Goal: Task Accomplishment & Management: Complete application form

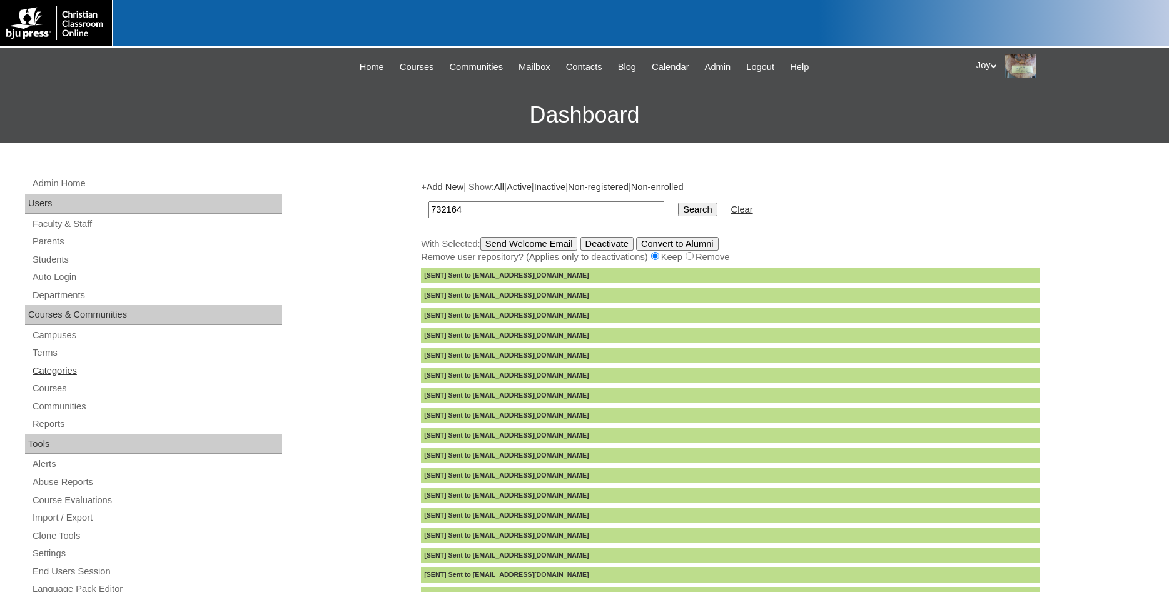
scroll to position [44, 0]
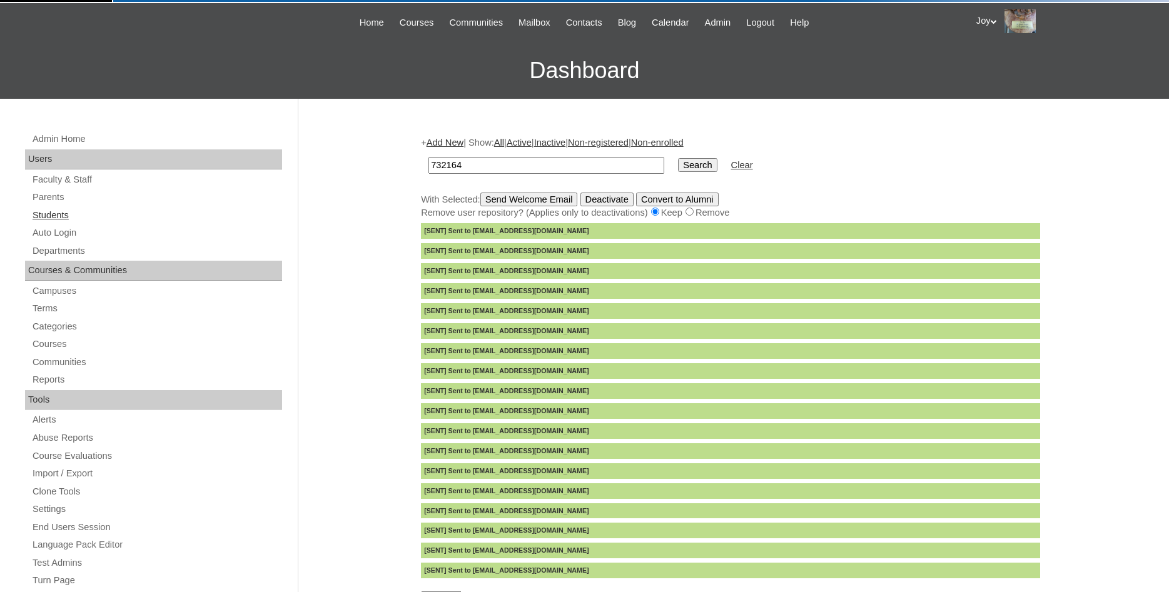
click at [47, 222] on link "Students" at bounding box center [156, 216] width 251 height 16
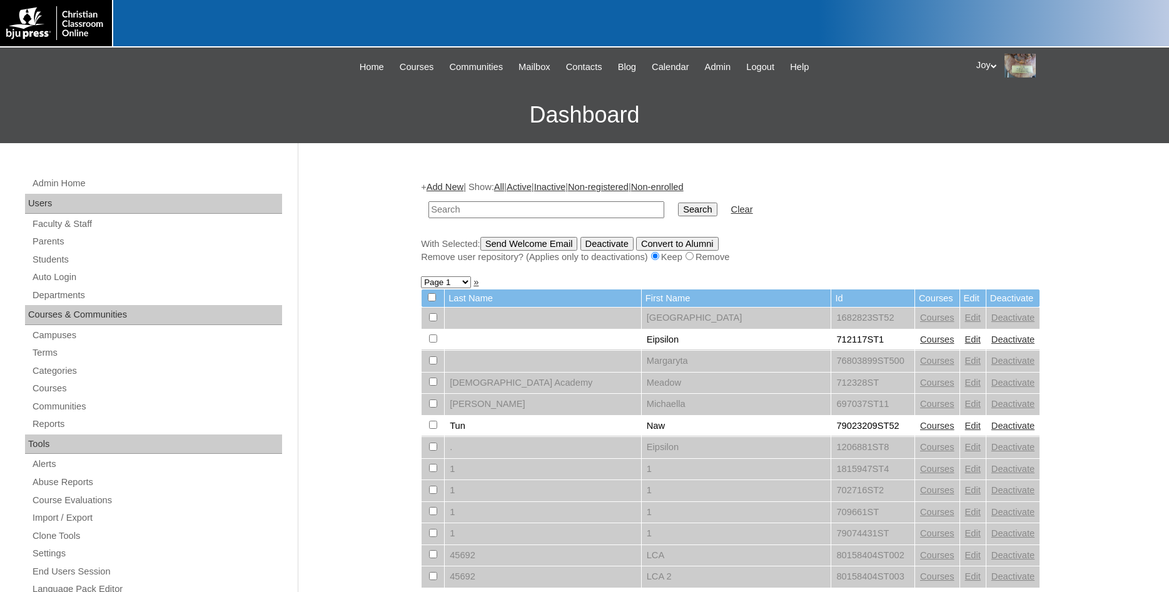
click at [527, 208] on input "text" at bounding box center [547, 209] width 236 height 17
type input "Eaves"
click at [678, 203] on input "Search" at bounding box center [697, 210] width 39 height 14
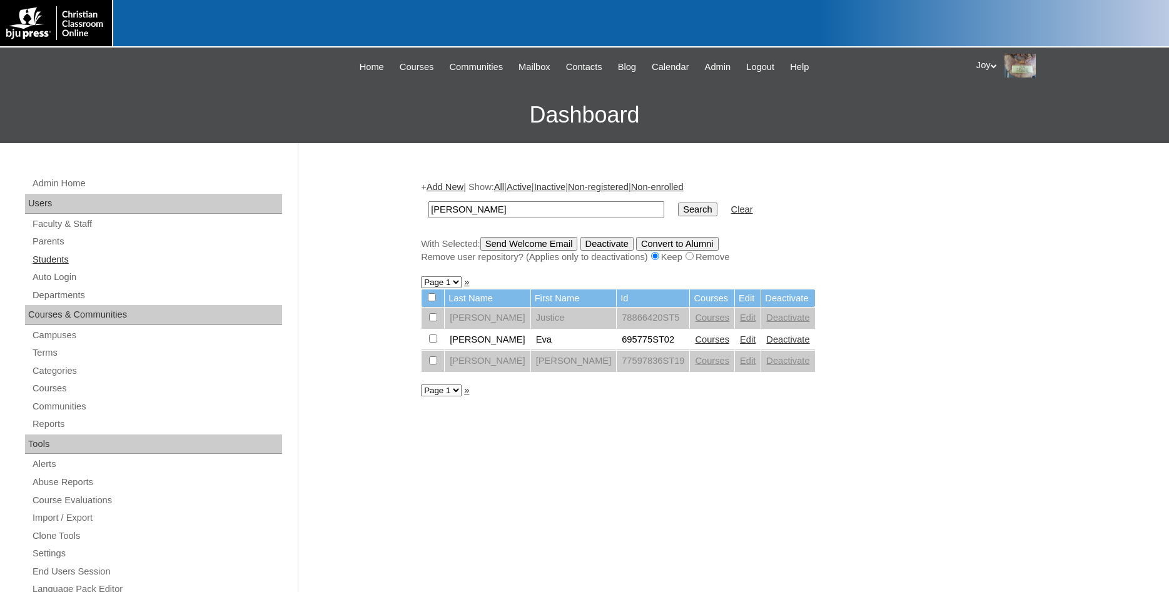
click at [56, 262] on link "Students" at bounding box center [156, 260] width 251 height 16
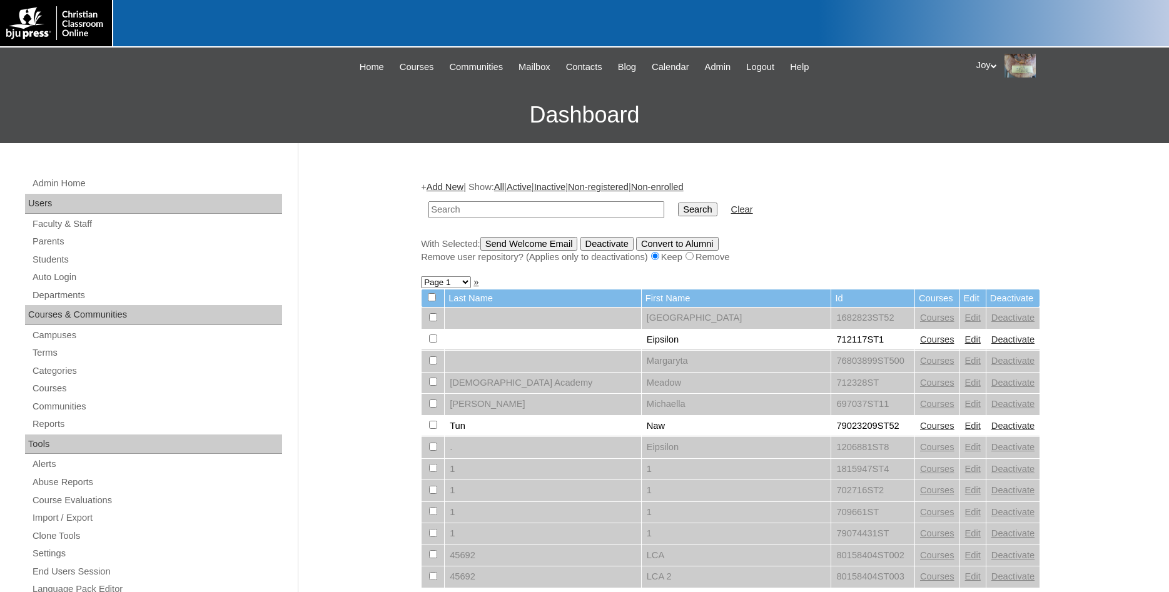
click at [503, 213] on input "text" at bounding box center [547, 209] width 236 height 17
type input "712676"
click at [688, 211] on input "Search" at bounding box center [697, 210] width 39 height 14
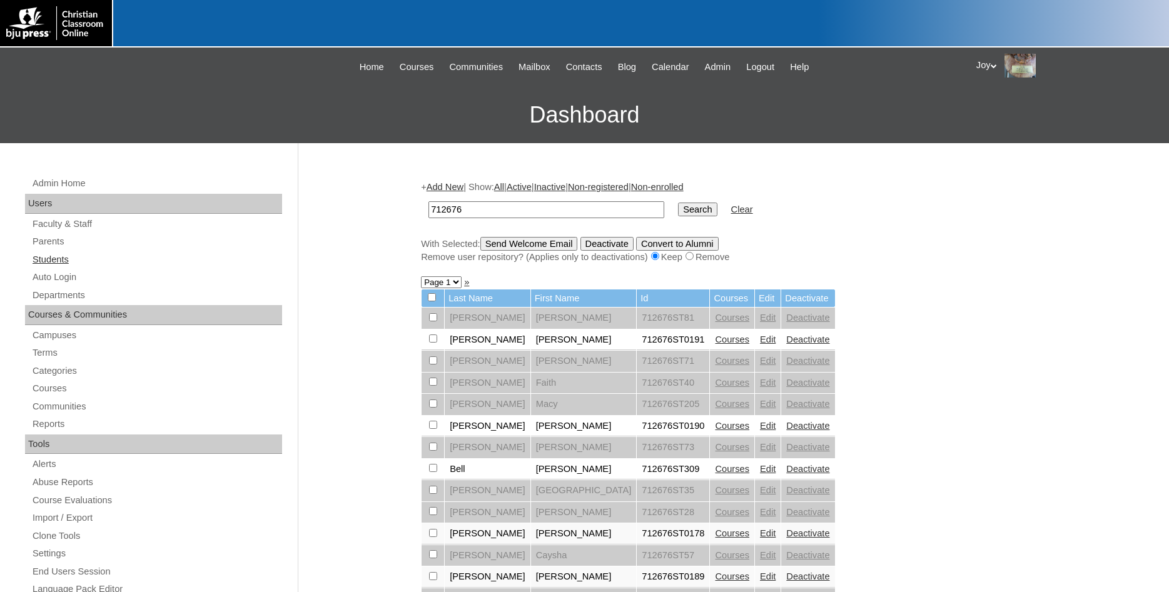
click at [59, 255] on link "Students" at bounding box center [156, 260] width 251 height 16
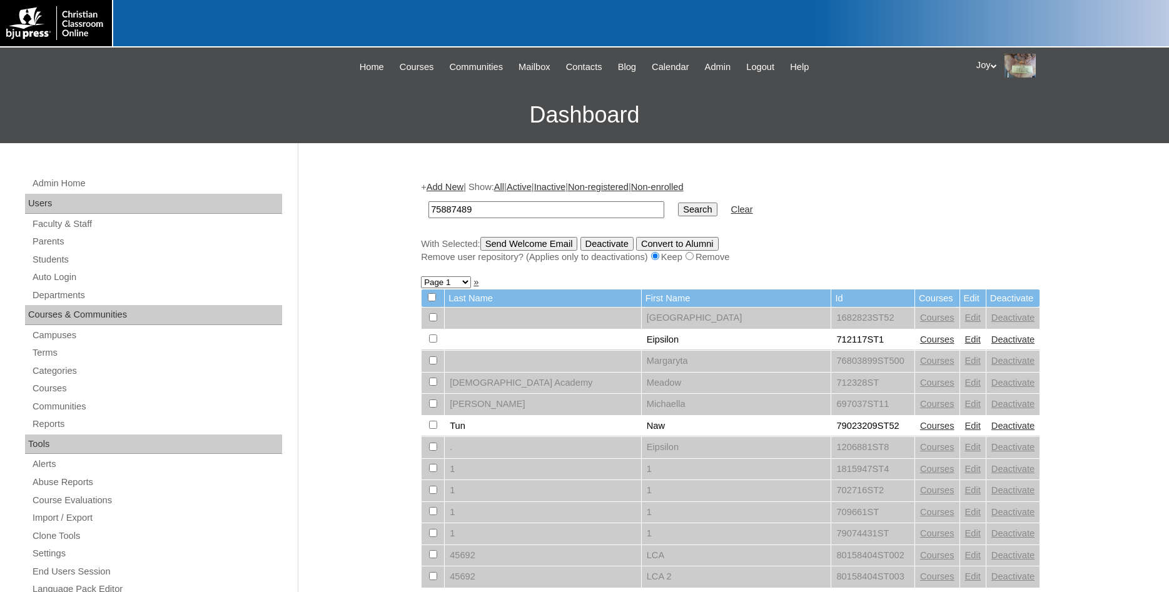
type input "75887489"
click at [672, 201] on td "Search" at bounding box center [697, 209] width 51 height 29
click at [678, 211] on input "Search" at bounding box center [697, 210] width 39 height 14
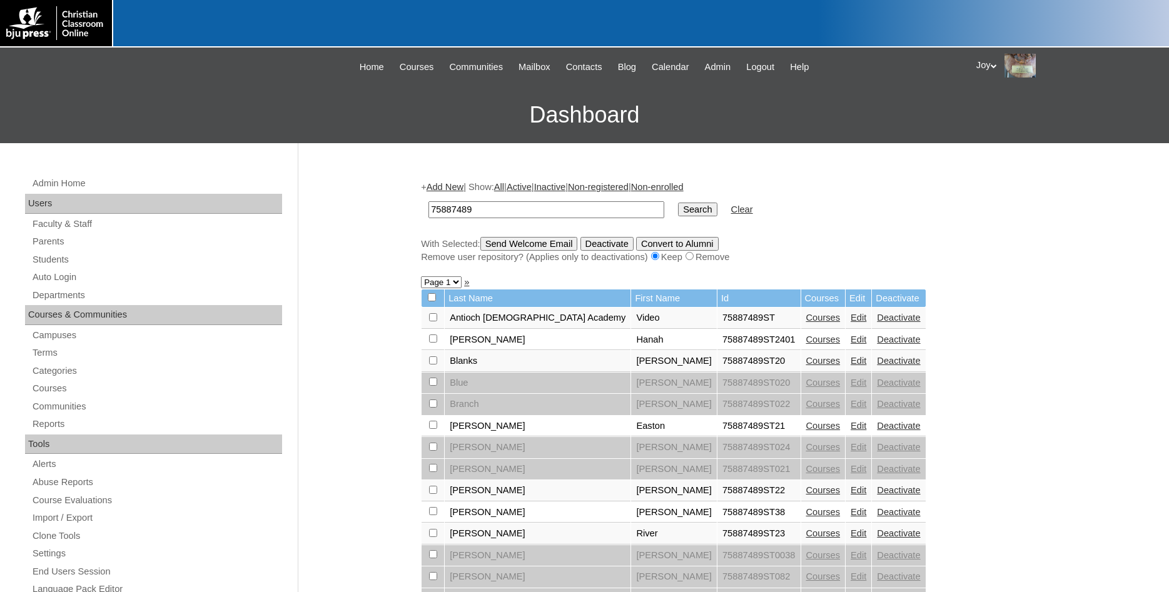
click at [432, 322] on input "checkbox" at bounding box center [433, 317] width 8 height 8
checkbox input "true"
click at [551, 240] on input "Send Welcome Email" at bounding box center [529, 244] width 98 height 14
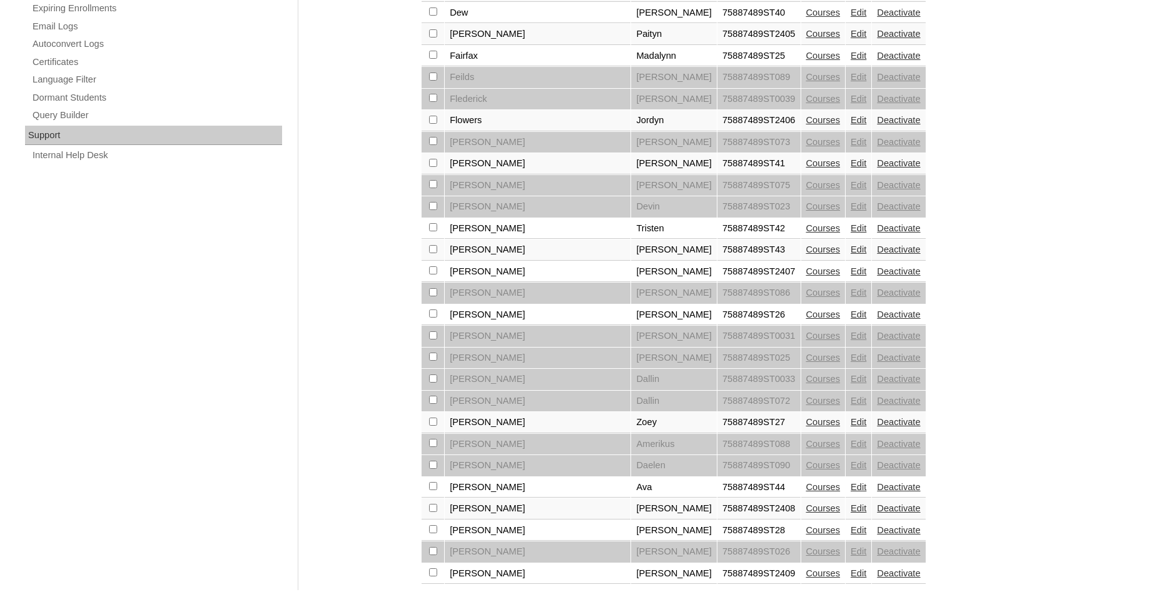
scroll to position [873, 0]
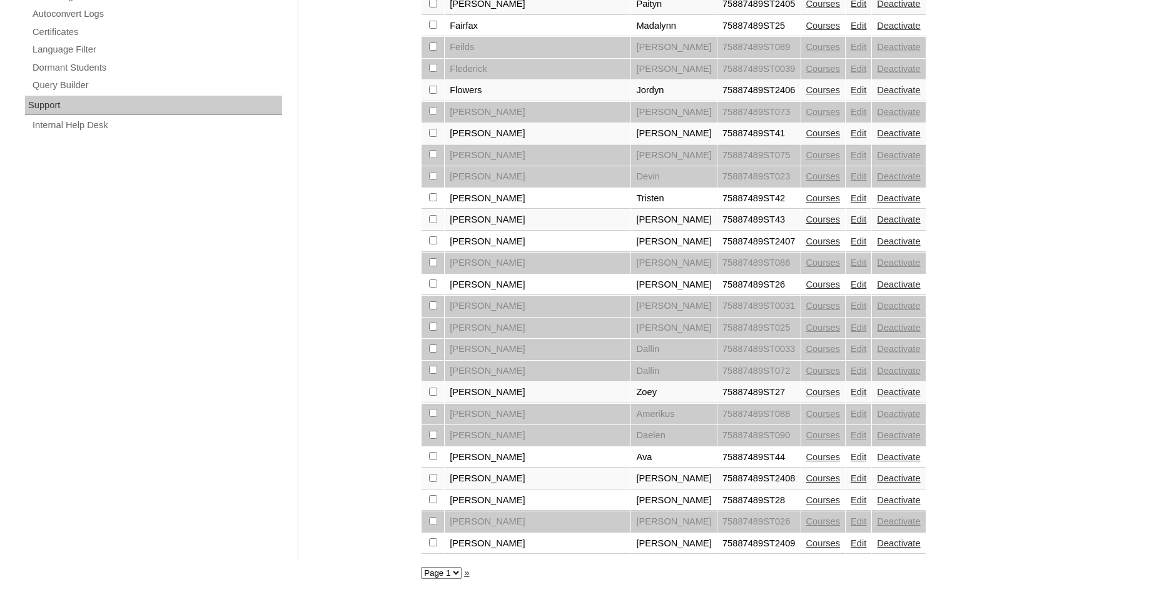
click at [421, 567] on select "Page 1 Page 2" at bounding box center [441, 573] width 41 height 12
select select "admin_students.php?q=75887489&submit=Search&page=2"
click option "Page 2" at bounding box center [0, 0] width 0 height 0
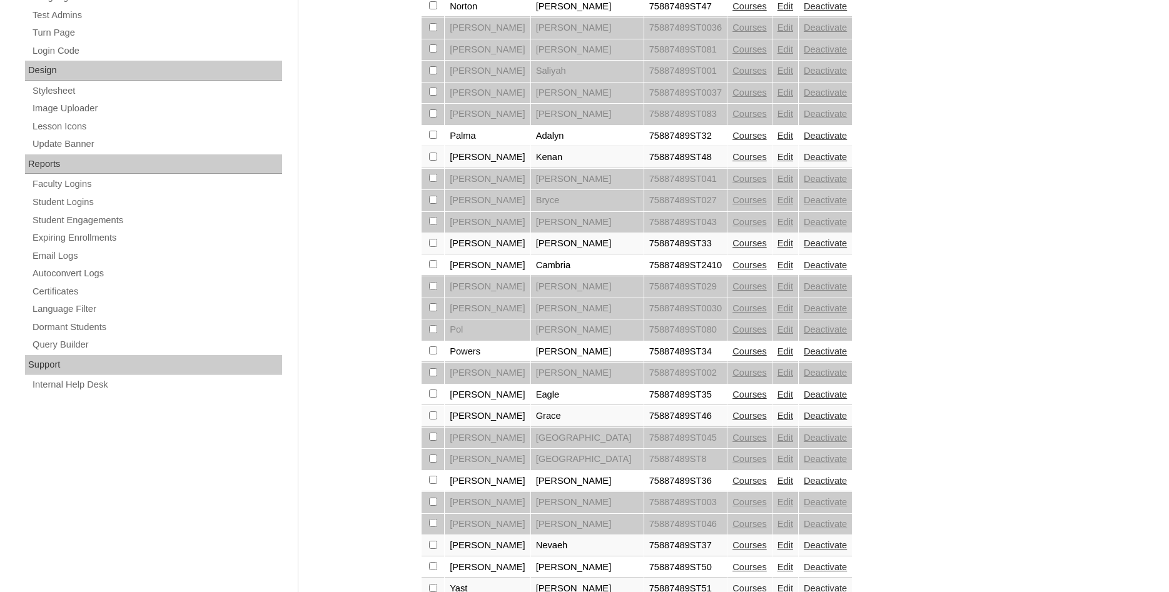
scroll to position [678, 0]
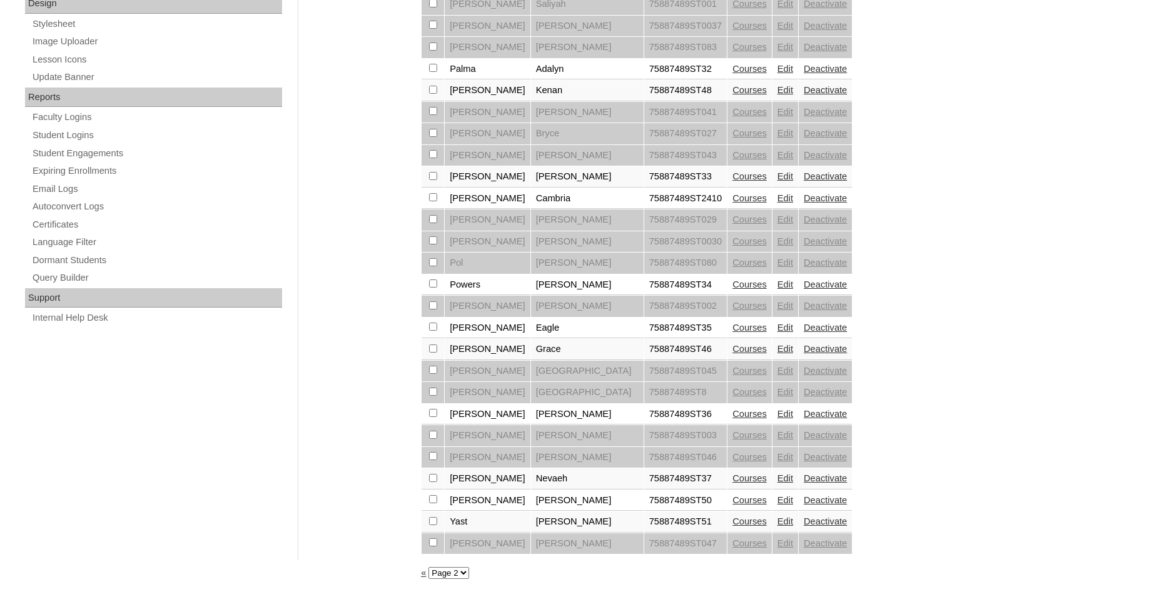
checkbox input "true"
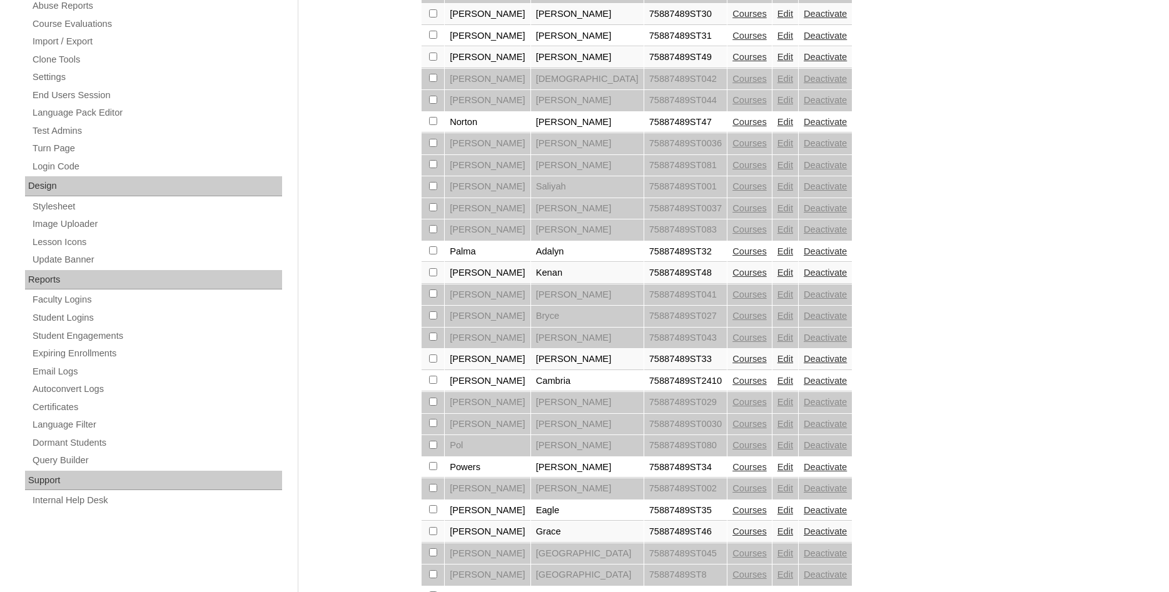
scroll to position [359, 0]
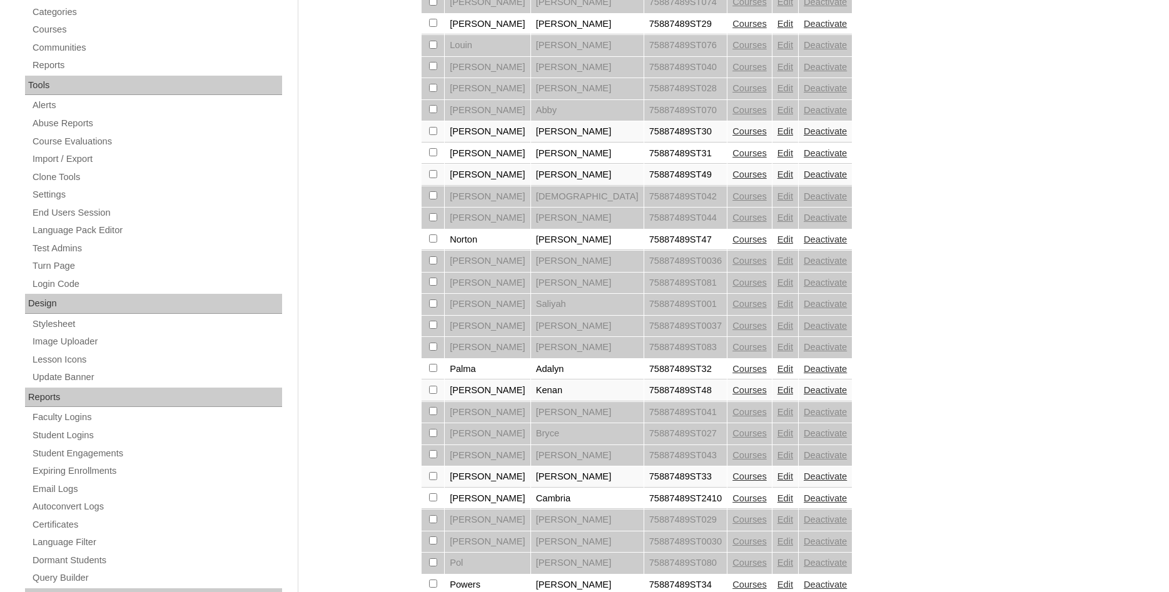
checkbox input "true"
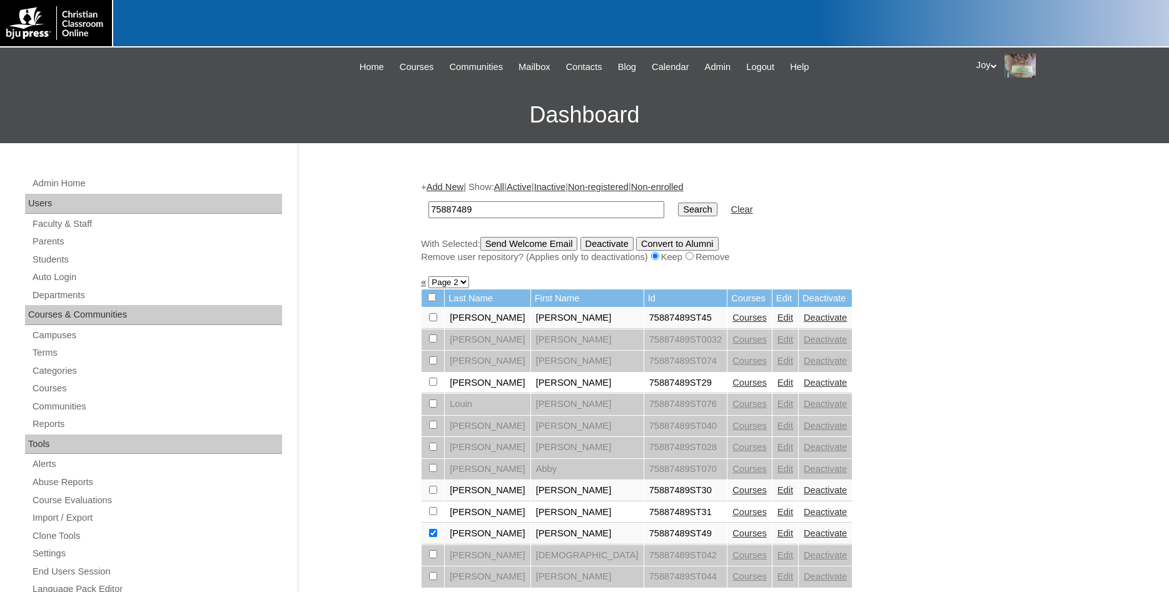
click at [504, 246] on input "Send Welcome Email" at bounding box center [529, 244] width 98 height 14
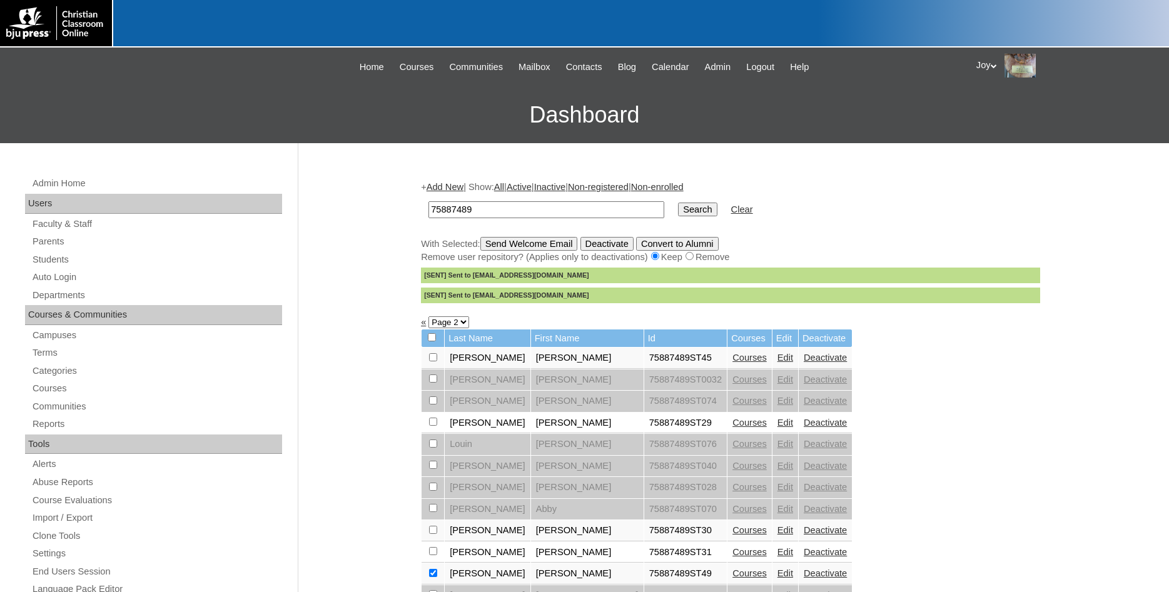
drag, startPoint x: 472, startPoint y: 200, endPoint x: 472, endPoint y: 208, distance: 8.8
click at [471, 206] on td "75887489" at bounding box center [546, 209] width 248 height 29
drag, startPoint x: 475, startPoint y: 208, endPoint x: 367, endPoint y: 193, distance: 110.0
click at [429, 201] on input "75887489" at bounding box center [547, 209] width 236 height 17
click at [452, 187] on link "Add New" at bounding box center [445, 187] width 37 height 10
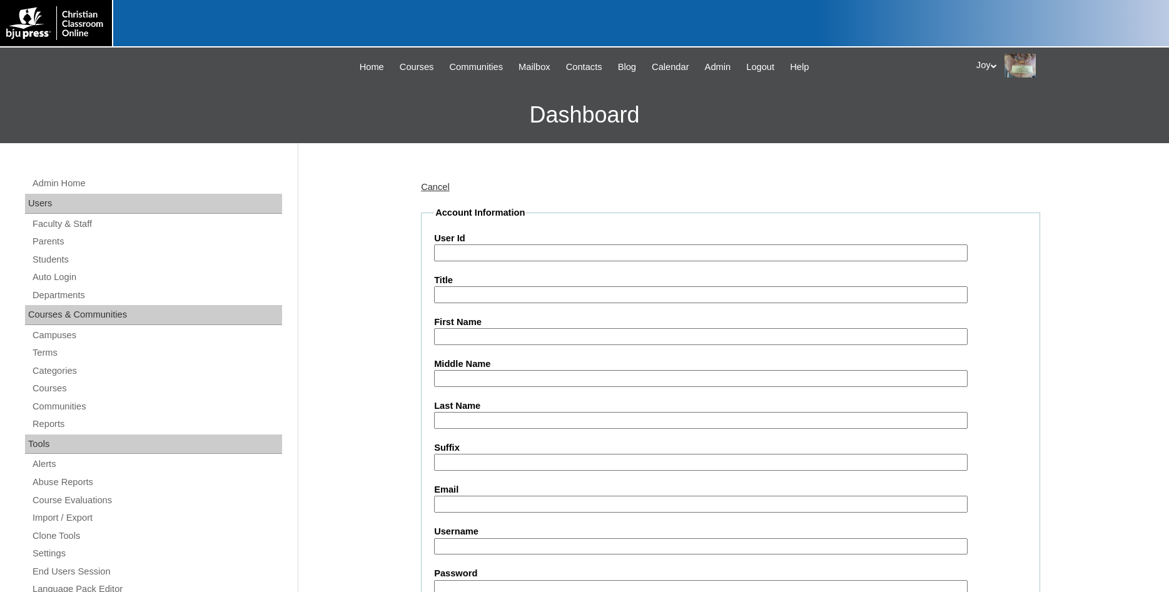
paste input "75887489"
type input "75887489ST2501"
click at [521, 339] on input "First Name" at bounding box center [701, 336] width 534 height 17
type input "[PERSON_NAME]"
click at [511, 381] on input "Middle Name" at bounding box center [701, 378] width 534 height 17
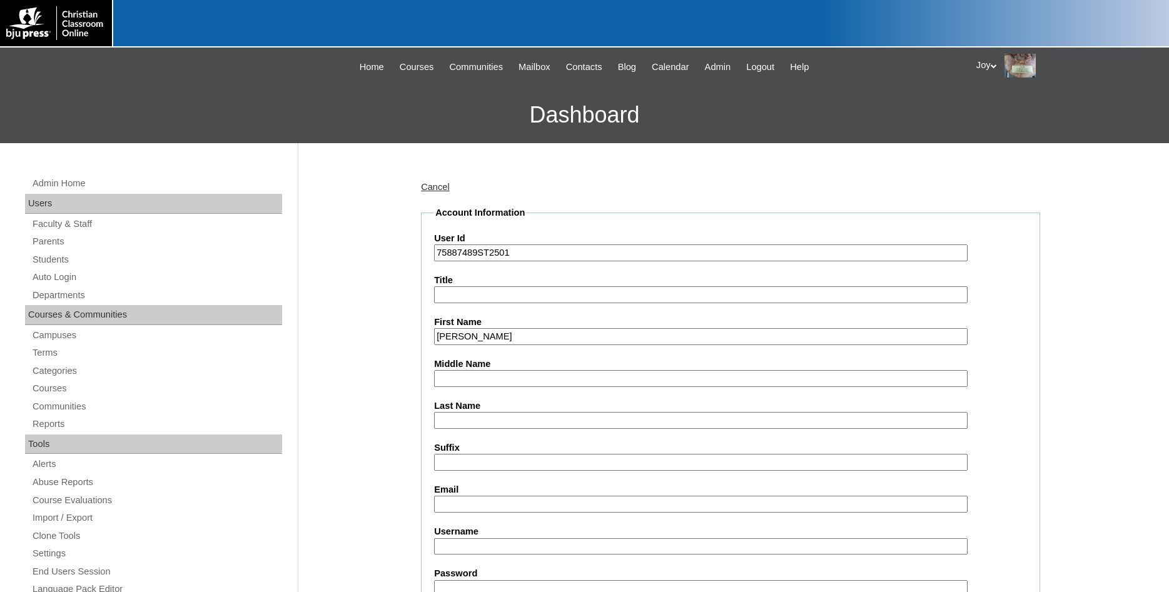
click at [474, 412] on label "Last Name" at bounding box center [730, 406] width 593 height 13
click at [474, 412] on input "Last Name" at bounding box center [701, 420] width 534 height 17
type input "Hernandez"
click at [454, 502] on input "Email" at bounding box center [701, 504] width 534 height 17
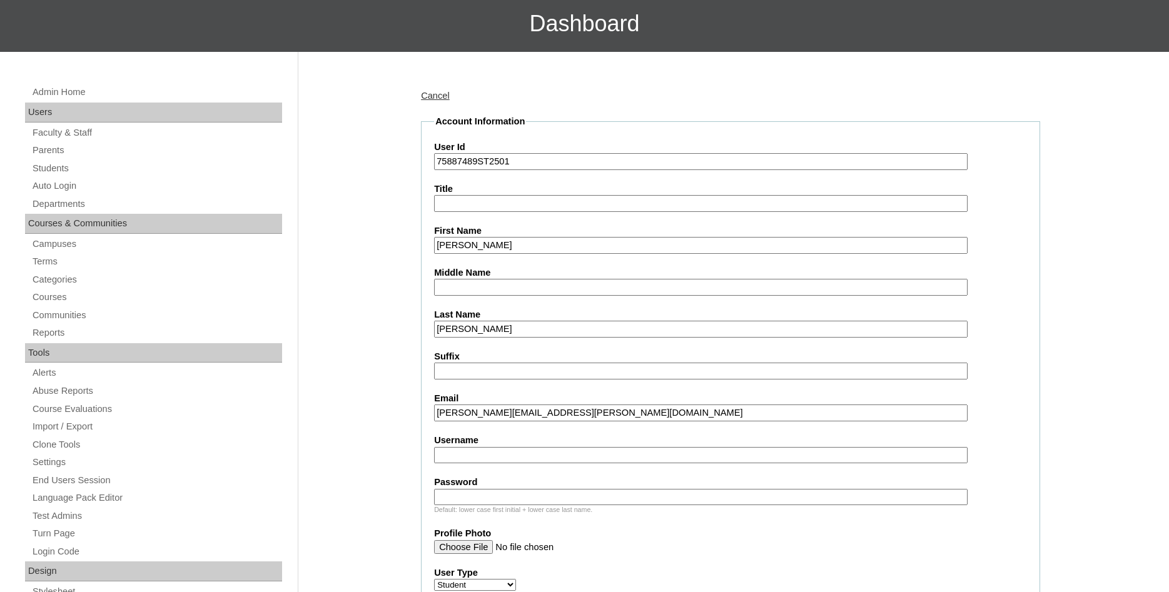
scroll to position [191, 0]
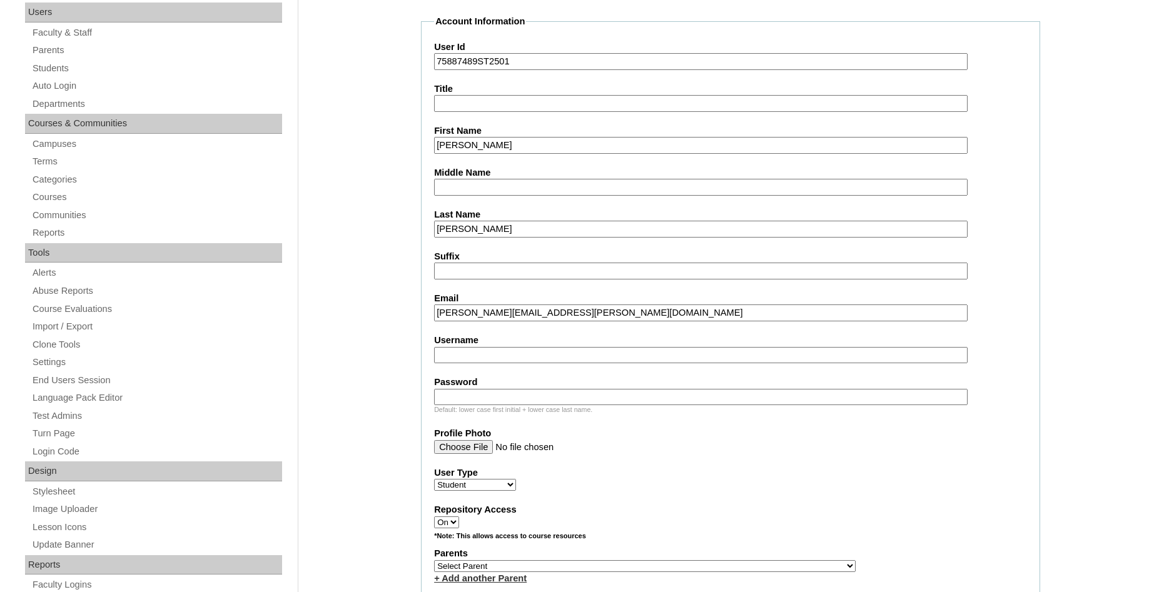
type input "bladimir.hernandez.28@acanc.org"
click at [469, 359] on input "Username" at bounding box center [701, 355] width 534 height 17
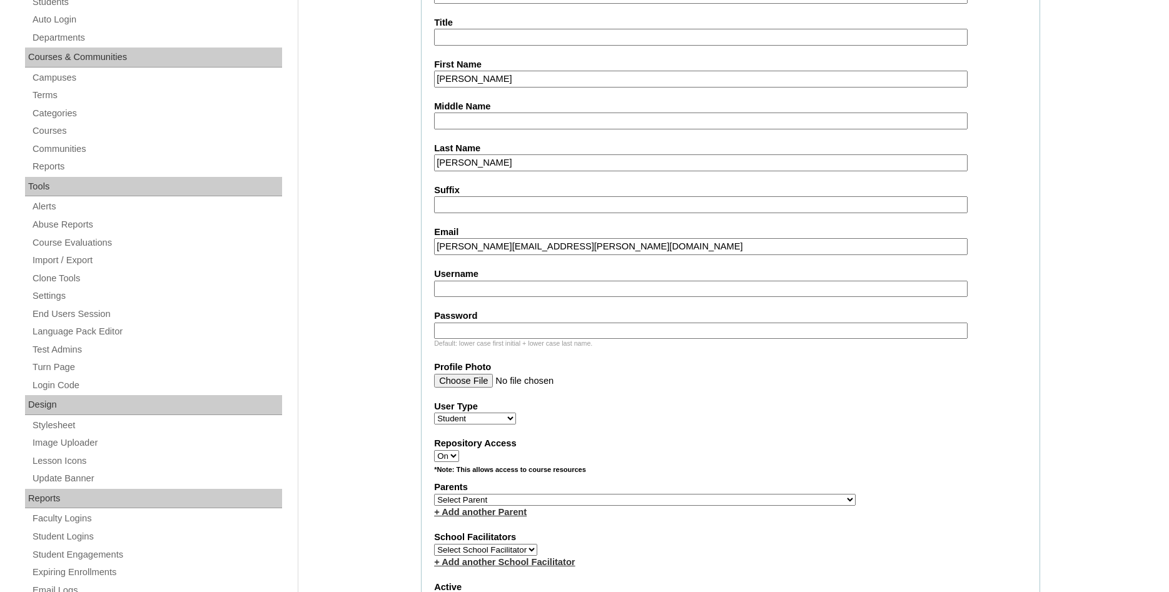
scroll to position [319, 0]
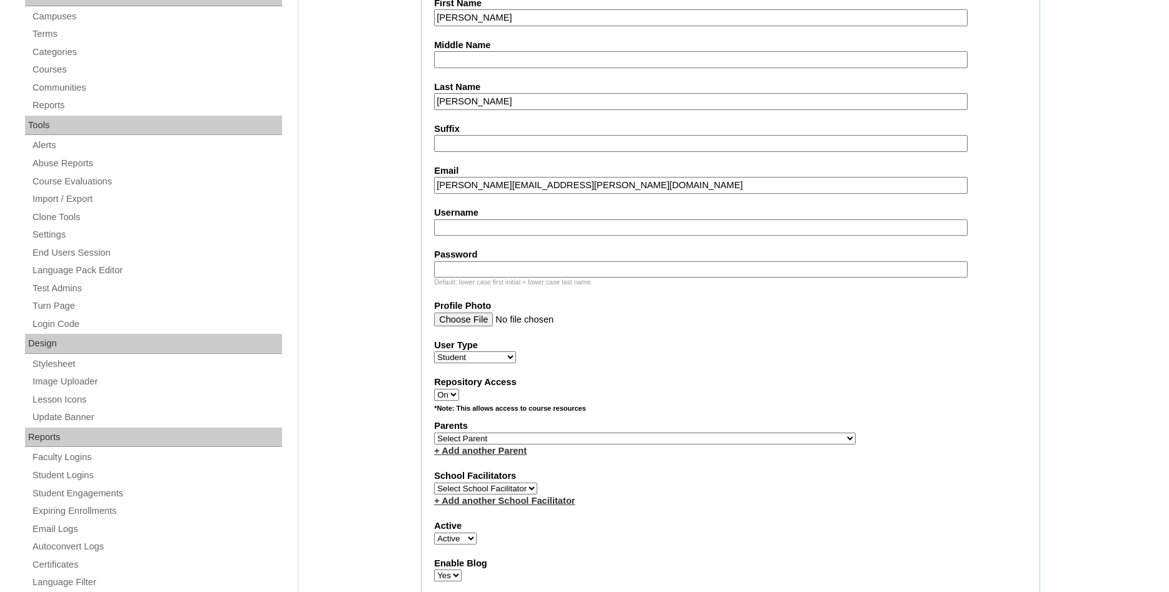
select select "36907"
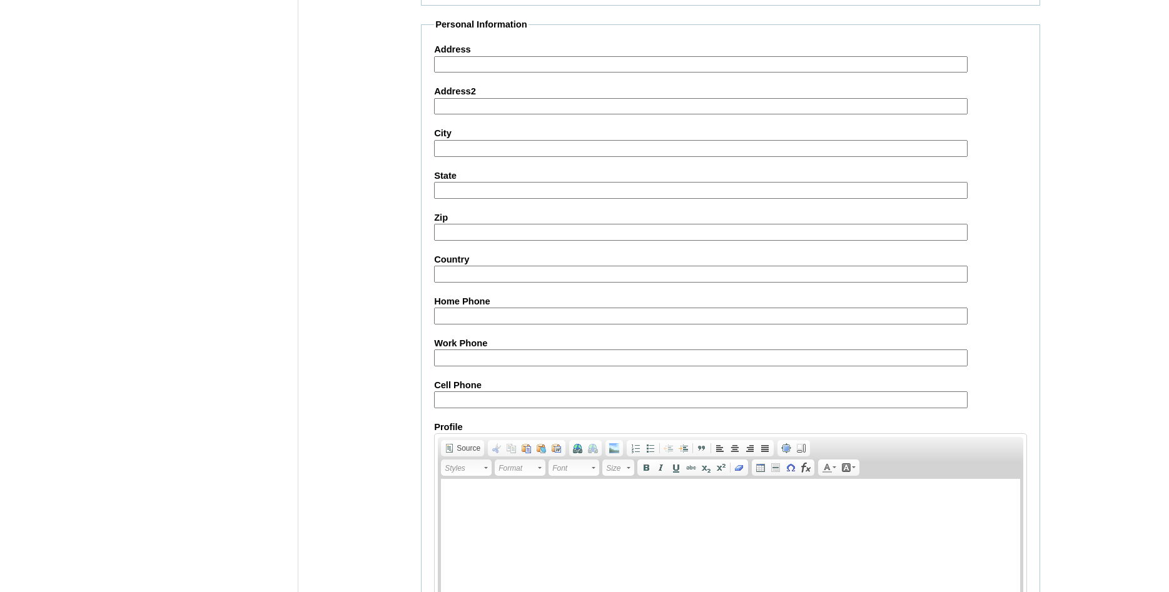
scroll to position [1331, 0]
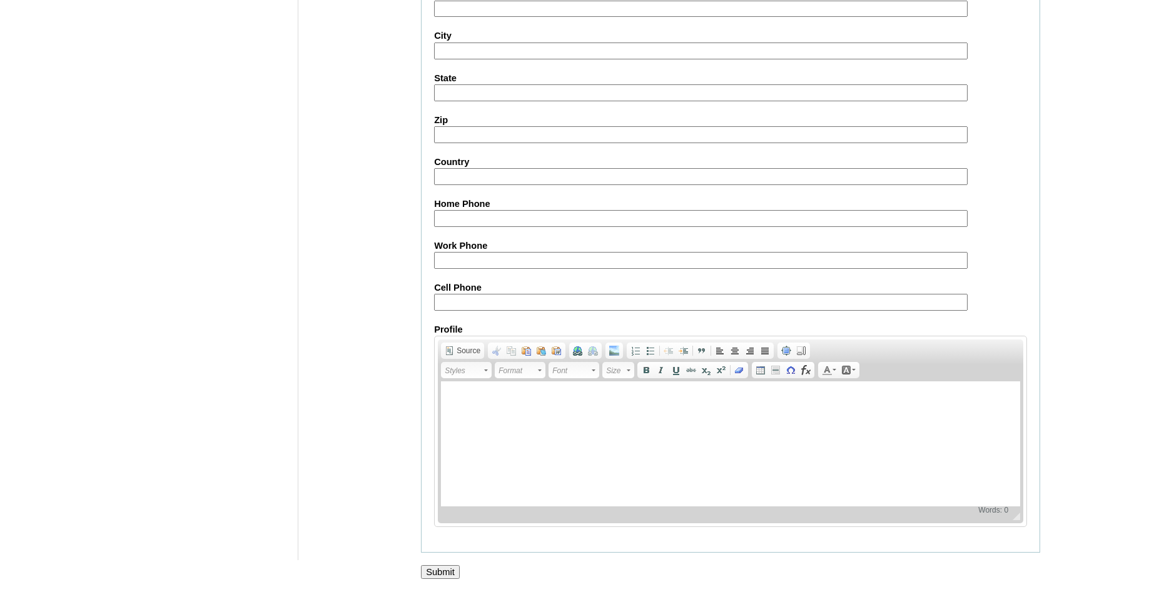
click at [451, 567] on input "Submit" at bounding box center [440, 573] width 39 height 14
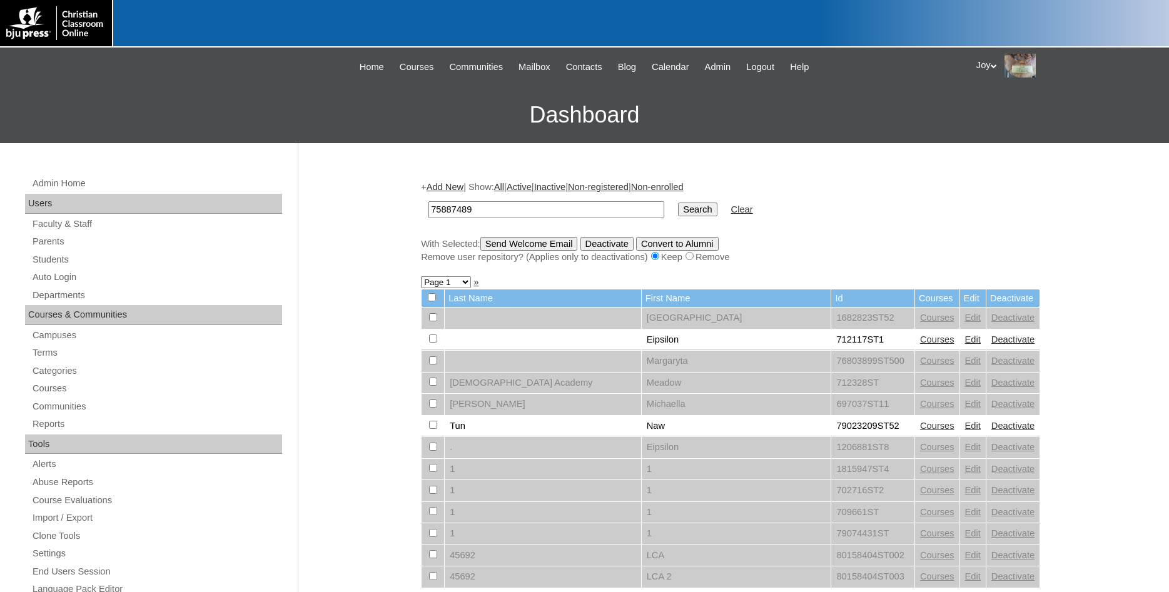
type input "75887489"
click at [683, 210] on input "Search" at bounding box center [697, 210] width 39 height 14
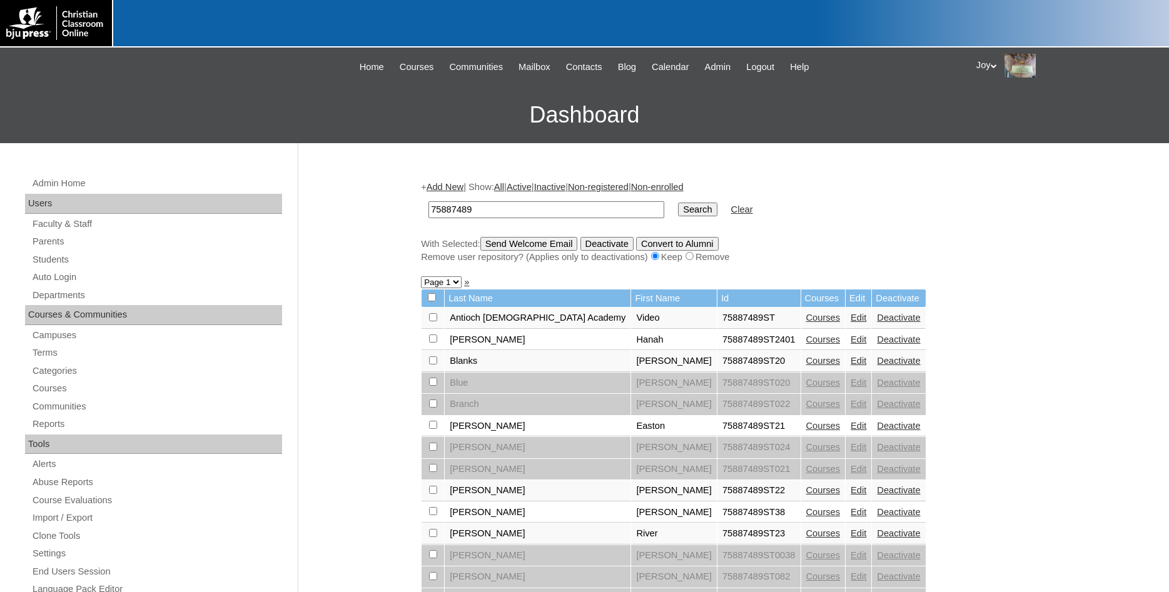
click at [421, 277] on select "Page 1 Page 2" at bounding box center [441, 283] width 41 height 12
drag, startPoint x: 454, startPoint y: 284, endPoint x: 927, endPoint y: 350, distance: 477.6
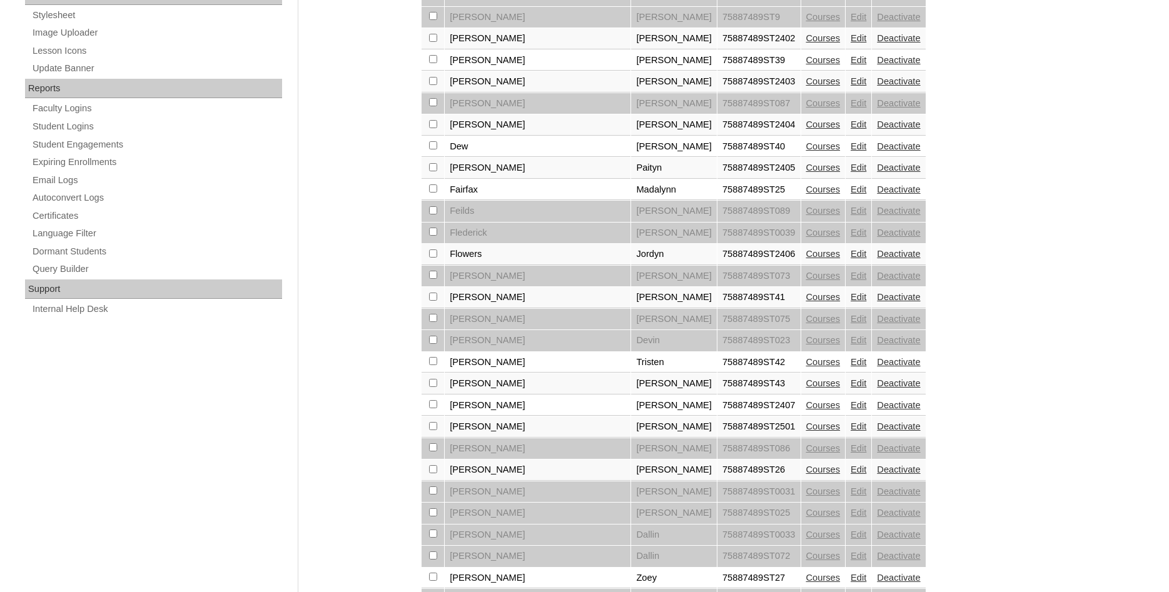
scroll to position [830, 0]
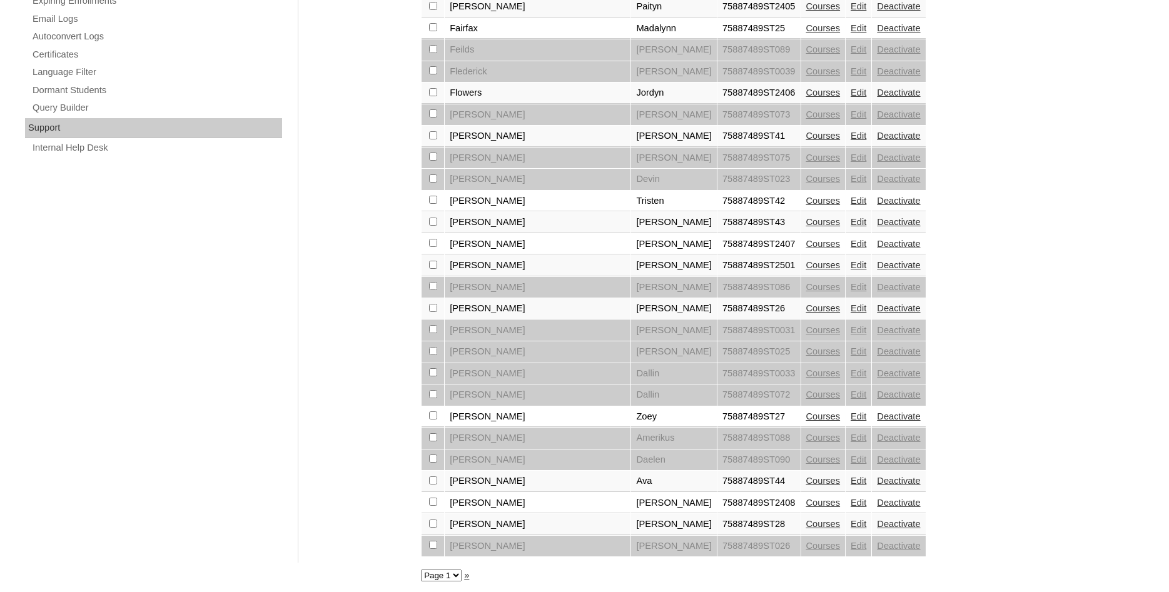
click at [806, 270] on link "Courses" at bounding box center [823, 265] width 34 height 10
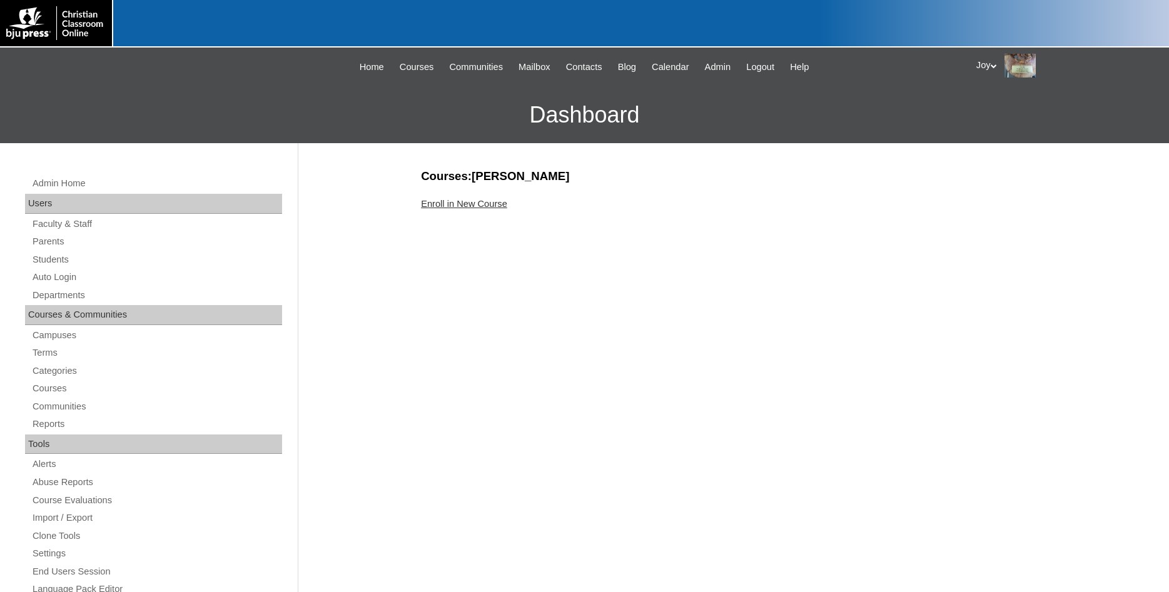
click at [432, 206] on link "Enroll in New Course" at bounding box center [464, 204] width 86 height 10
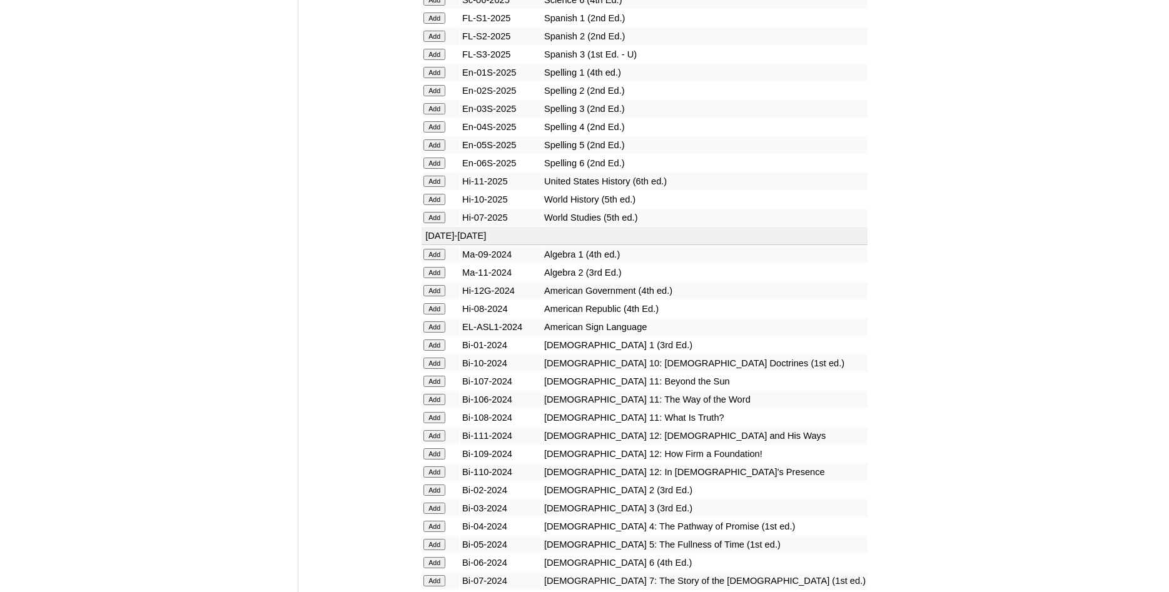
scroll to position [1595, 0]
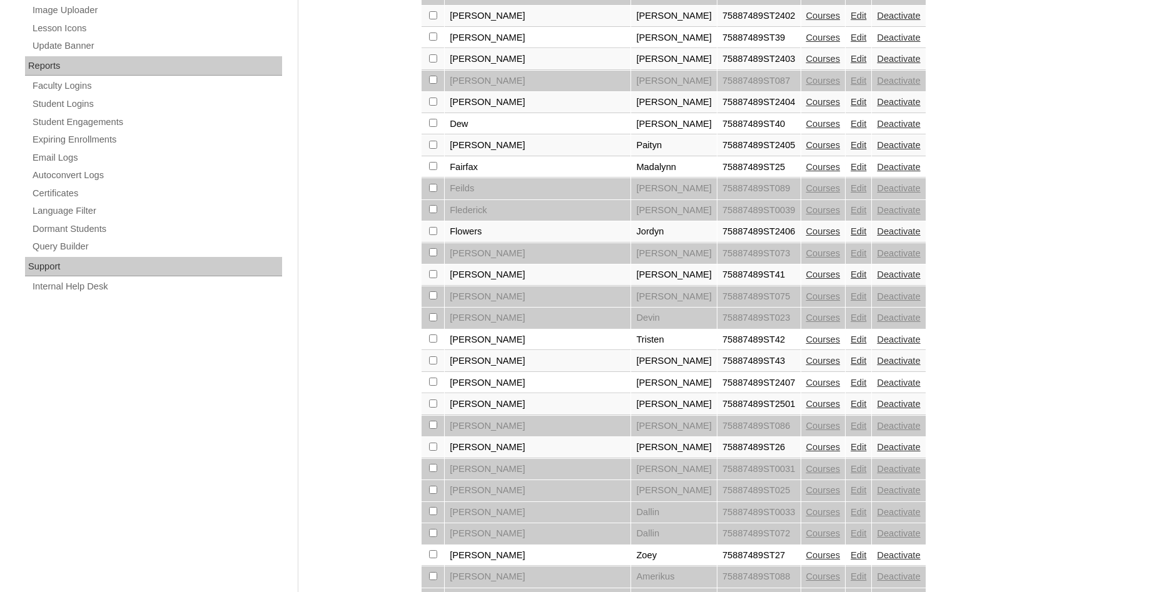
scroll to position [766, 0]
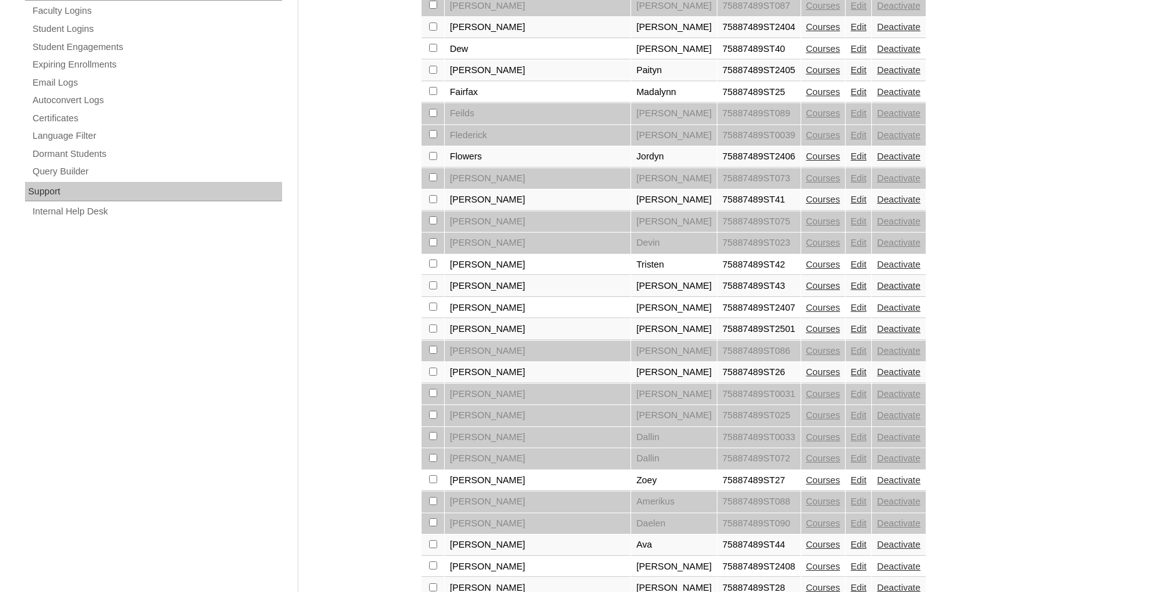
checkbox input "true"
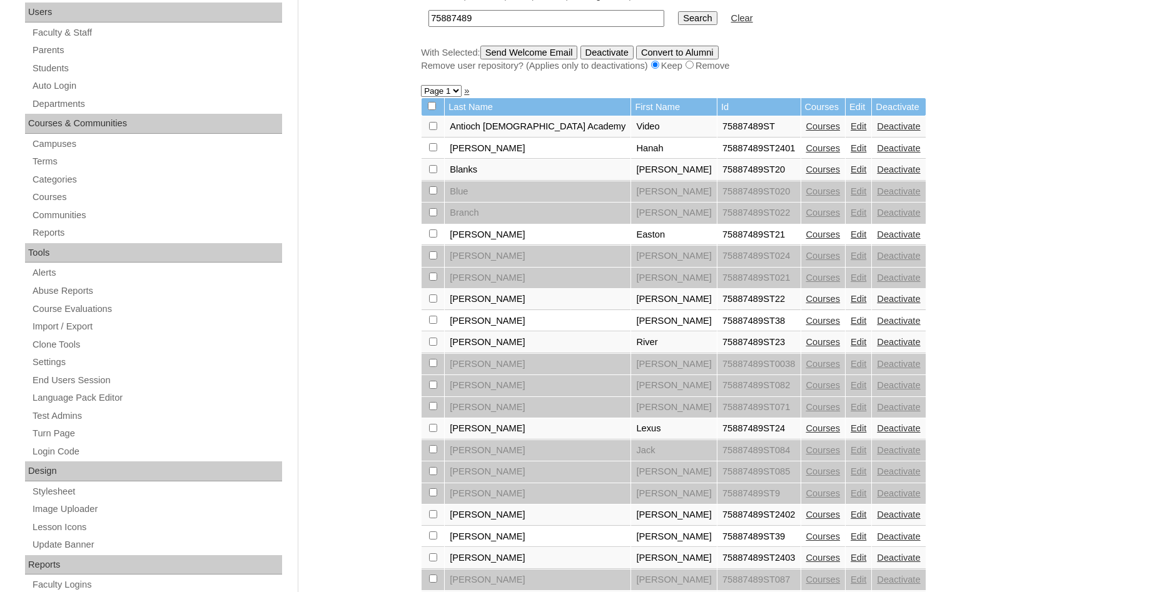
scroll to position [0, 0]
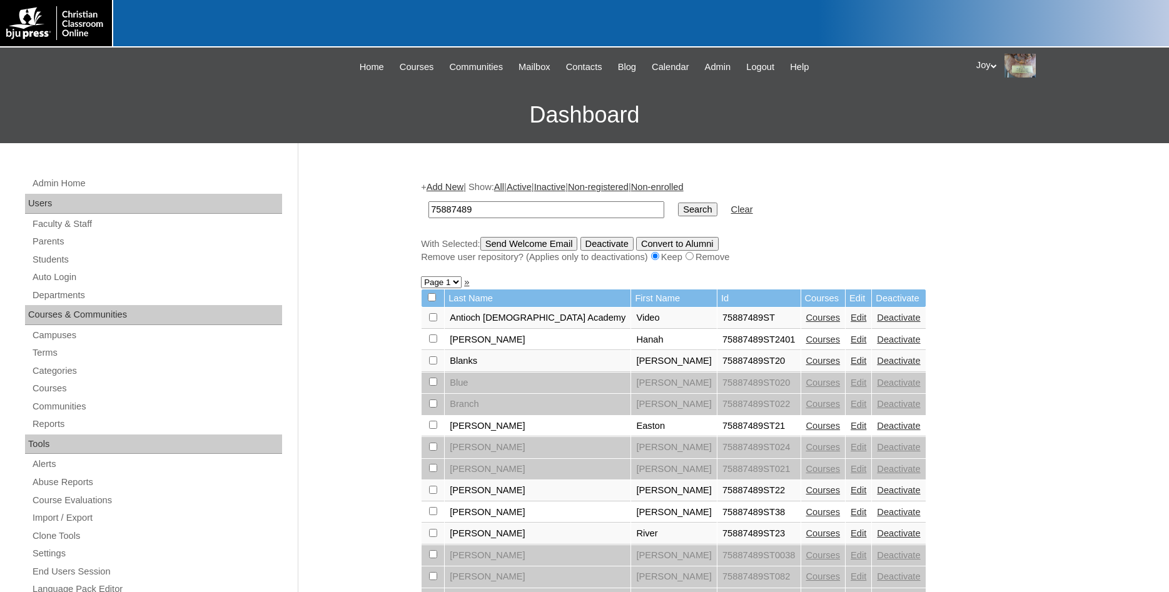
click at [557, 248] on input "Send Welcome Email" at bounding box center [529, 244] width 98 height 14
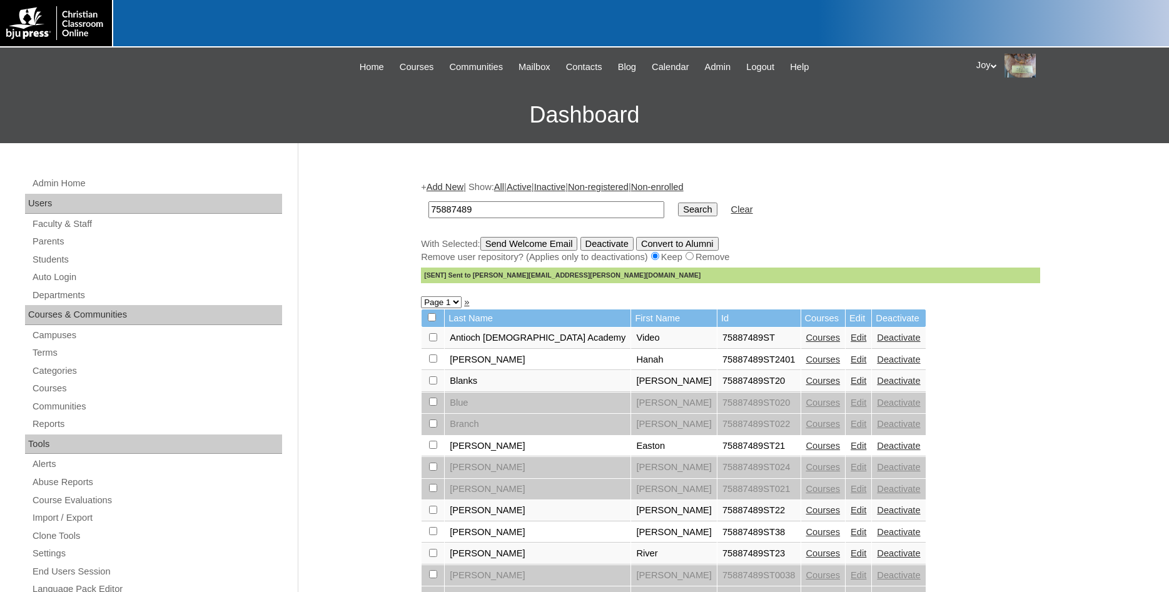
drag, startPoint x: 541, startPoint y: 208, endPoint x: 517, endPoint y: 225, distance: 29.7
click at [429, 210] on input "75887489" at bounding box center [547, 209] width 236 height 17
click at [35, 245] on link "Parents" at bounding box center [156, 242] width 251 height 16
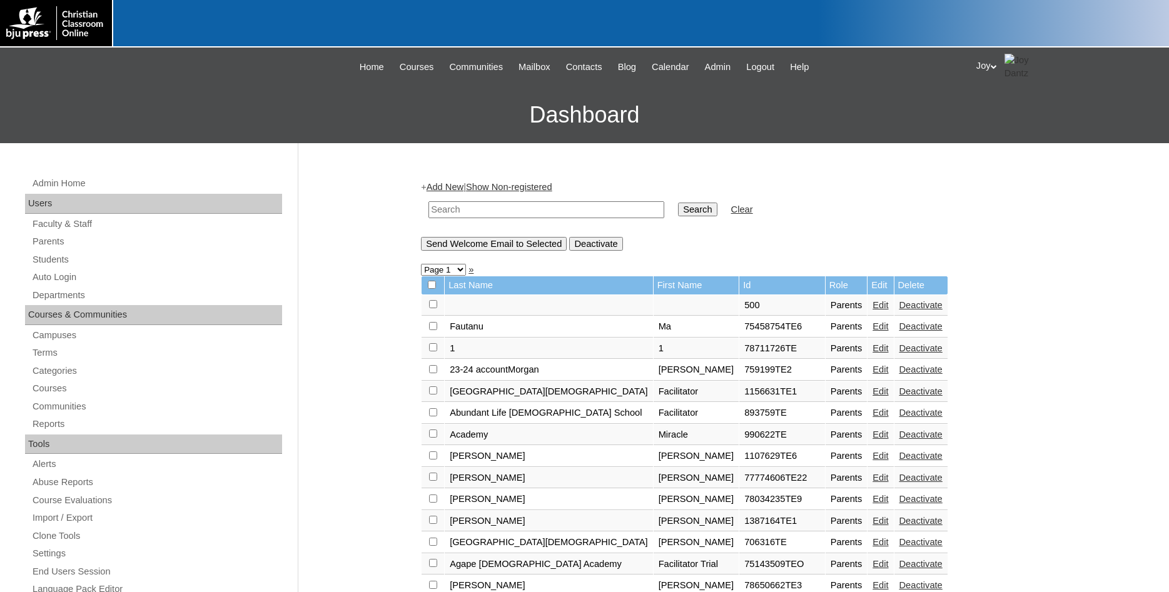
paste input "75887489"
type input "75887489"
click at [693, 211] on input "Search" at bounding box center [697, 210] width 39 height 14
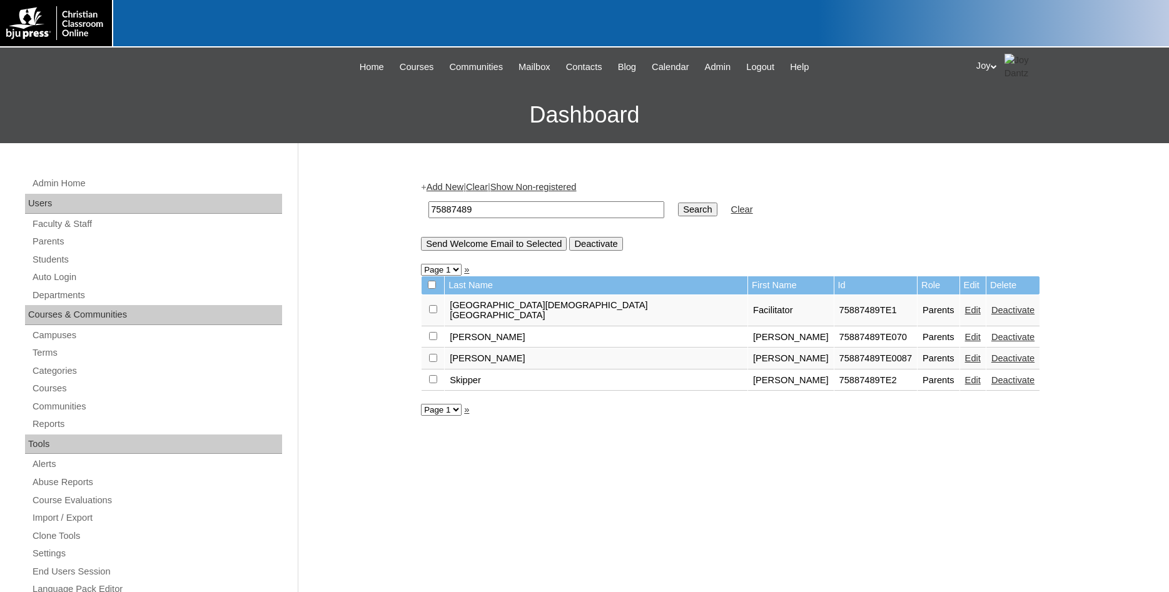
click at [433, 313] on input "checkbox" at bounding box center [433, 309] width 8 height 8
checkbox input "true"
click at [481, 247] on input "Send Welcome Email to Selected" at bounding box center [494, 244] width 146 height 14
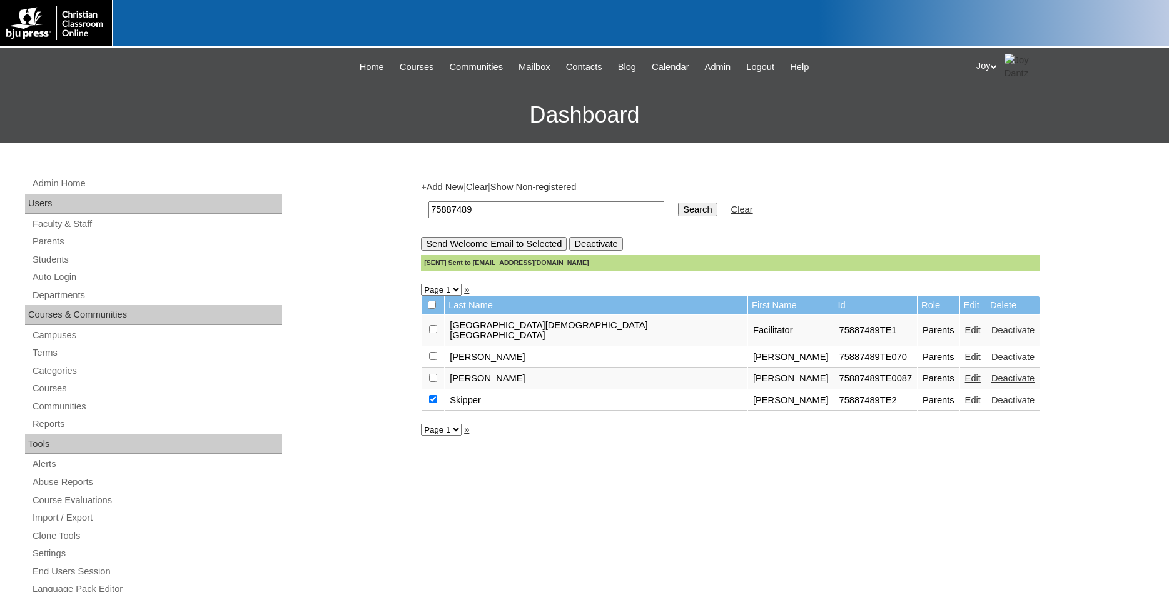
click at [1050, 188] on div "Admin Home Users Faculty & Staff Parents Students Auto Login Departments Course…" at bounding box center [584, 574] width 1169 height 863
drag, startPoint x: 513, startPoint y: 214, endPoint x: -66, endPoint y: 185, distance: 580.1
click at [429, 201] on input "75887489" at bounding box center [547, 209] width 236 height 17
type input "75004702"
click at [678, 203] on input "Search" at bounding box center [697, 210] width 39 height 14
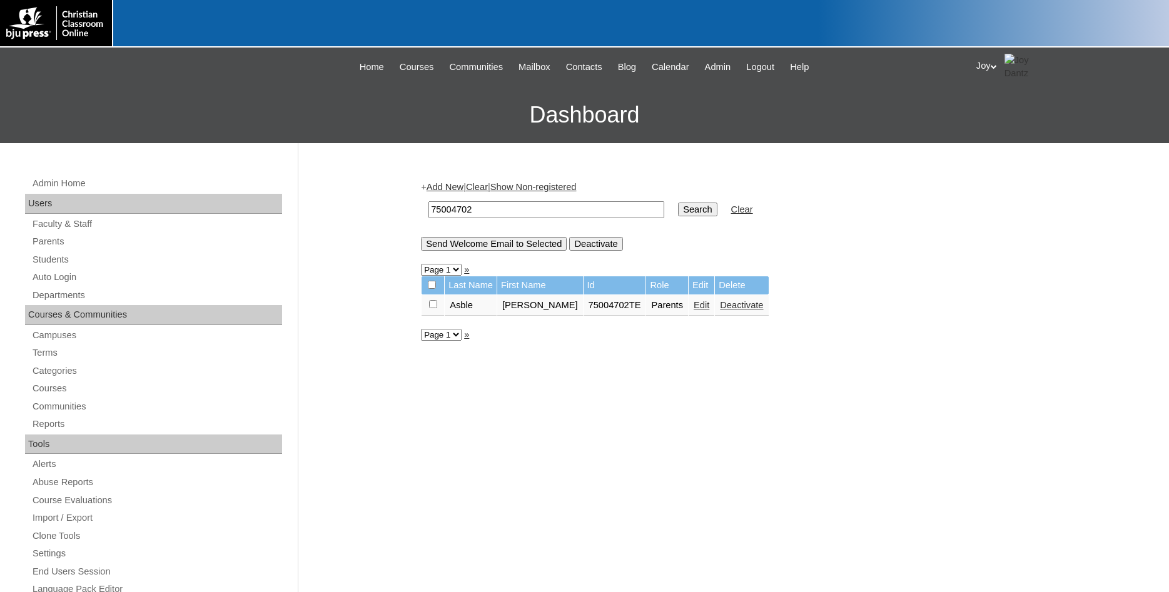
click at [694, 306] on link "Edit" at bounding box center [702, 305] width 16 height 10
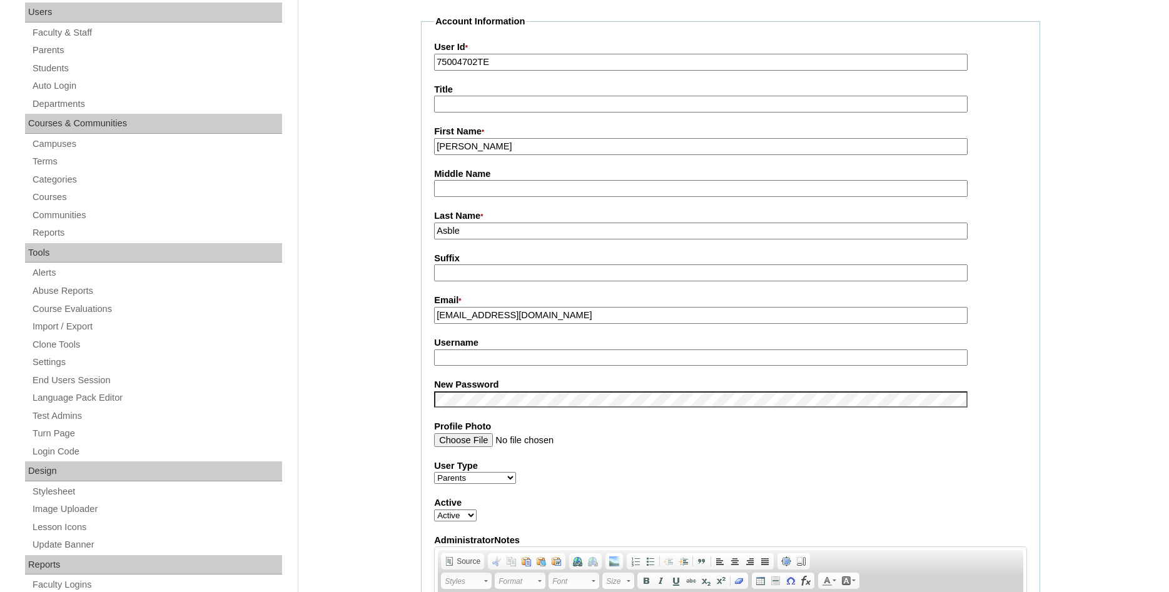
drag, startPoint x: 576, startPoint y: 318, endPoint x: 317, endPoint y: 314, distance: 259.7
click at [440, 318] on input "dasble@scaknights.org" at bounding box center [701, 315] width 534 height 17
click at [439, 317] on input "dasble@scaknights.org" at bounding box center [701, 315] width 534 height 17
click at [443, 317] on input "dasble@scaknights.org" at bounding box center [701, 315] width 534 height 17
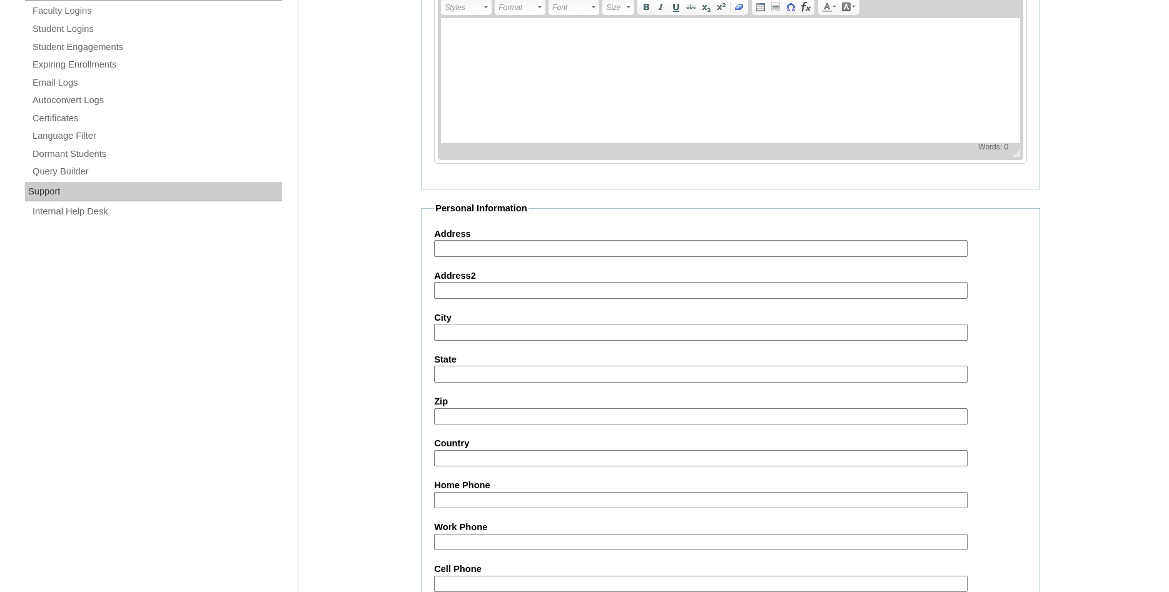
scroll to position [1058, 0]
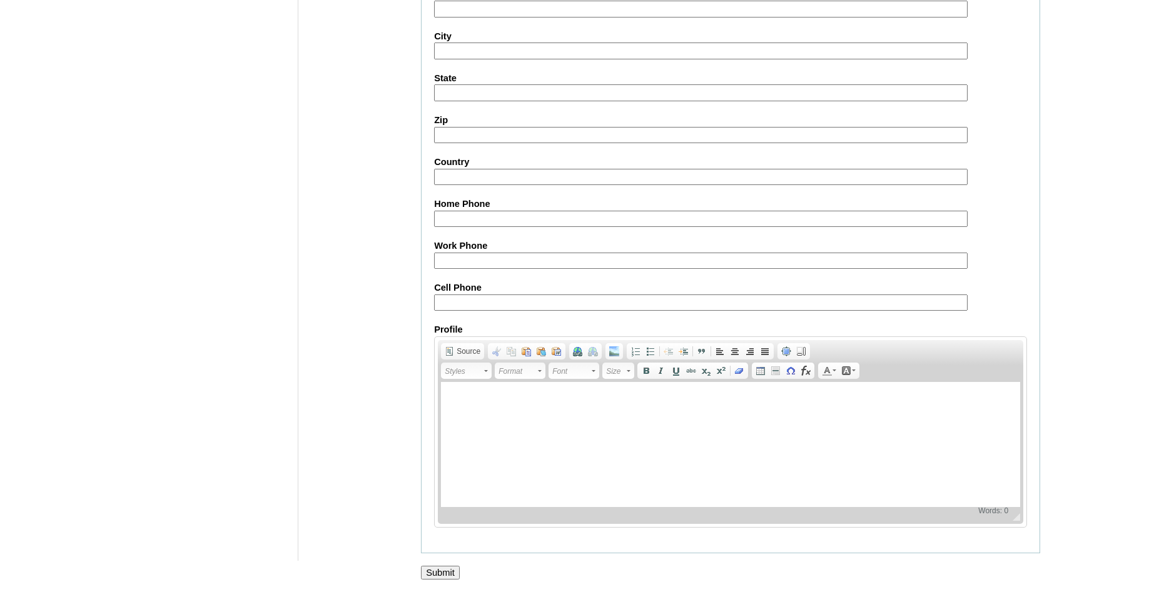
type input "lasble@scaknights.org"
click at [434, 566] on input "Submit" at bounding box center [440, 573] width 39 height 14
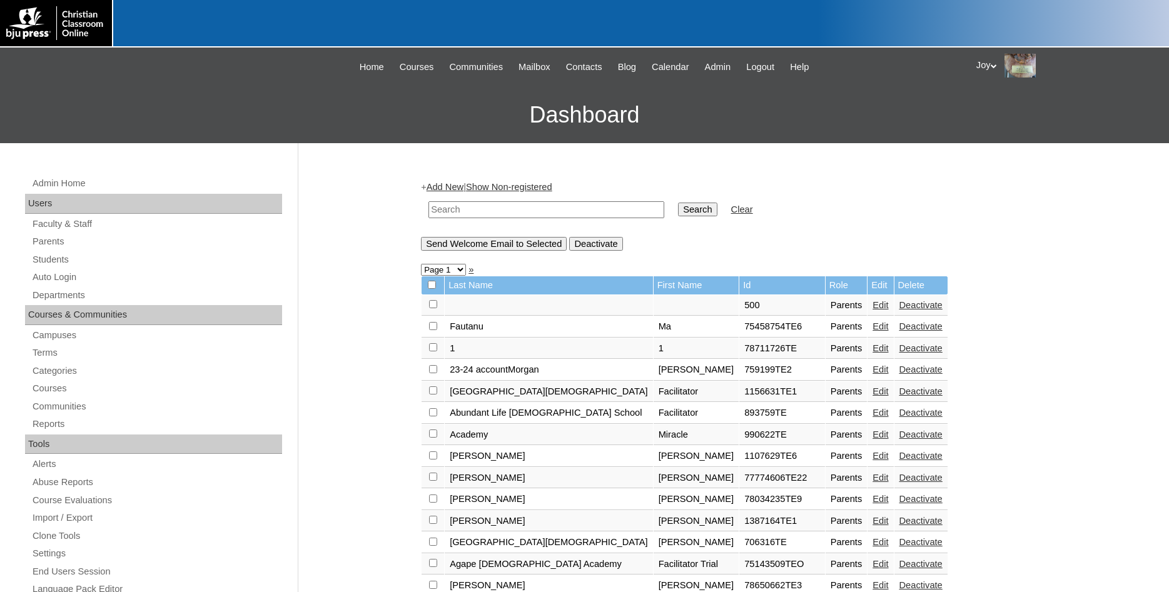
click at [516, 209] on input "text" at bounding box center [547, 209] width 236 height 17
type input "75004702"
click at [675, 210] on td "Search" at bounding box center [697, 209] width 51 height 29
click at [678, 210] on input "Search" at bounding box center [697, 210] width 39 height 14
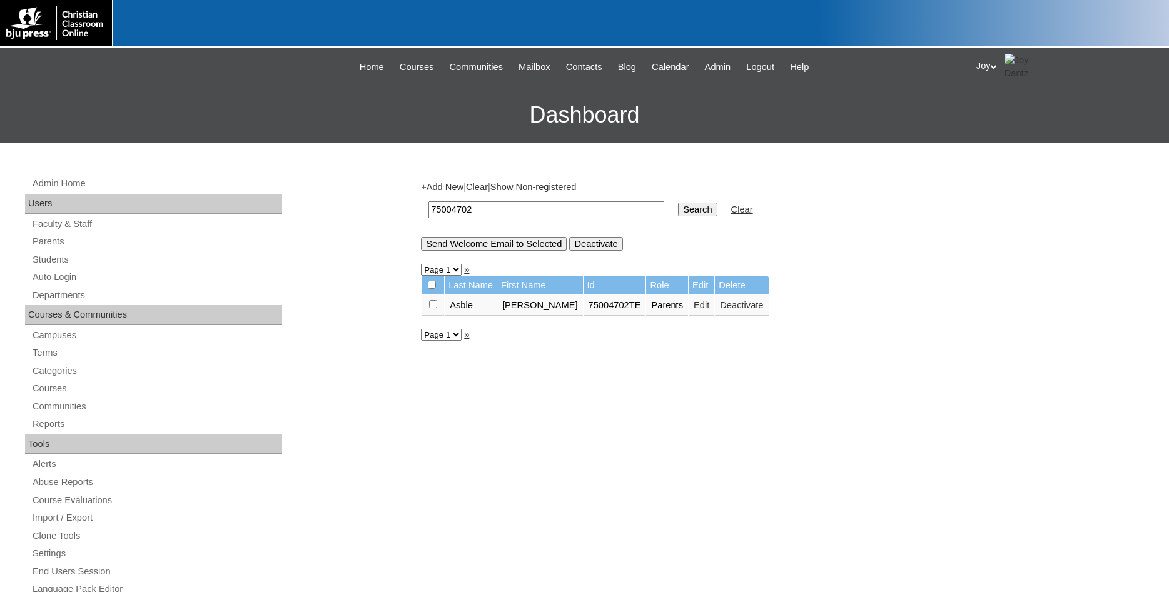
click at [431, 308] on input "checkbox" at bounding box center [433, 304] width 8 height 8
checkbox input "true"
click at [477, 247] on input "Send Welcome Email to Selected" at bounding box center [494, 244] width 146 height 14
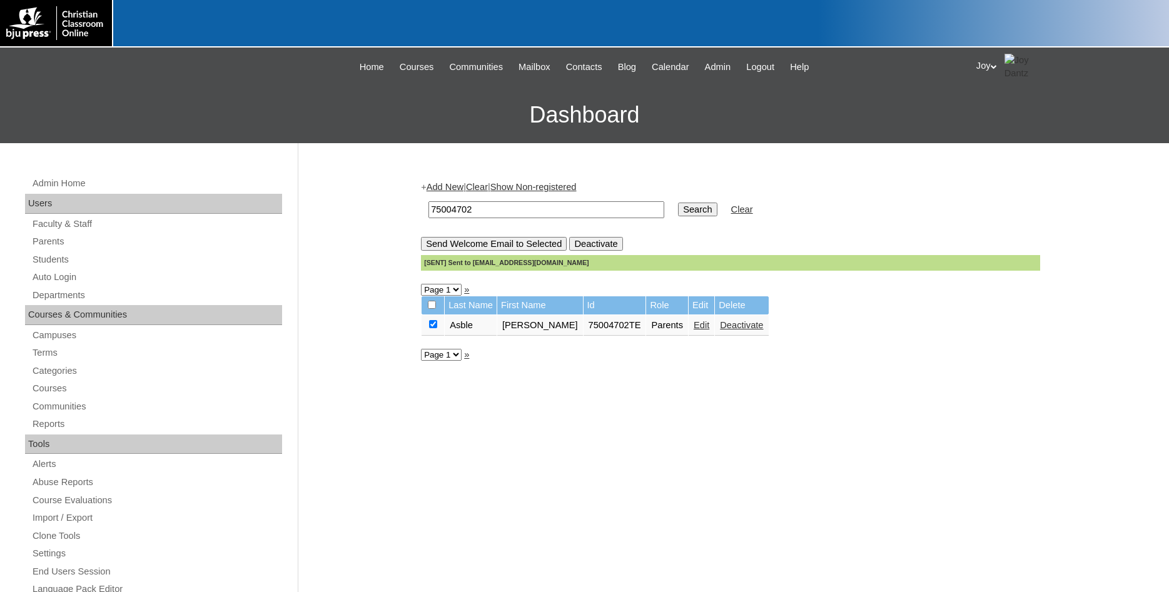
drag, startPoint x: 477, startPoint y: 213, endPoint x: 409, endPoint y: 213, distance: 68.2
click at [429, 213] on input "75004702" at bounding box center [547, 209] width 236 height 17
click at [452, 177] on div "+ Add New | Clear | Show Non-registered 75004702 Search Clear Send Welcome Emai…" at bounding box center [728, 587] width 626 height 838
click at [448, 189] on link "Add New" at bounding box center [445, 187] width 37 height 10
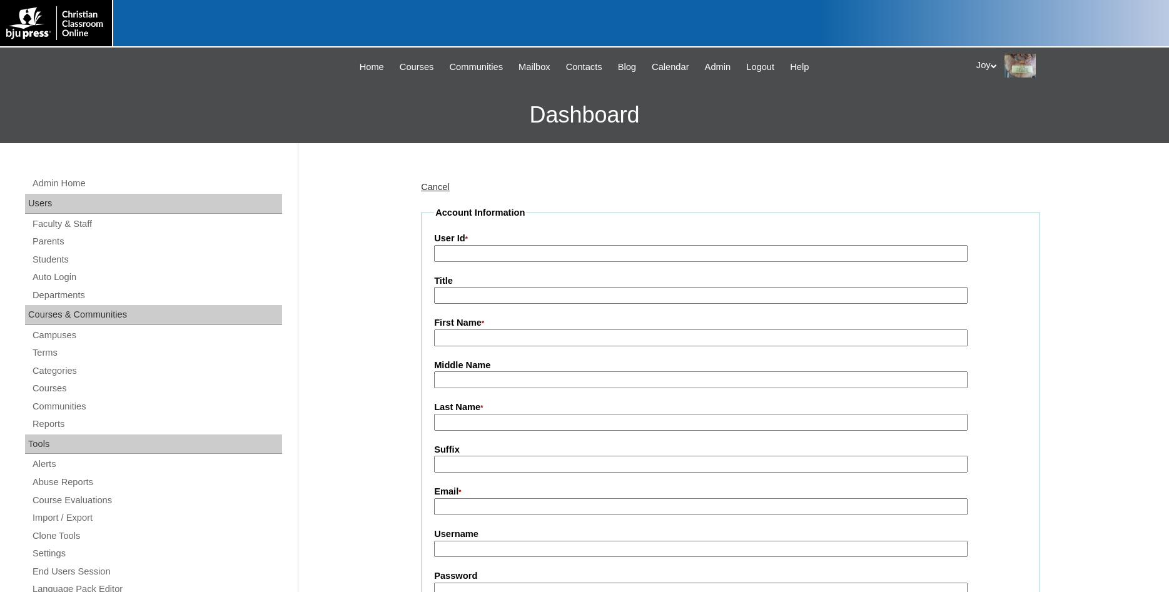
paste input "75004702"
type input "75004702TE2"
click at [504, 507] on input "Email *" at bounding box center [701, 507] width 534 height 17
paste input "[EMAIL_ADDRESS][DOMAIN_NAME]"
type input "[EMAIL_ADDRESS][DOMAIN_NAME]"
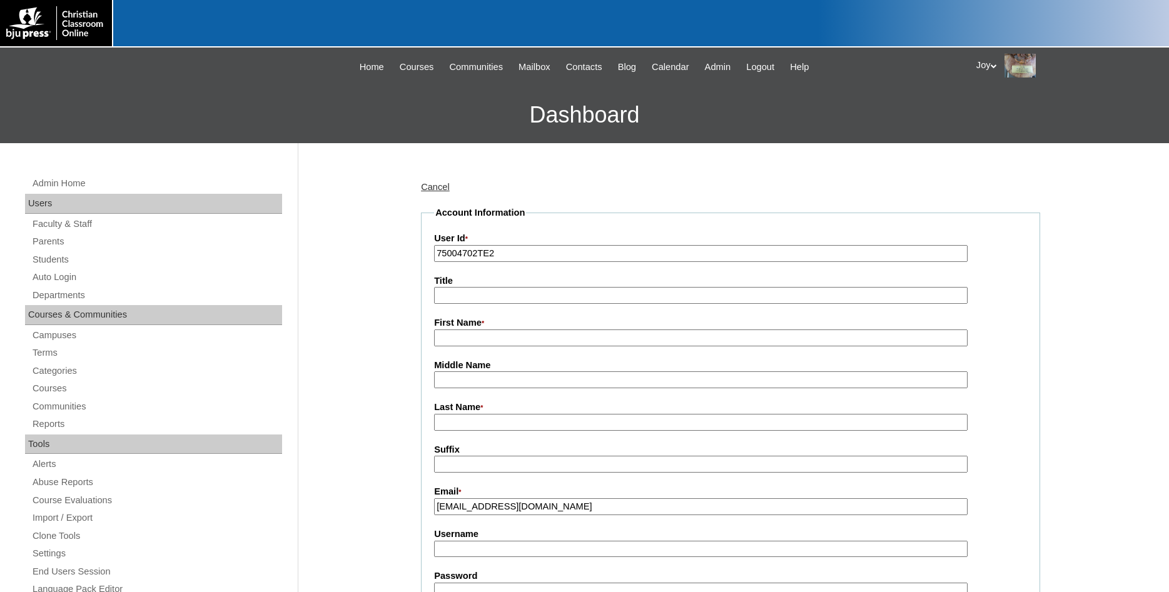
click at [482, 337] on input "First Name *" at bounding box center [701, 338] width 534 height 17
type input "[PERSON_NAME]"
click at [594, 428] on input "Last Name *" at bounding box center [701, 422] width 534 height 17
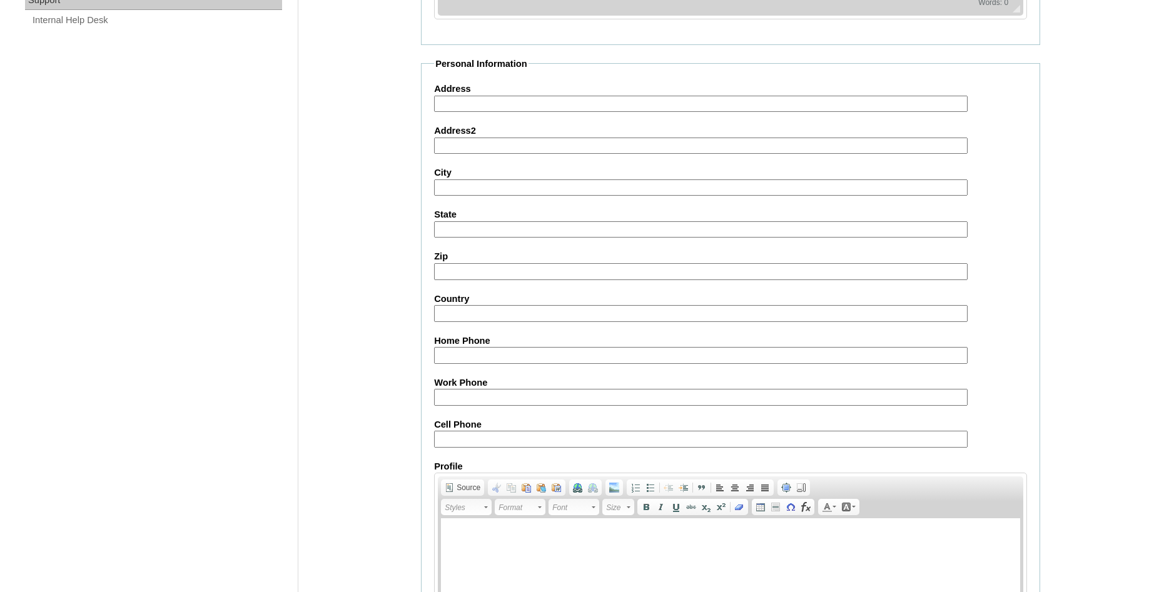
scroll to position [1106, 0]
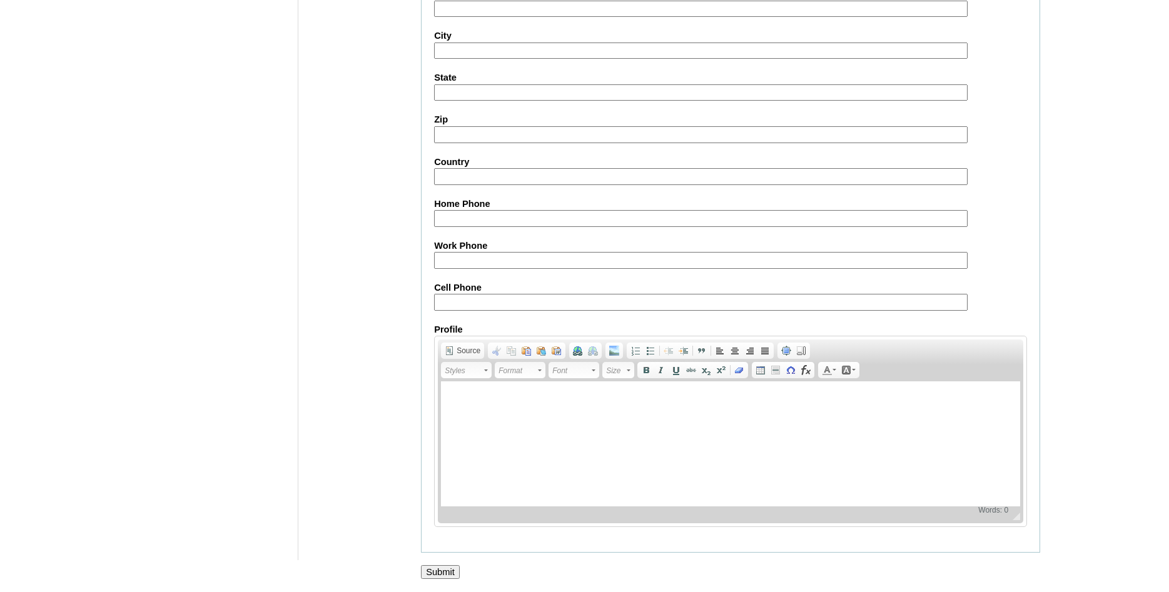
type input "[PERSON_NAME]"
click at [442, 570] on input "Submit" at bounding box center [440, 573] width 39 height 14
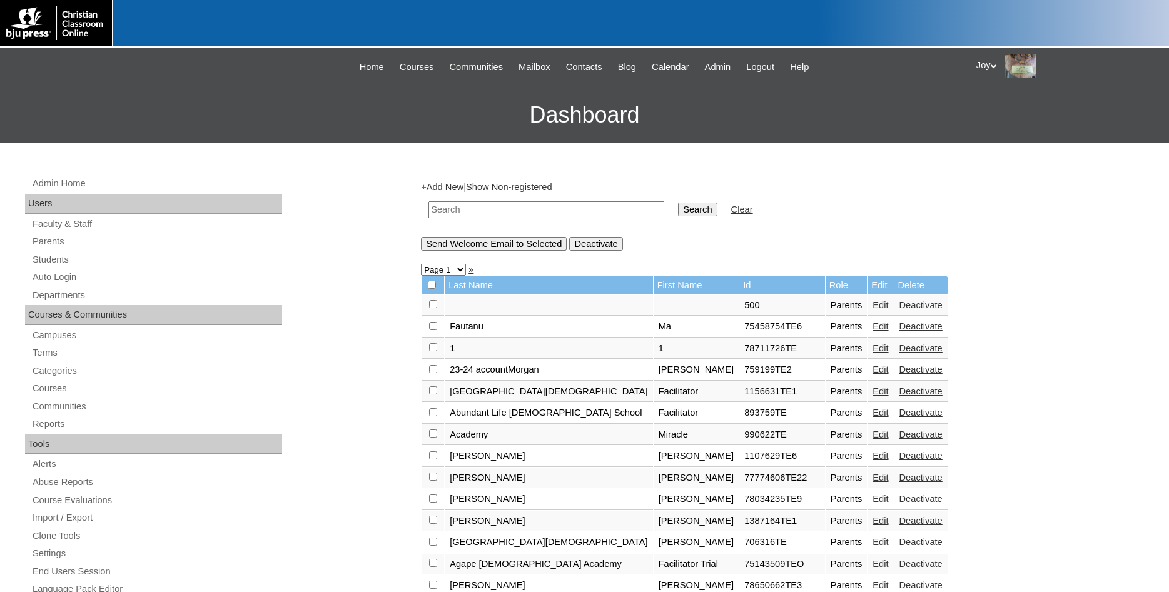
click at [574, 216] on input "text" at bounding box center [547, 209] width 236 height 17
click at [477, 208] on input "text" at bounding box center [547, 209] width 236 height 17
type input "75004702"
click at [681, 213] on input "Search" at bounding box center [697, 210] width 39 height 14
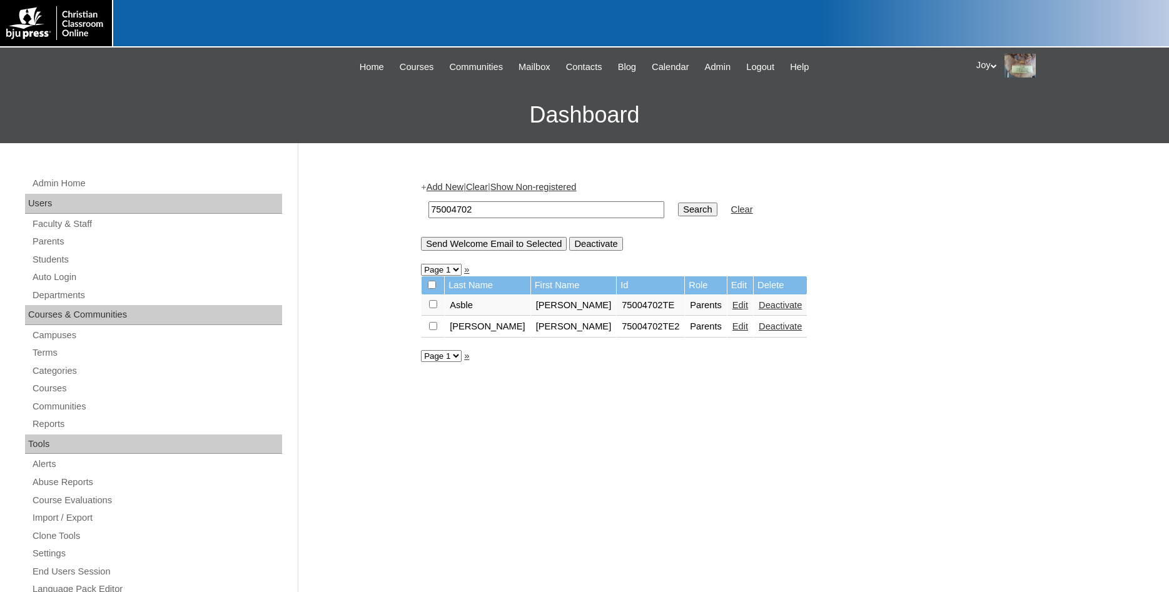
click at [433, 308] on input "checkbox" at bounding box center [433, 304] width 8 height 8
checkbox input "true"
click at [454, 243] on input "Send Welcome Email to Selected" at bounding box center [494, 244] width 146 height 14
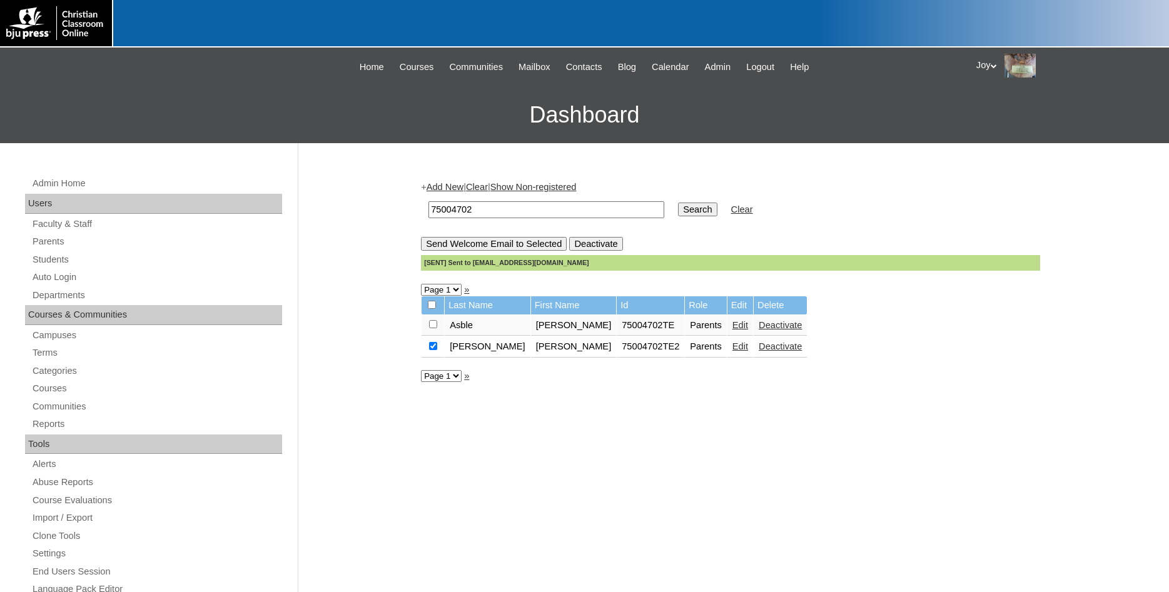
click at [456, 185] on link "Add New" at bounding box center [445, 187] width 37 height 10
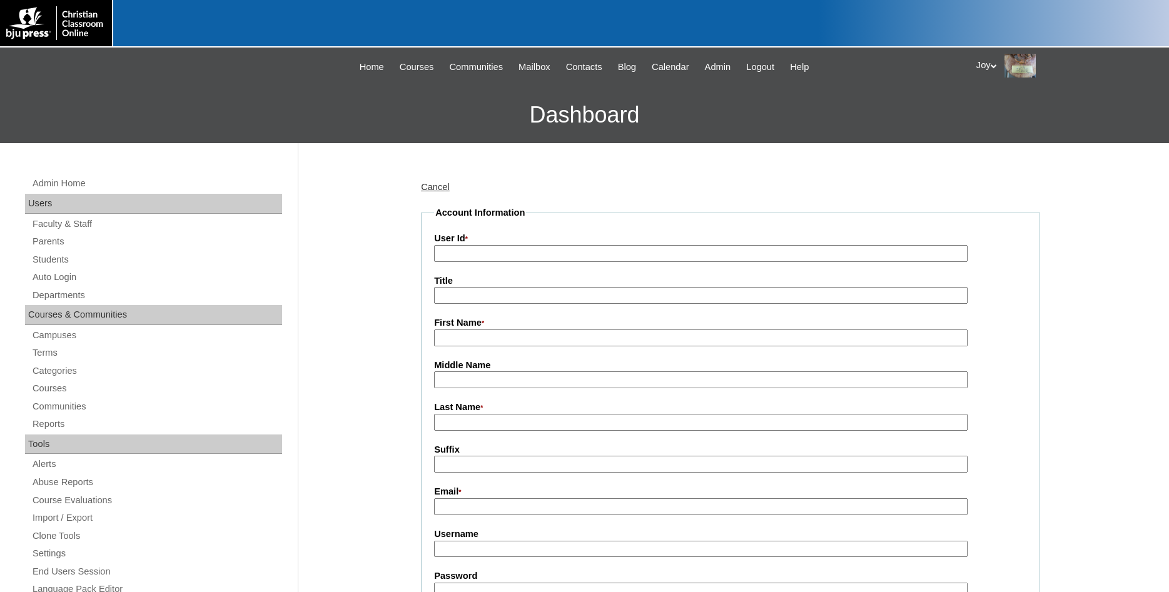
click at [531, 251] on input "User Id *" at bounding box center [701, 253] width 534 height 17
type input "75004702TE3"
click at [484, 339] on input "First Name *" at bounding box center [701, 338] width 534 height 17
type input "[PERSON_NAME]"
click at [464, 408] on label "Last Name *" at bounding box center [730, 408] width 593 height 14
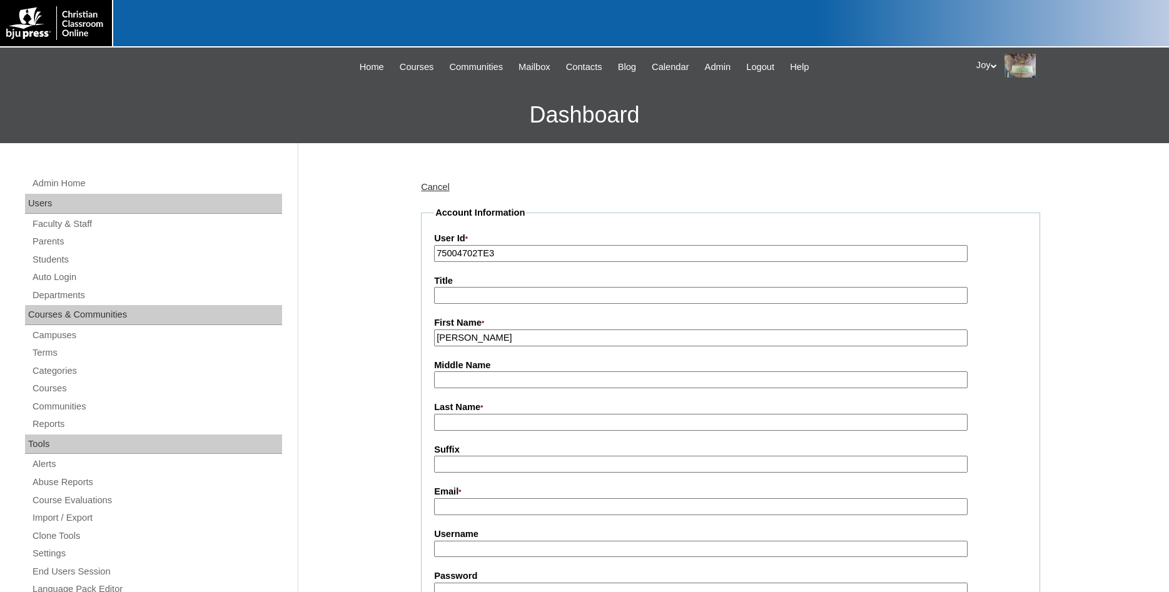
click at [464, 414] on input "Last Name *" at bounding box center [701, 422] width 534 height 17
type input "[PERSON_NAME]"
click at [480, 509] on input "Email *" at bounding box center [701, 507] width 534 height 17
paste input "[EMAIL_ADDRESS][DOMAIN_NAME]"
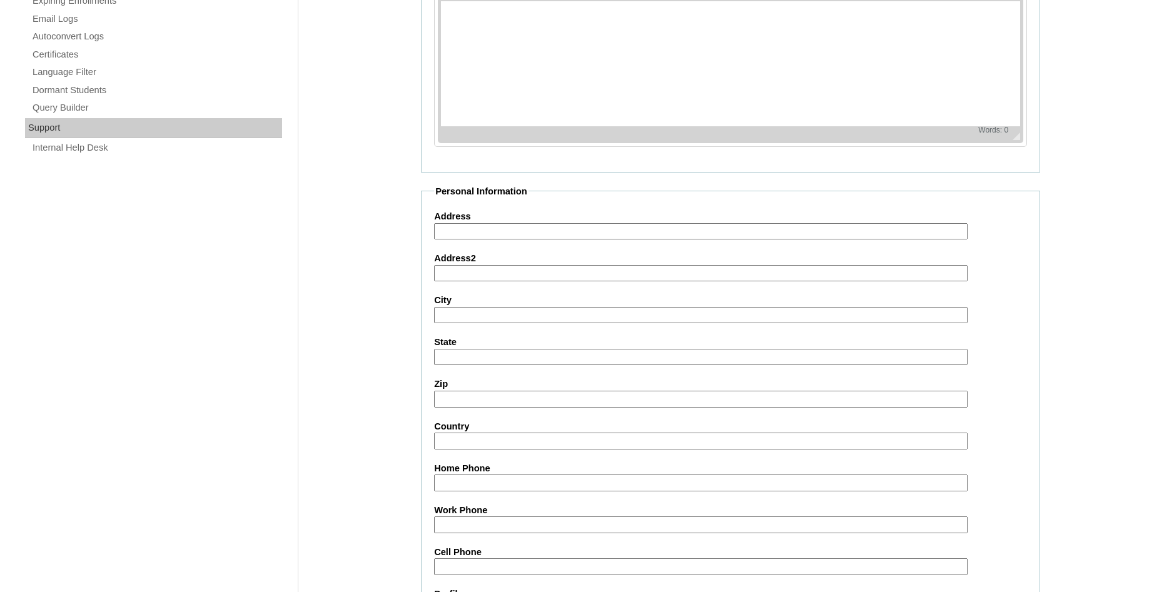
scroll to position [1106, 0]
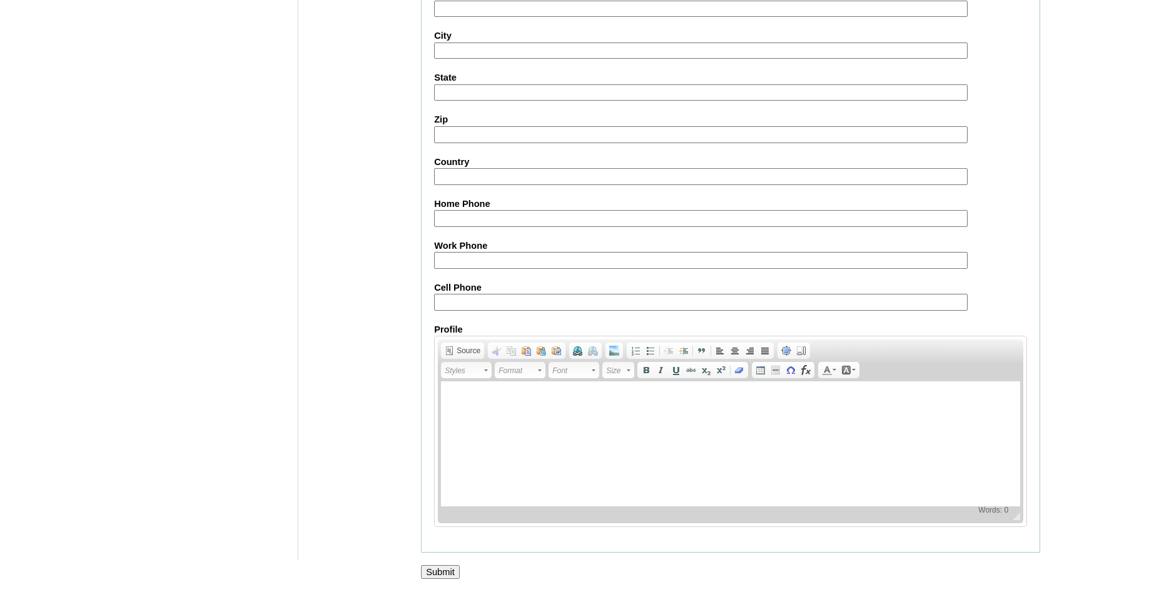
type input "[EMAIL_ADDRESS][DOMAIN_NAME]"
click at [440, 571] on input "Submit" at bounding box center [440, 573] width 39 height 14
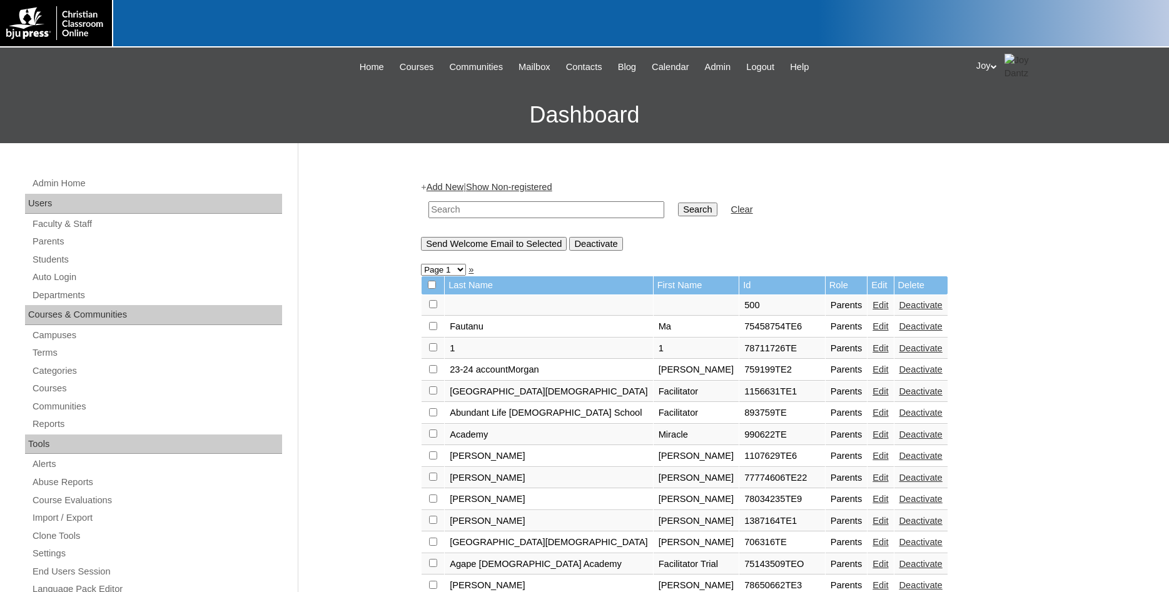
paste input "mhayes@scaknights.org"
type input "mhayes@scaknights.org"
click at [678, 208] on input "Search" at bounding box center [697, 210] width 39 height 14
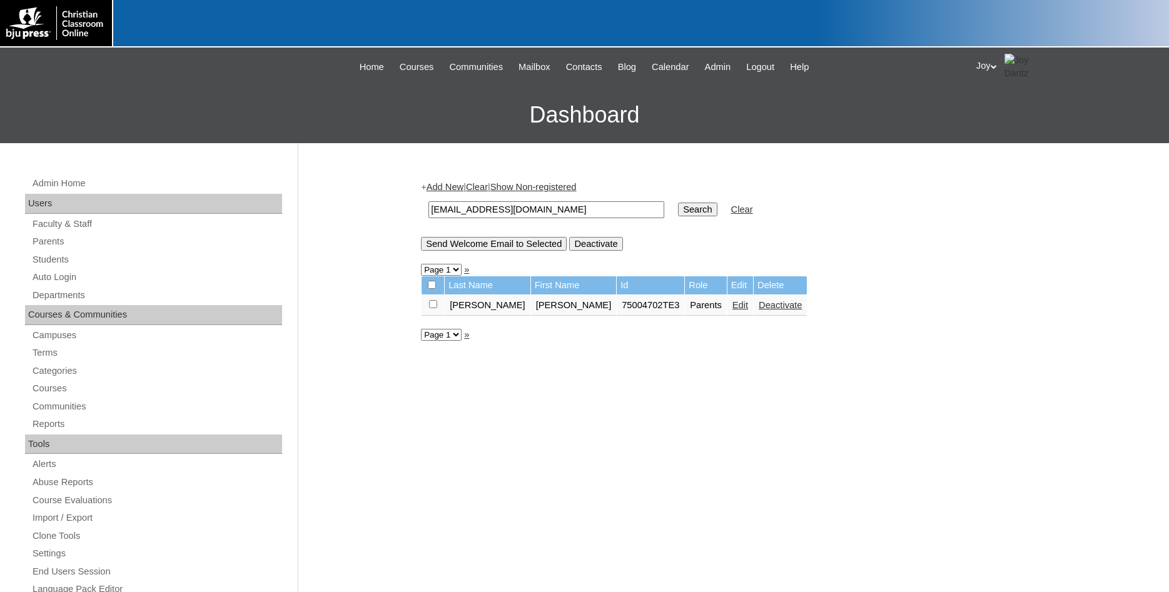
click at [435, 308] on input "checkbox" at bounding box center [433, 304] width 8 height 8
checkbox input "true"
click at [464, 243] on input "Send Welcome Email to Selected" at bounding box center [494, 244] width 146 height 14
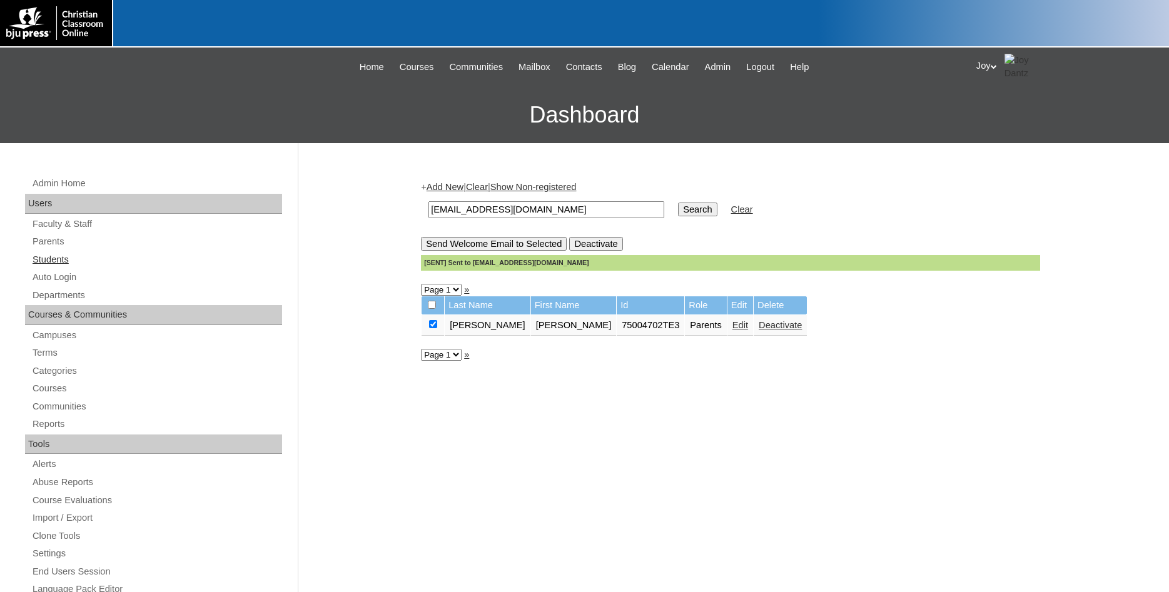
click at [64, 263] on link "Students" at bounding box center [156, 260] width 251 height 16
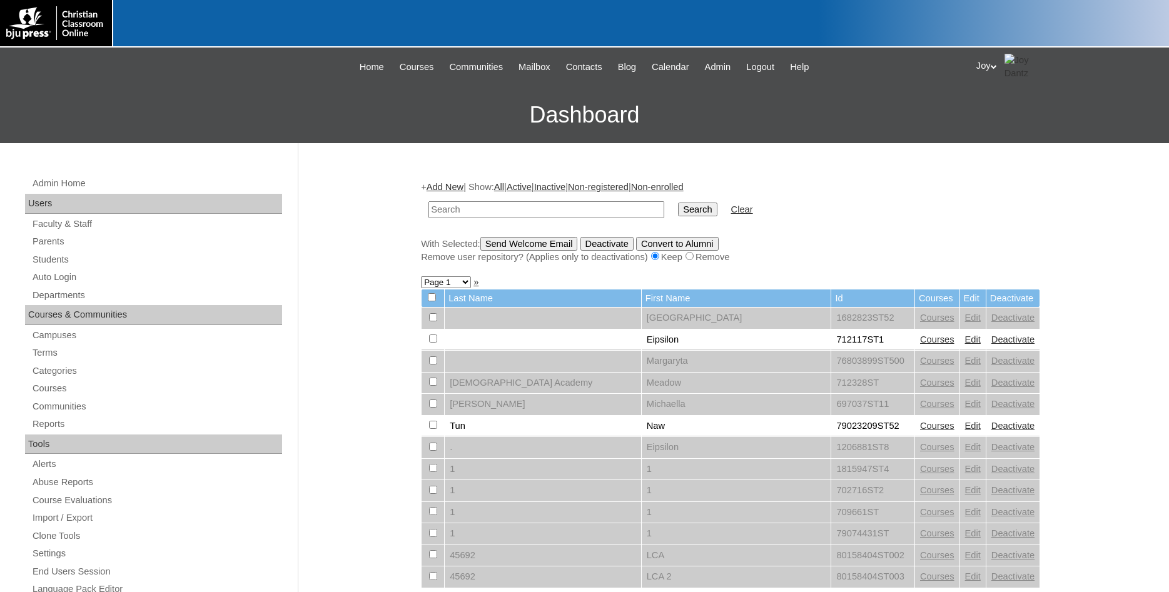
click at [581, 211] on input "text" at bounding box center [547, 209] width 236 height 17
type input "Kayla"
click at [678, 203] on input "Search" at bounding box center [697, 210] width 39 height 14
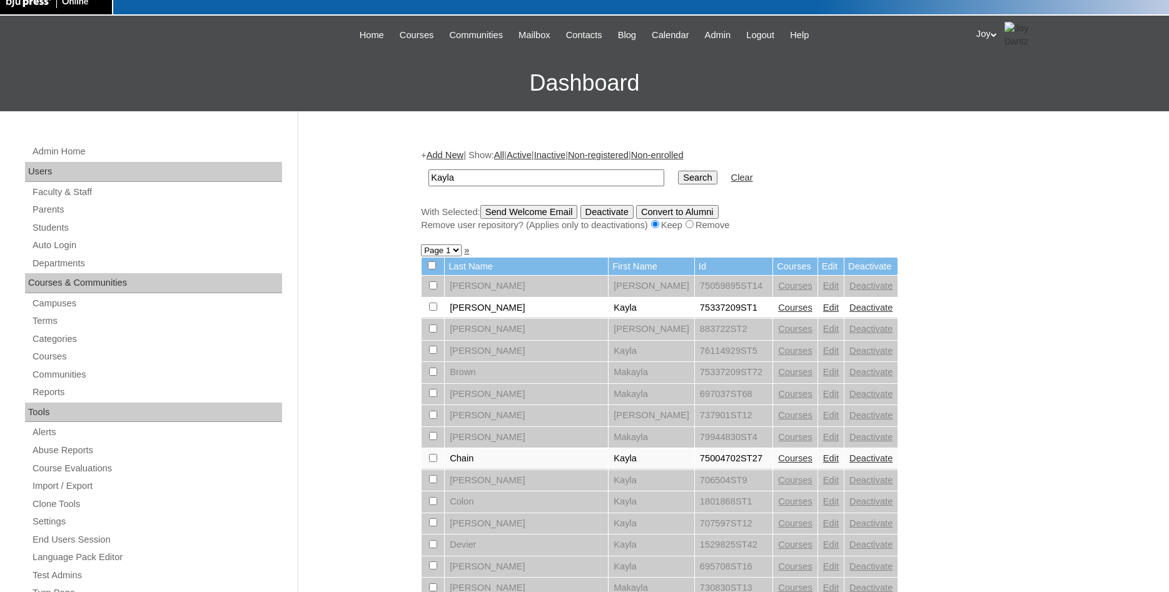
scroll to position [64, 0]
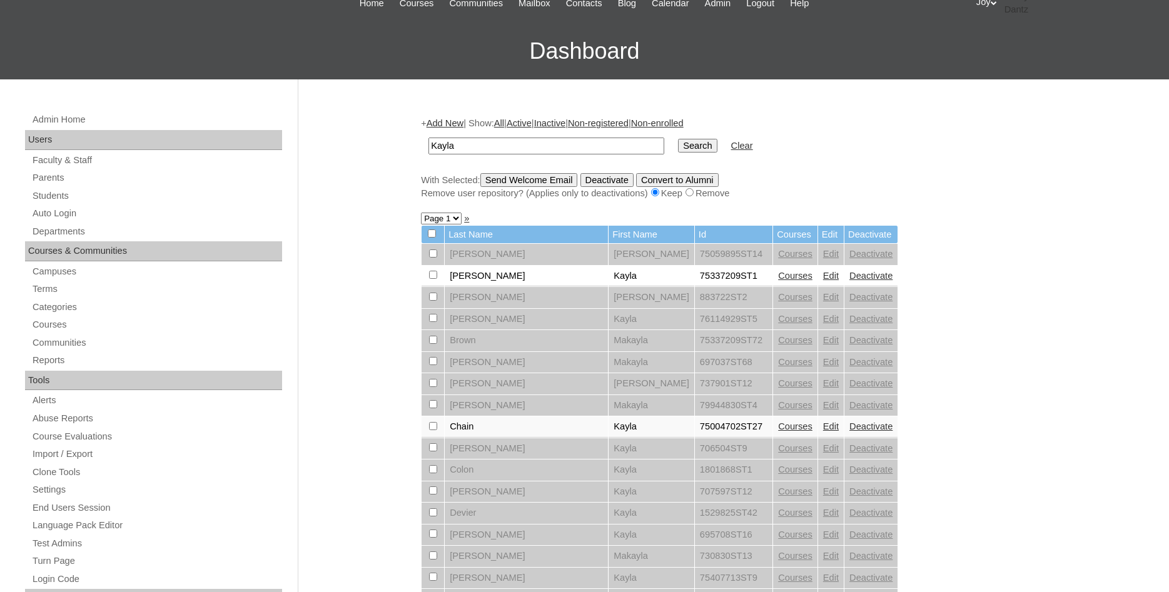
click at [823, 432] on link "Edit" at bounding box center [831, 427] width 16 height 10
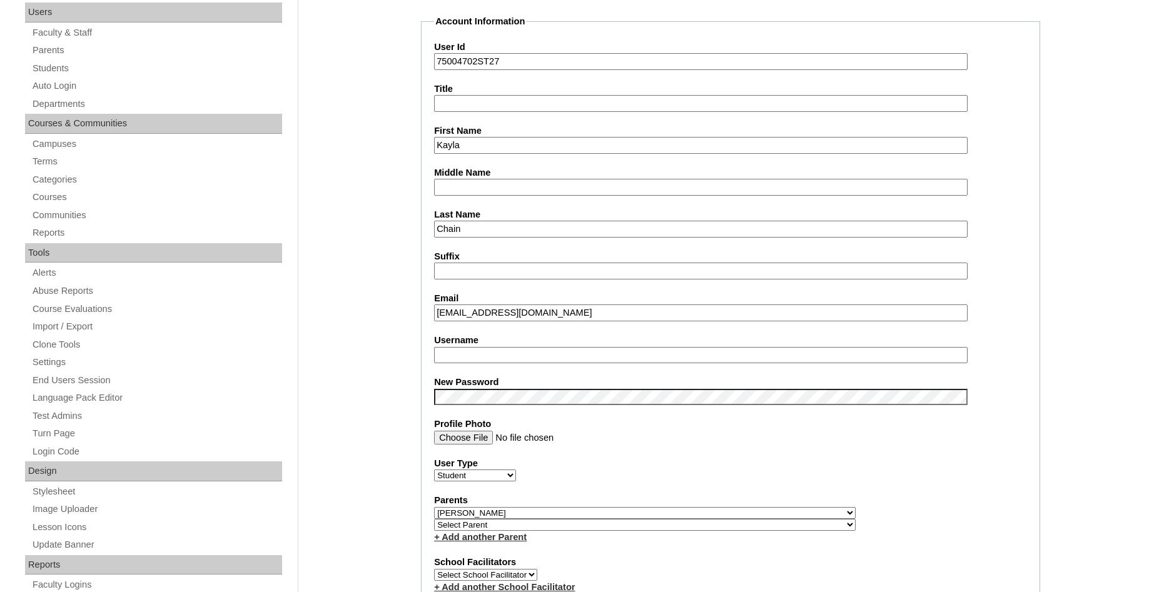
drag, startPoint x: 590, startPoint y: 310, endPoint x: 366, endPoint y: 303, distance: 224.1
drag, startPoint x: 552, startPoint y: 312, endPoint x: 365, endPoint y: 289, distance: 189.1
click at [434, 305] on input "[EMAIL_ADDRESS][DOMAIN_NAME]" at bounding box center [701, 313] width 534 height 17
paste input "[EMAIL_ADDRESS]"
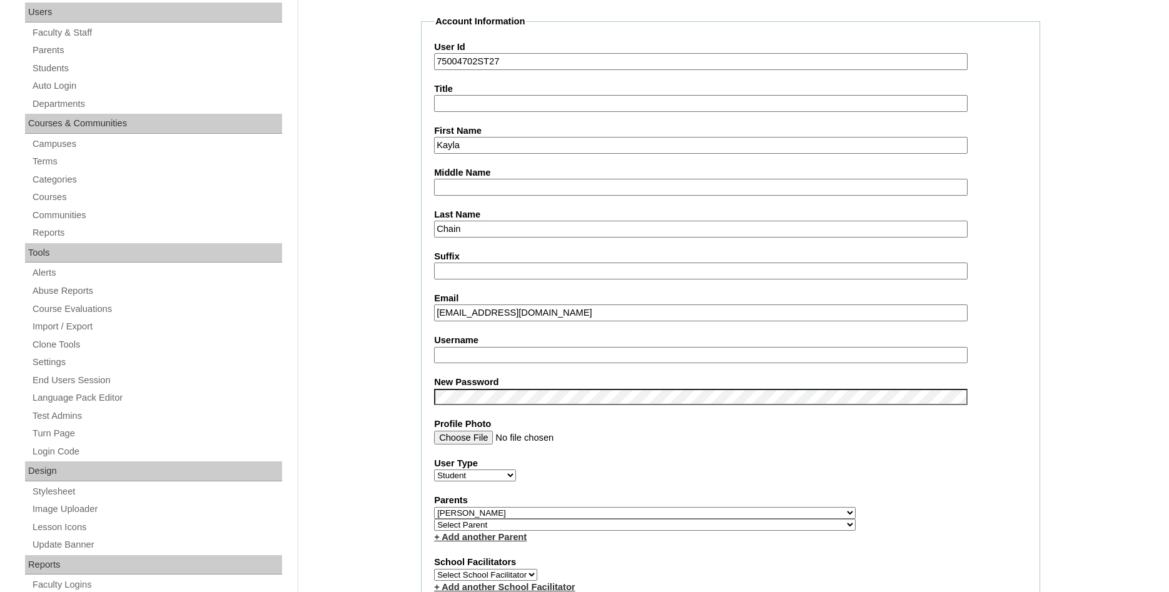
type input "[EMAIL_ADDRESS][DOMAIN_NAME]"
select select "37057"
click at [515, 542] on link "+ Add another Parent" at bounding box center [480, 537] width 93 height 10
click at [514, 542] on link "+ Add another Parent" at bounding box center [480, 537] width 93 height 10
click at [444, 542] on link "+ Add another Parent" at bounding box center [480, 537] width 93 height 10
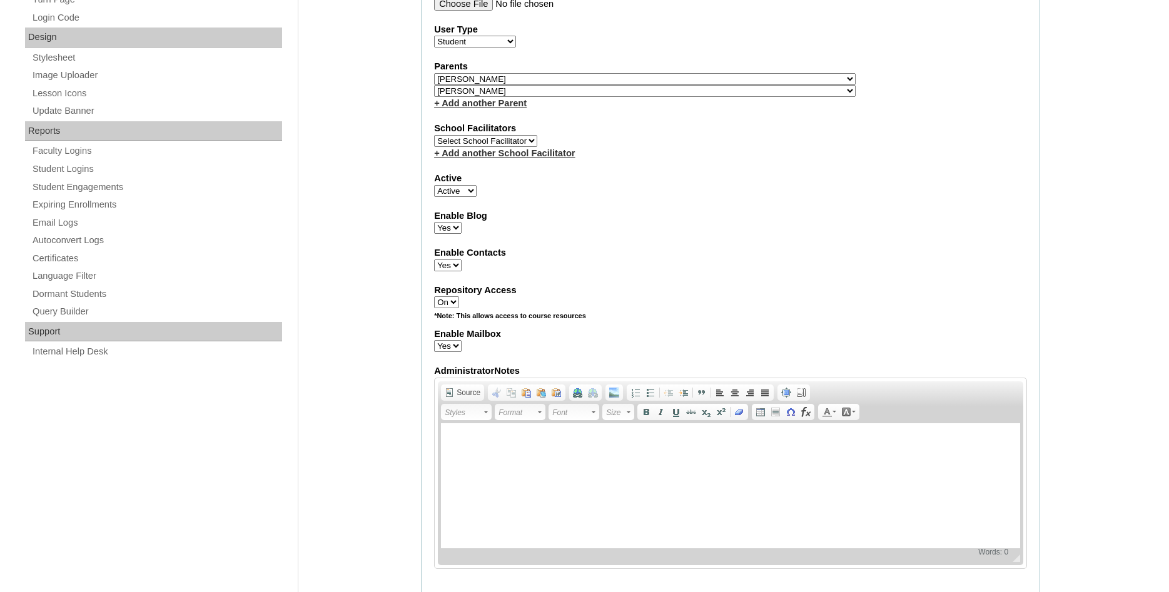
scroll to position [638, 0]
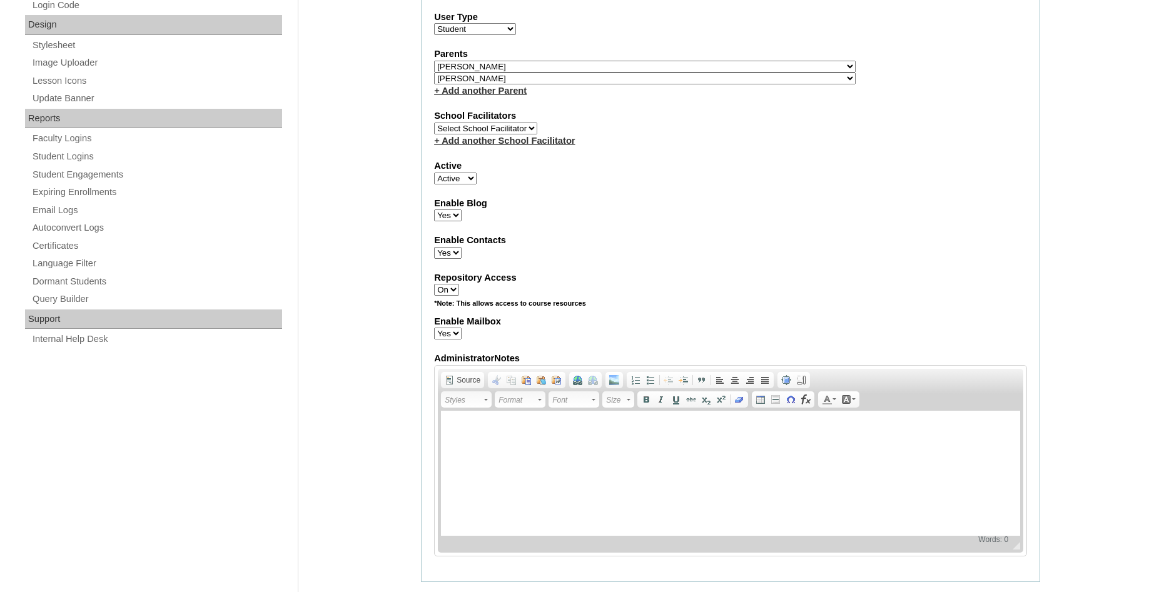
click at [693, 165] on fieldset "Account Information User Id 75004702ST27 Title First Name Kayla Middle Name Las…" at bounding box center [730, 75] width 619 height 1014
click at [454, 94] on link "+ Add another Parent" at bounding box center [480, 91] width 93 height 10
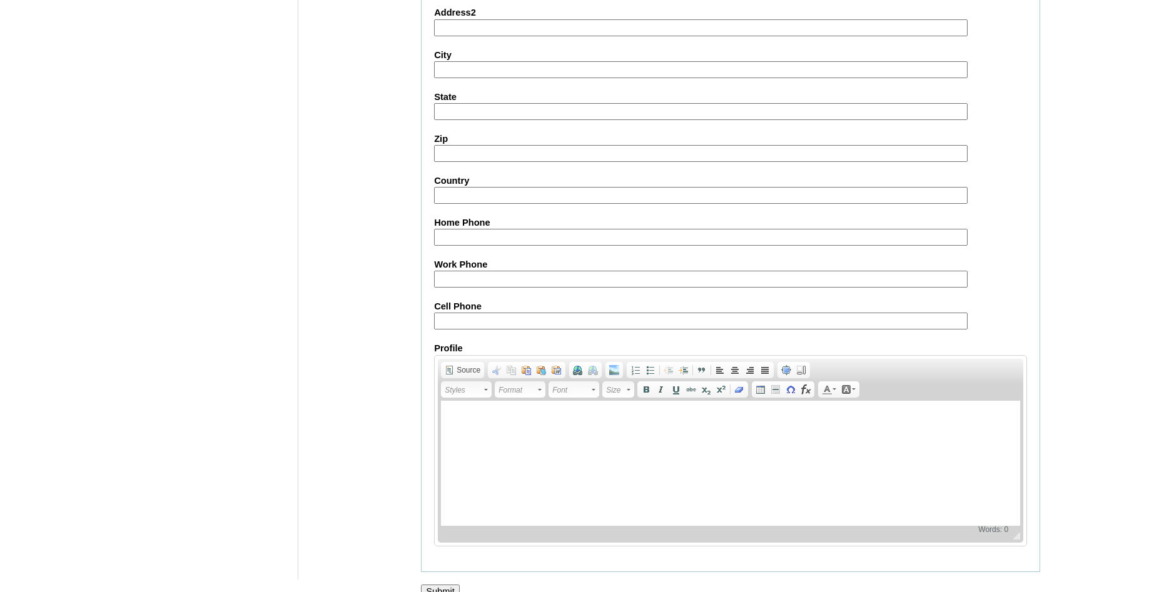
scroll to position [1336, 0]
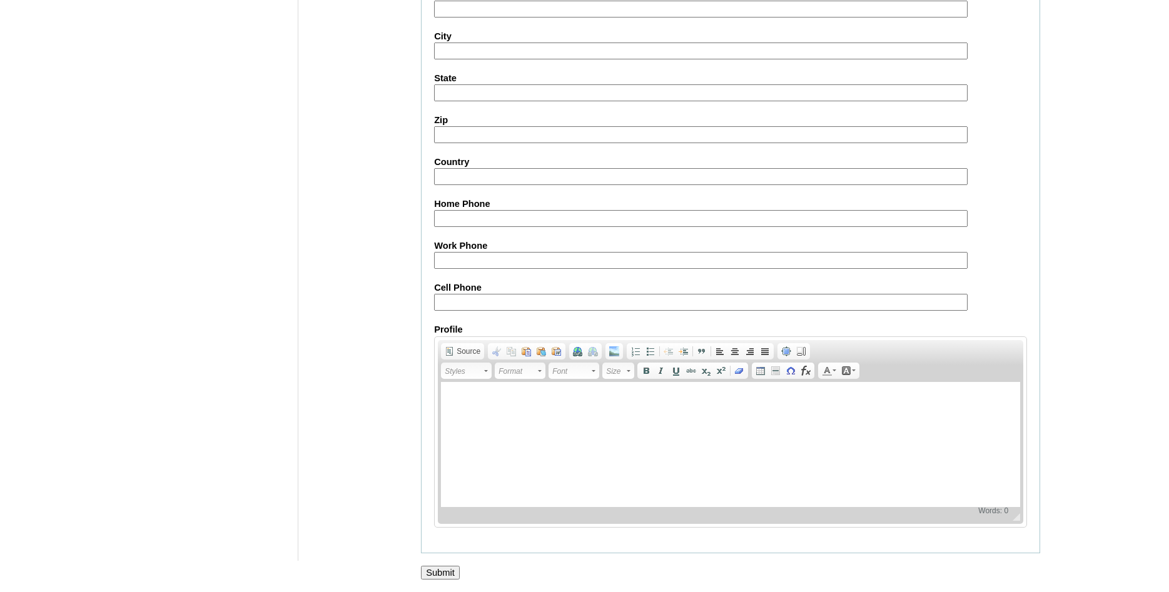
click at [424, 568] on input "Submit" at bounding box center [440, 573] width 39 height 14
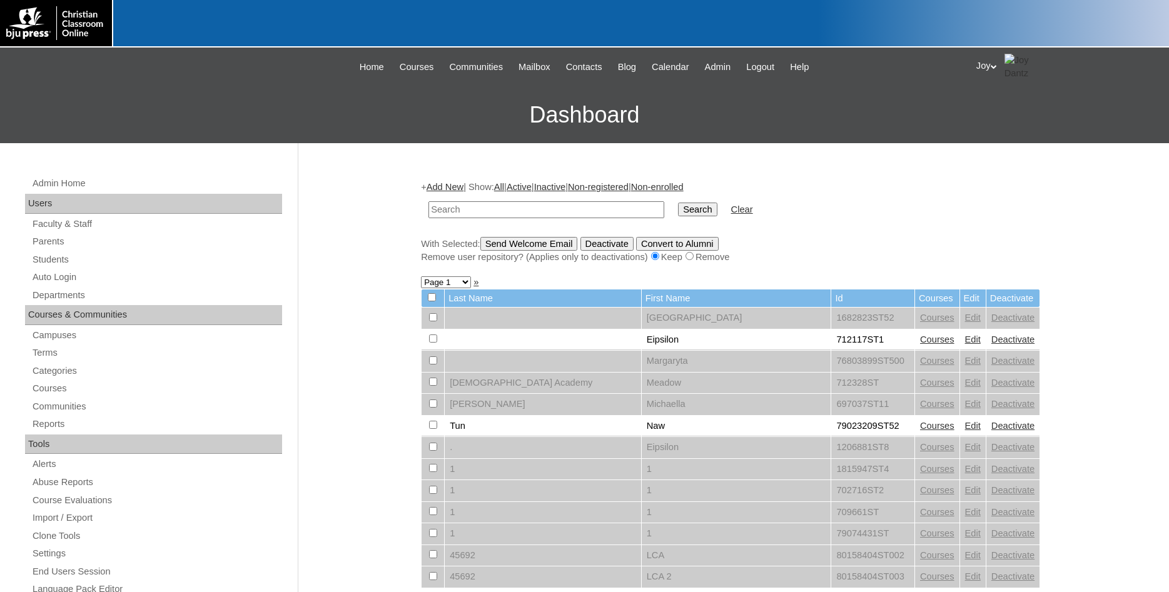
click at [573, 208] on input "text" at bounding box center [547, 209] width 236 height 17
type input "75004702"
click at [686, 210] on input "Search" at bounding box center [697, 210] width 39 height 14
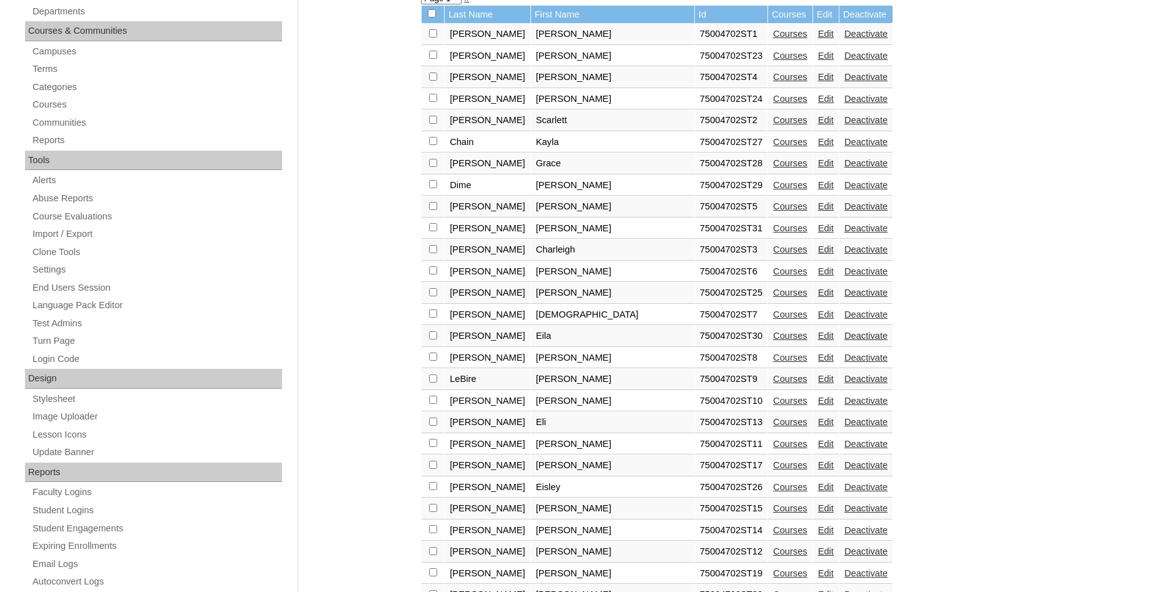
scroll to position [255, 0]
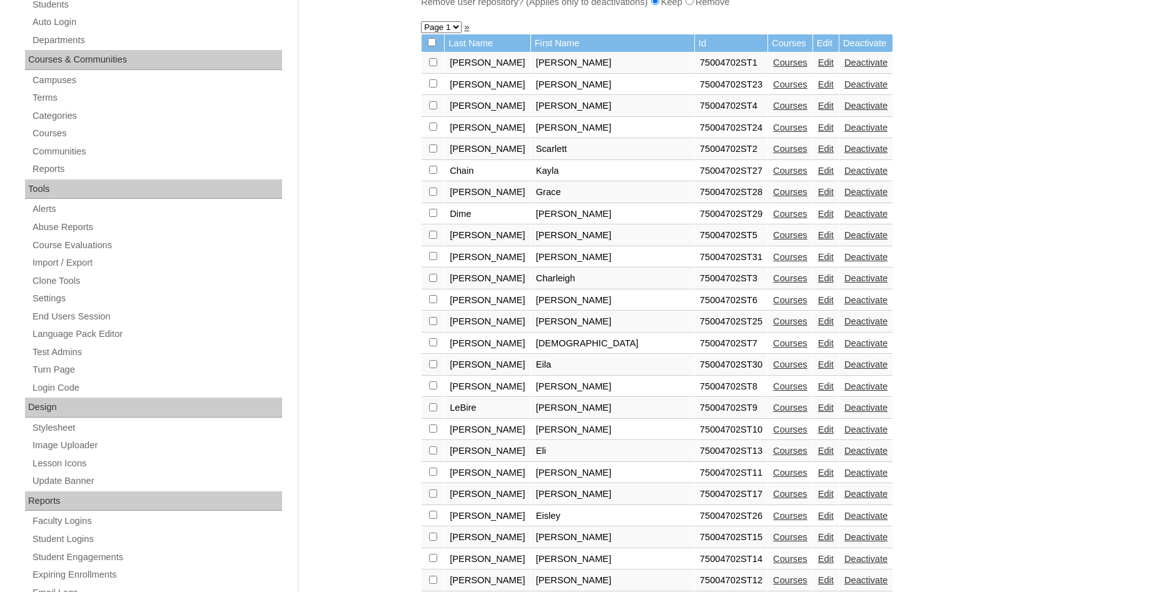
click at [818, 176] on link "Edit" at bounding box center [826, 171] width 16 height 10
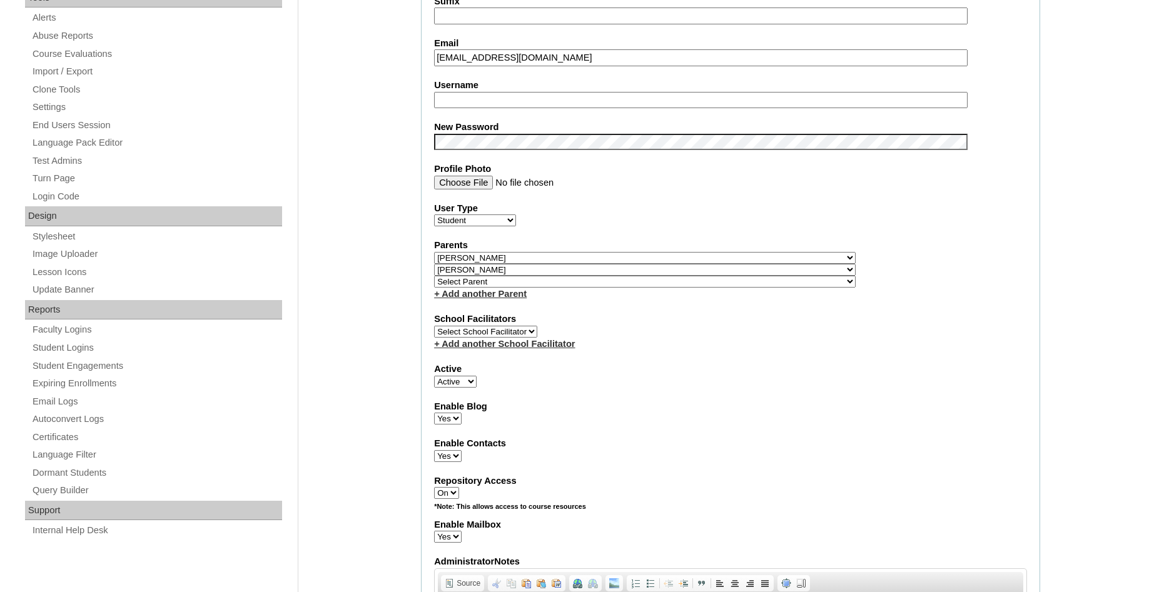
select select "37058"
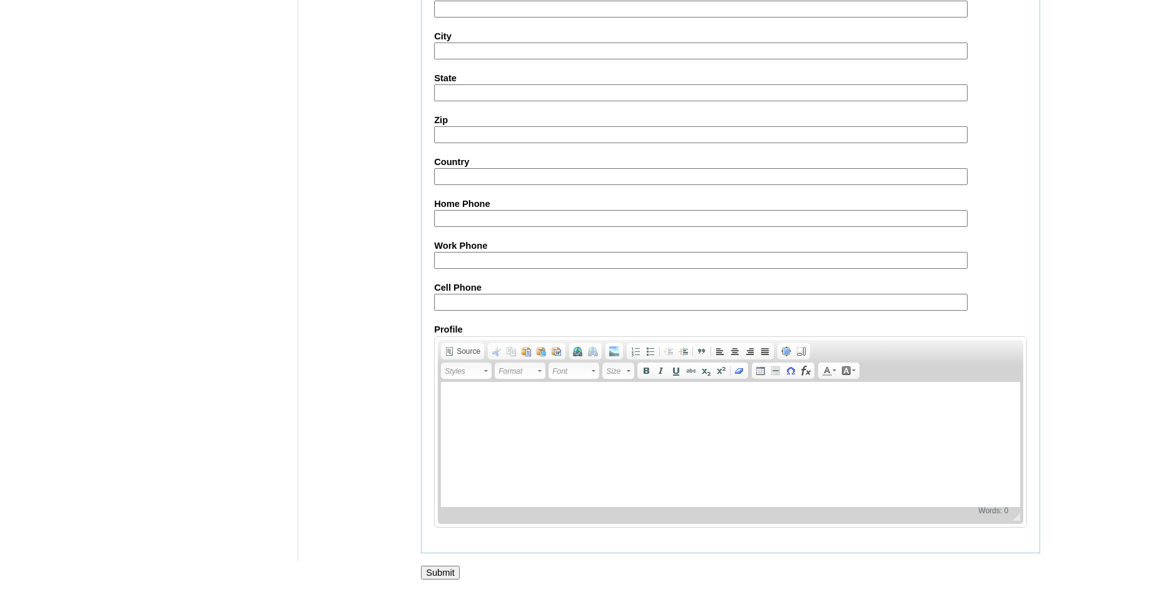
scroll to position [1349, 0]
click at [443, 569] on input "Submit" at bounding box center [440, 573] width 39 height 14
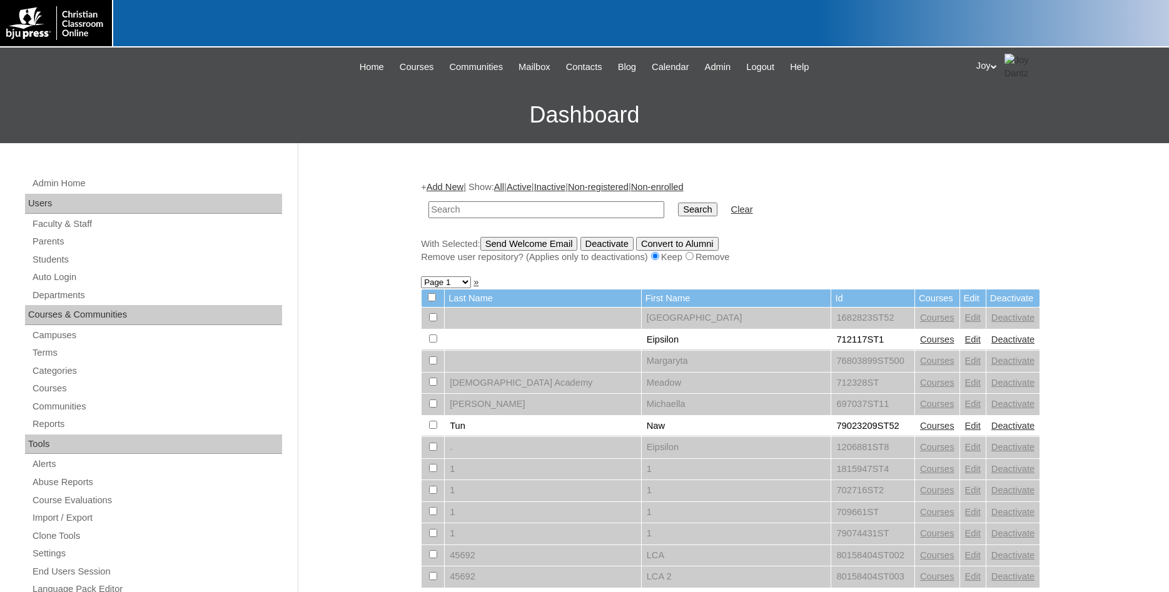
click at [523, 203] on input "text" at bounding box center [547, 209] width 236 height 17
type input "75004702"
click at [678, 210] on input "Search" at bounding box center [697, 210] width 39 height 14
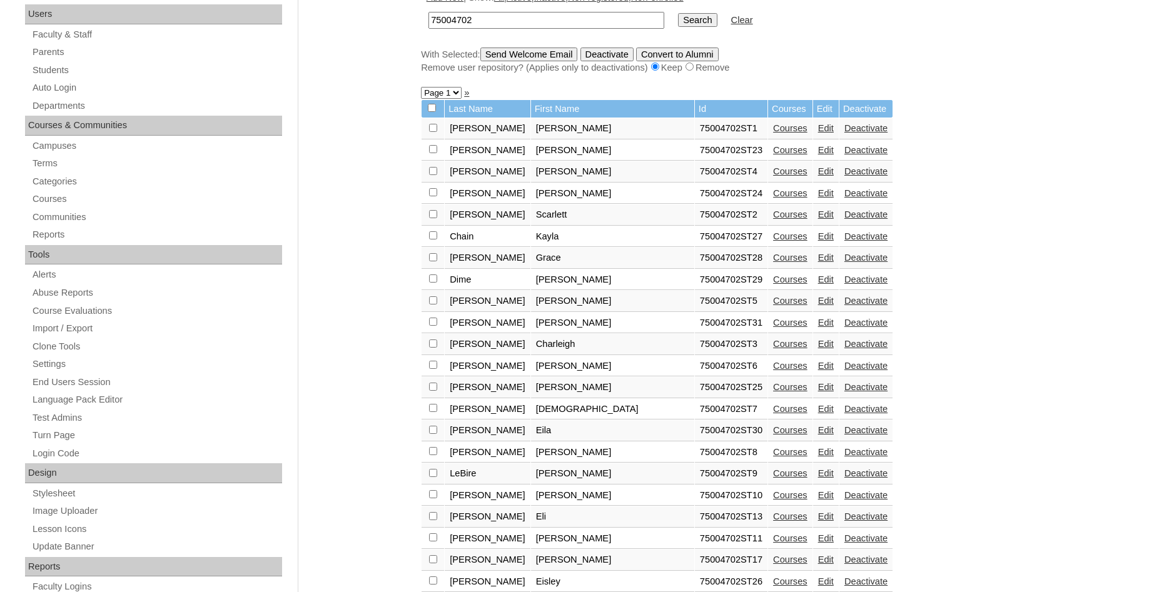
scroll to position [182, 0]
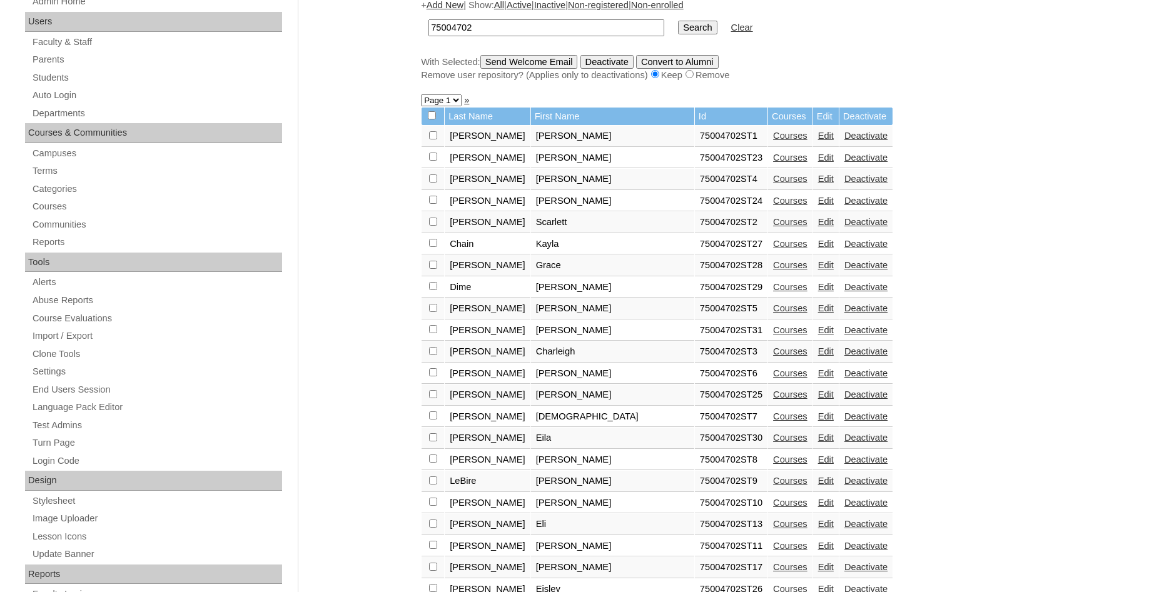
click at [435, 245] on td at bounding box center [433, 244] width 23 height 21
click at [432, 140] on input "checkbox" at bounding box center [433, 135] width 8 height 8
checkbox input "true"
click at [562, 63] on input "Send Welcome Email" at bounding box center [529, 62] width 98 height 14
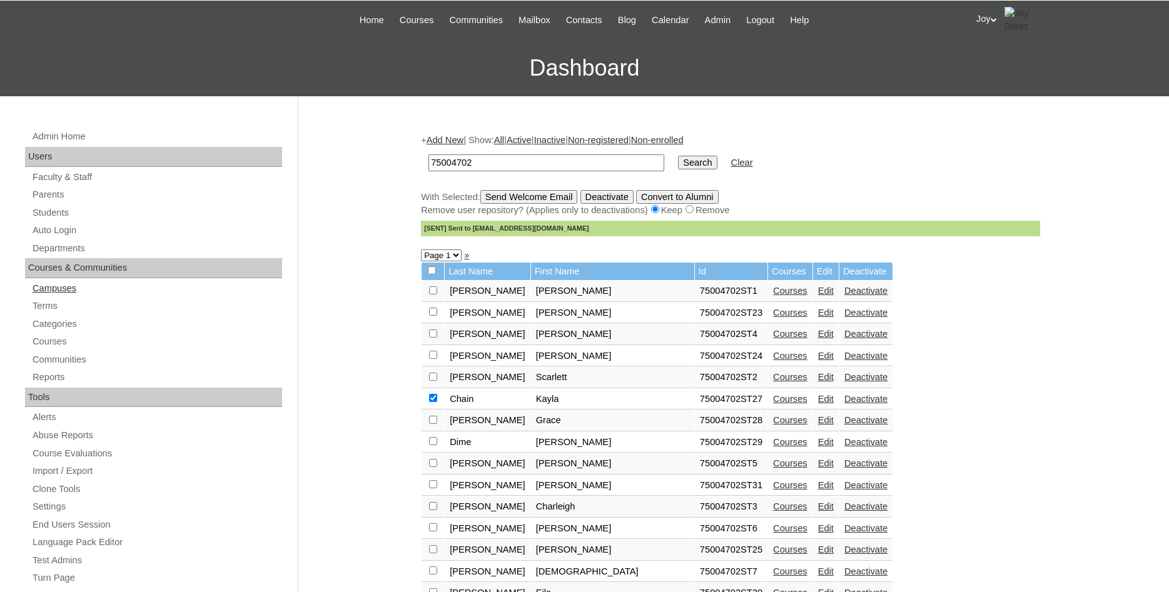
scroll to position [0, 0]
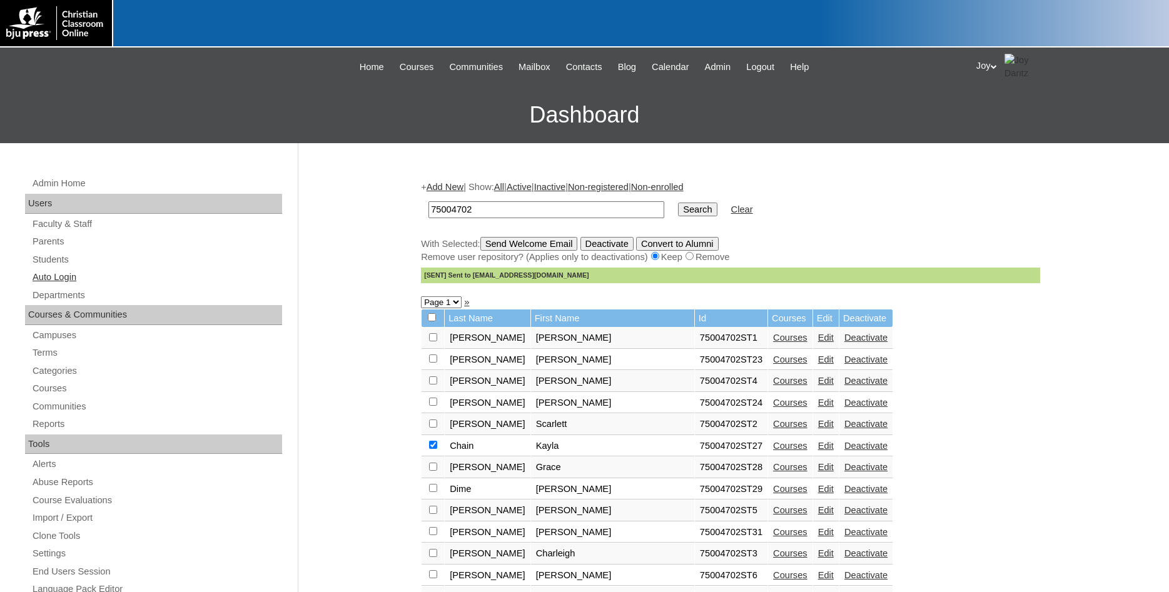
click at [64, 277] on link "Auto Login" at bounding box center [156, 278] width 251 height 16
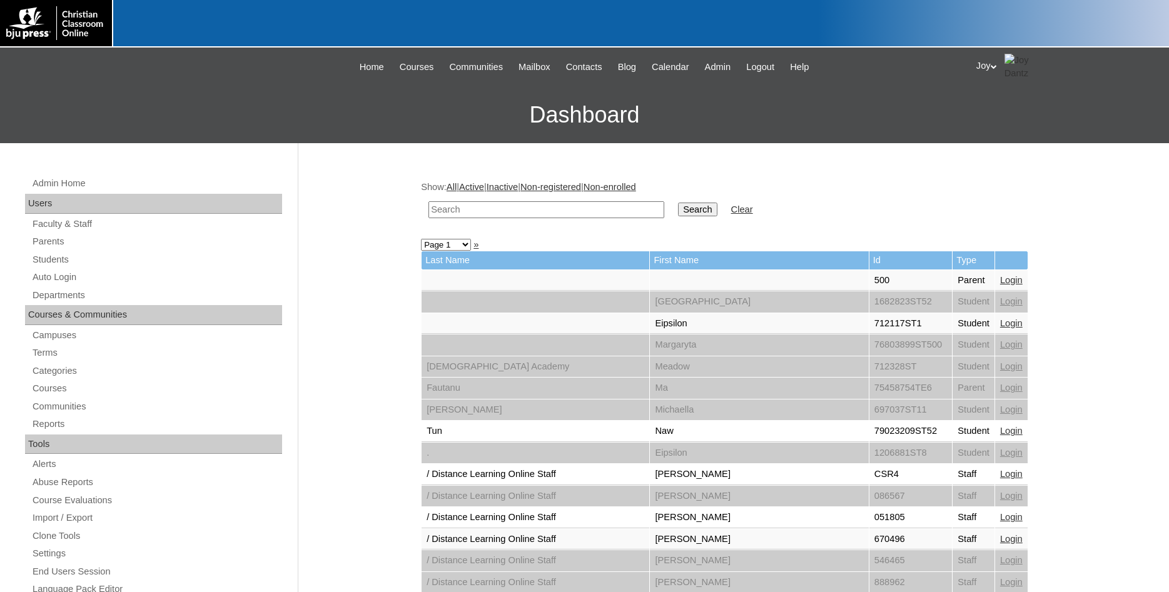
click at [522, 205] on input "text" at bounding box center [547, 209] width 236 height 17
click at [61, 244] on link "Parents" at bounding box center [156, 242] width 251 height 16
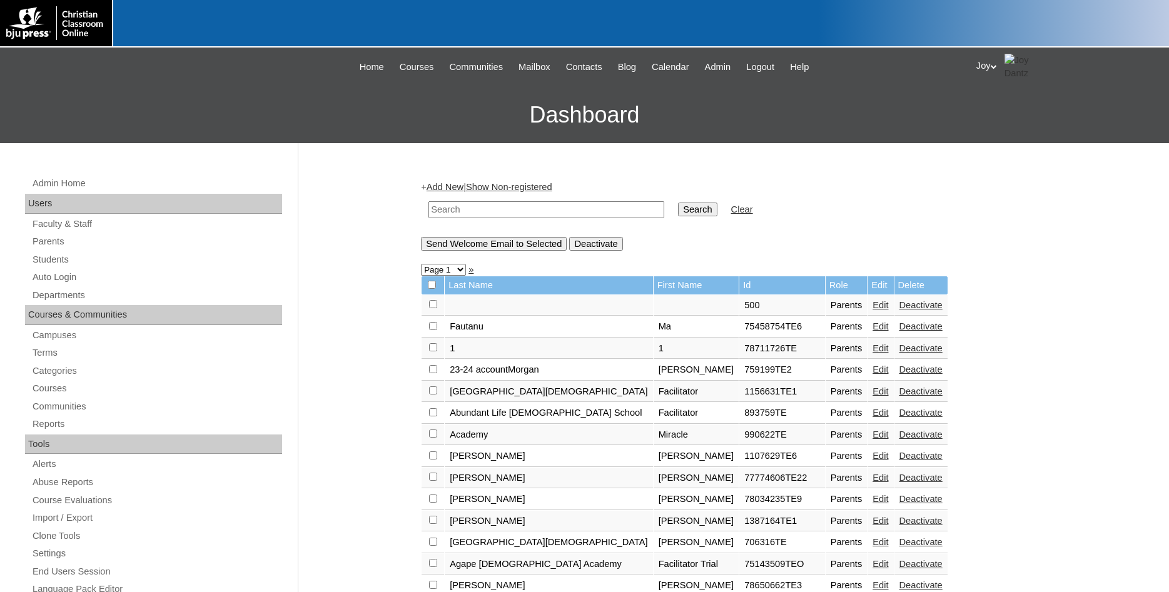
click at [559, 209] on input "text" at bounding box center [547, 209] width 236 height 17
type input "750414"
click at [678, 203] on input "Search" at bounding box center [697, 210] width 39 height 14
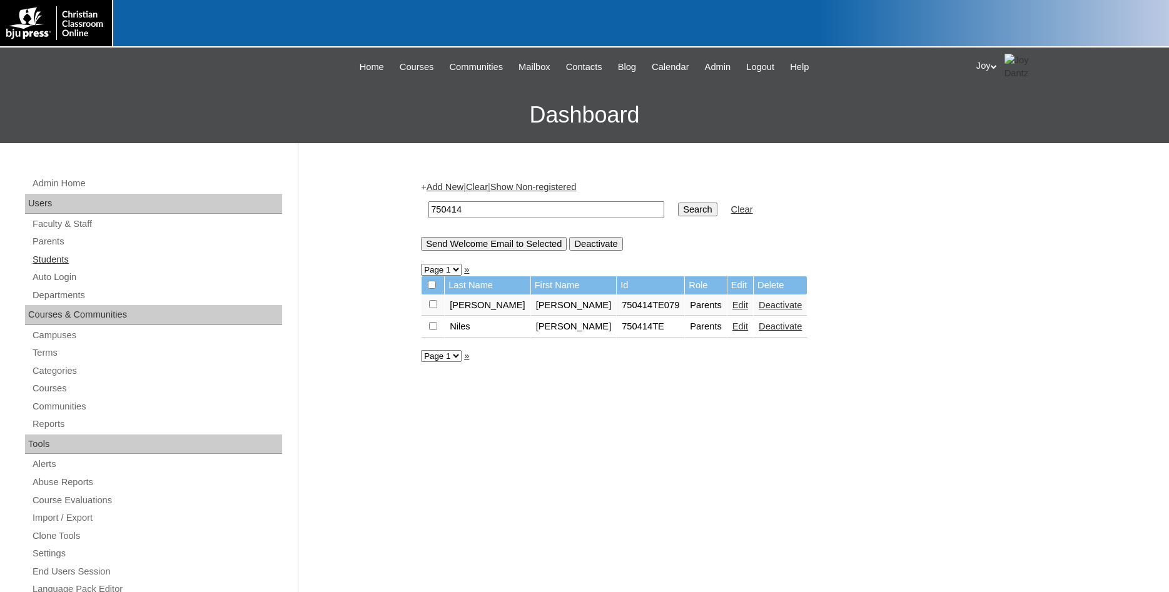
click at [63, 257] on link "Students" at bounding box center [156, 260] width 251 height 16
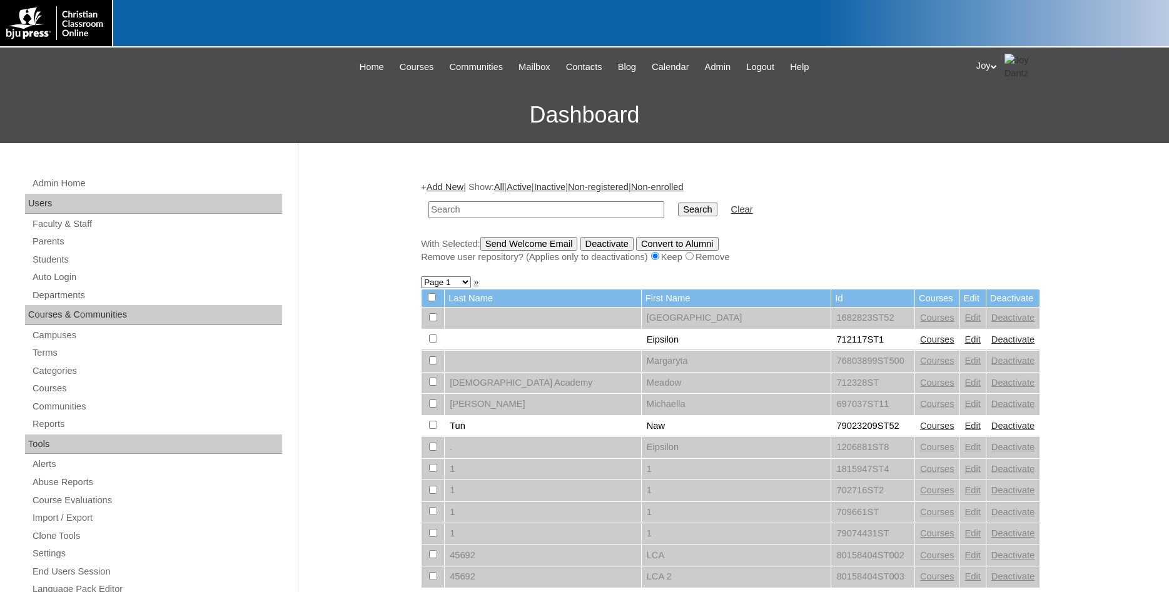
click at [482, 211] on input "text" at bounding box center [547, 209] width 236 height 17
type input "750414"
click at [678, 203] on input "Search" at bounding box center [697, 210] width 39 height 14
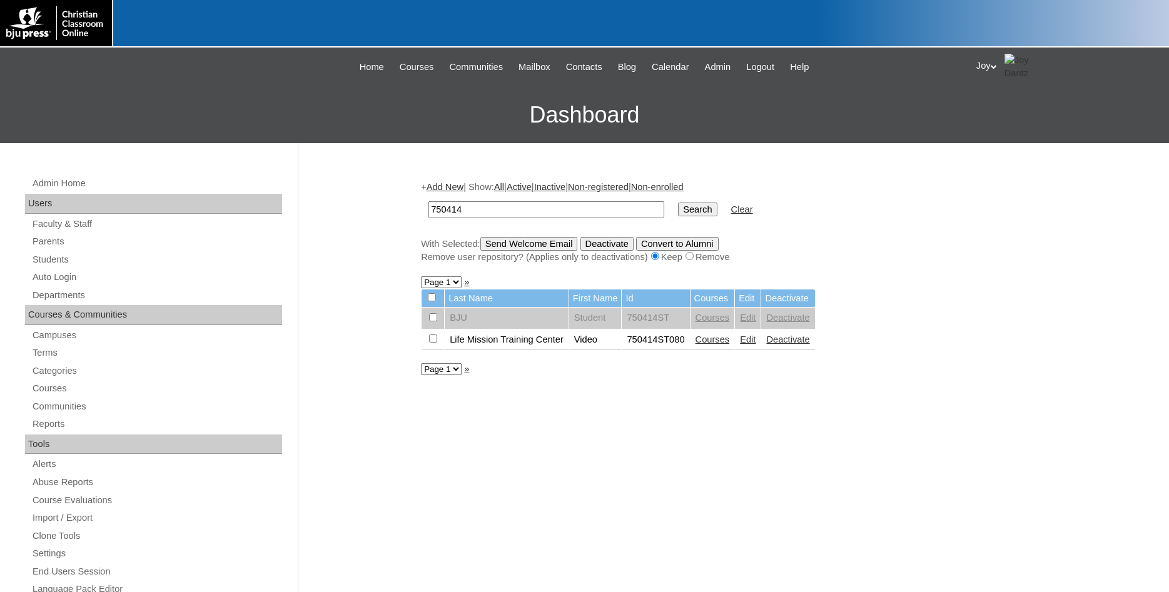
click at [447, 185] on link "Add New" at bounding box center [445, 187] width 37 height 10
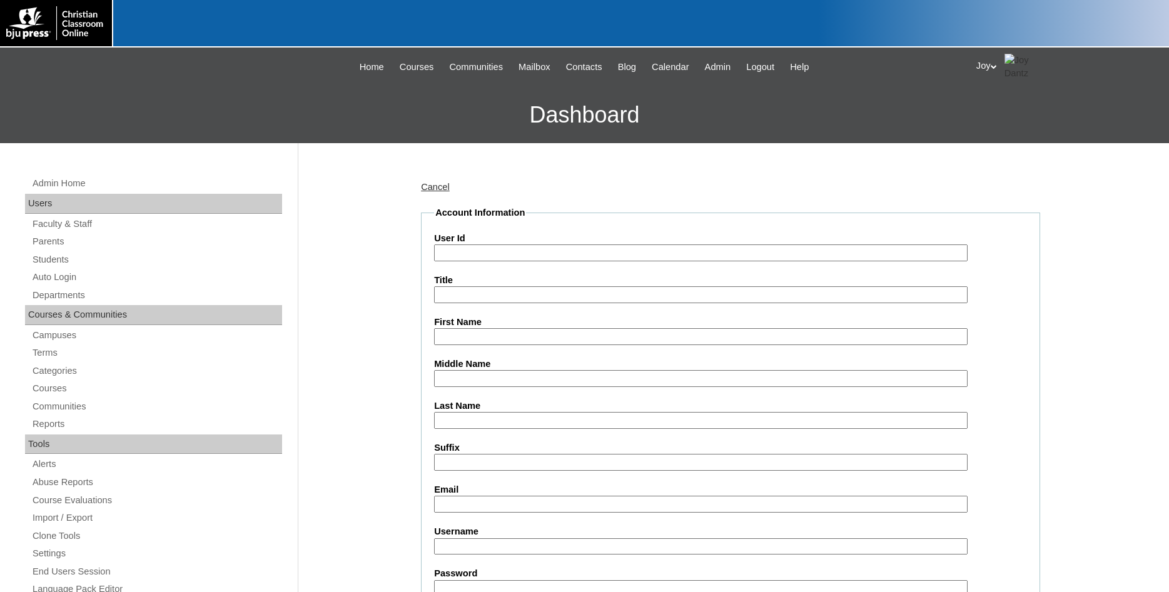
click at [473, 260] on input "User Id" at bounding box center [701, 253] width 534 height 17
type input "750414"
click at [472, 337] on input "First Name" at bounding box center [701, 336] width 534 height 17
type input "[PERSON_NAME]"
click at [497, 415] on input "Last Name" at bounding box center [701, 420] width 534 height 17
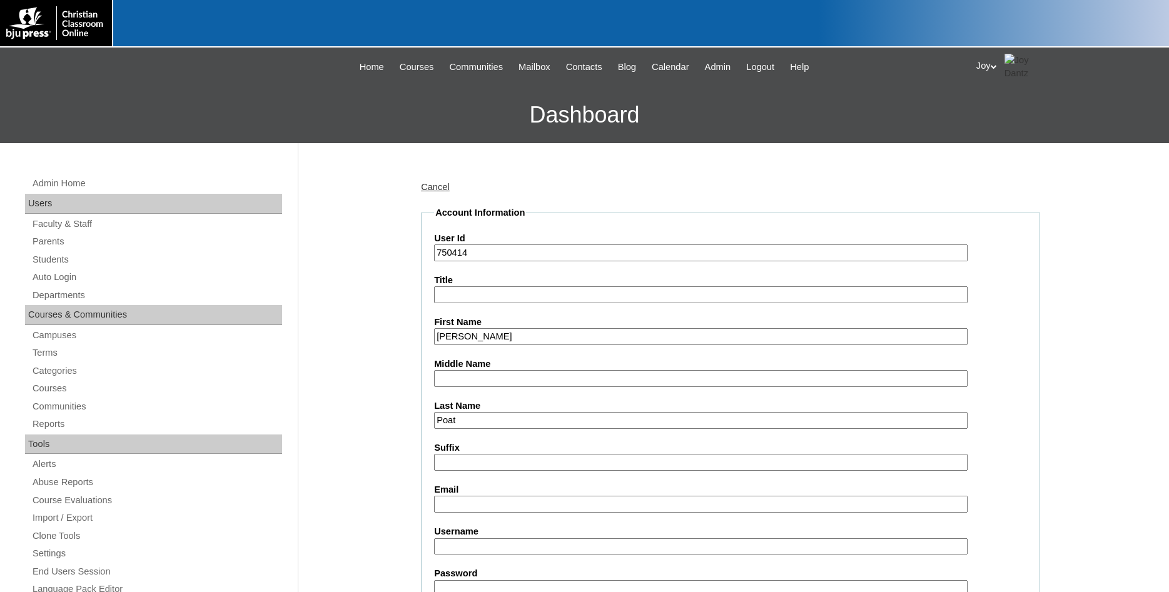
type input "Poat"
click at [446, 498] on input "Email" at bounding box center [701, 504] width 534 height 17
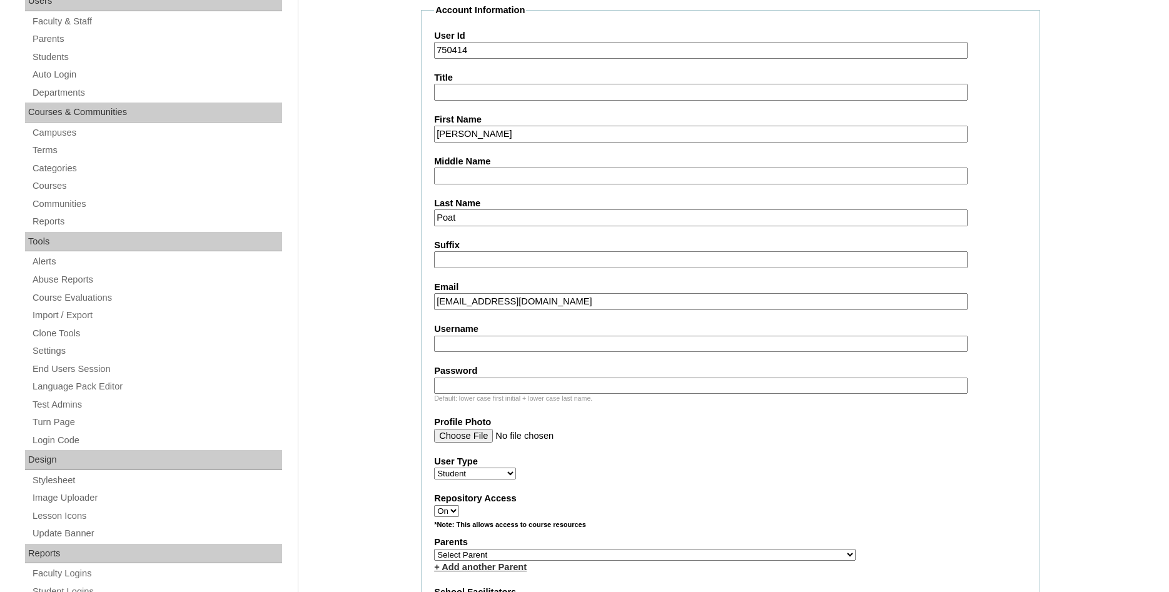
scroll to position [319, 0]
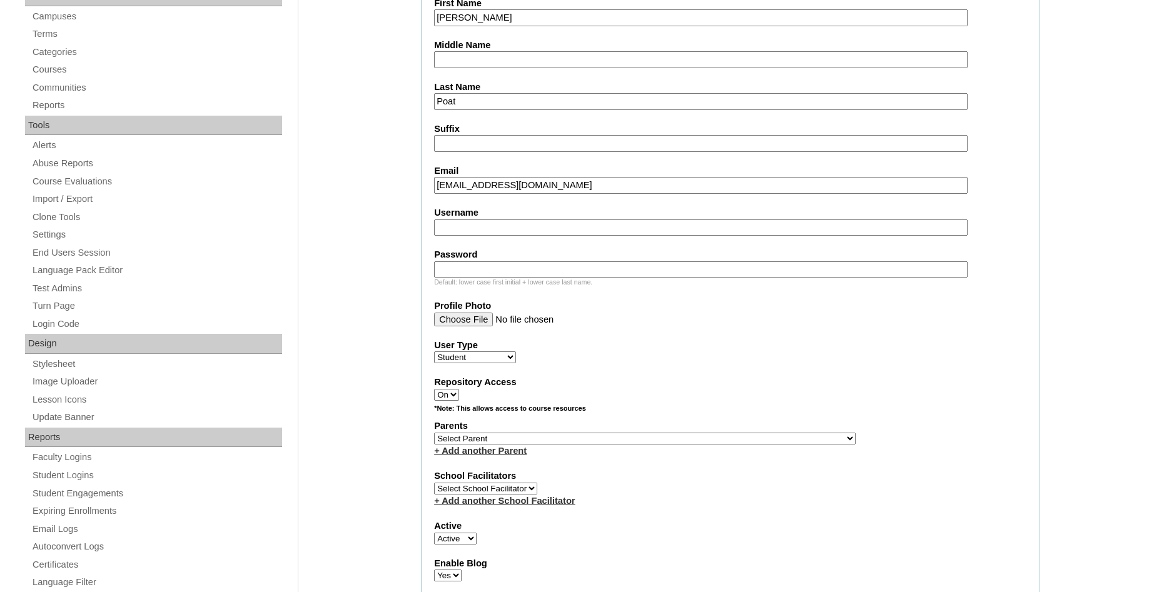
type input "[EMAIL_ADDRESS][DOMAIN_NAME]"
select select "32631"
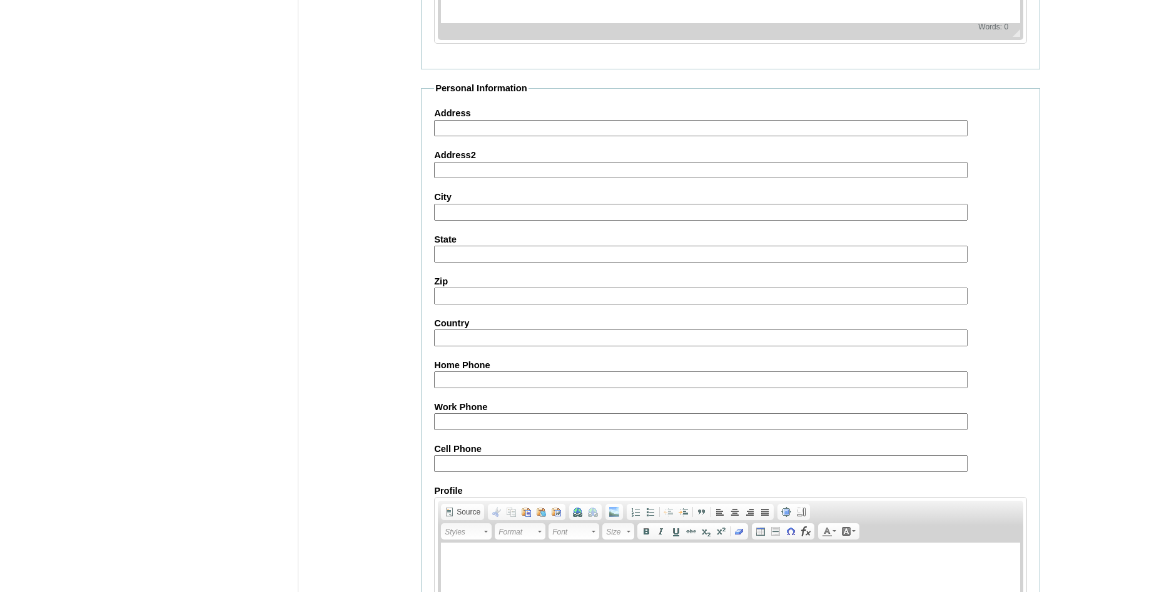
scroll to position [1331, 0]
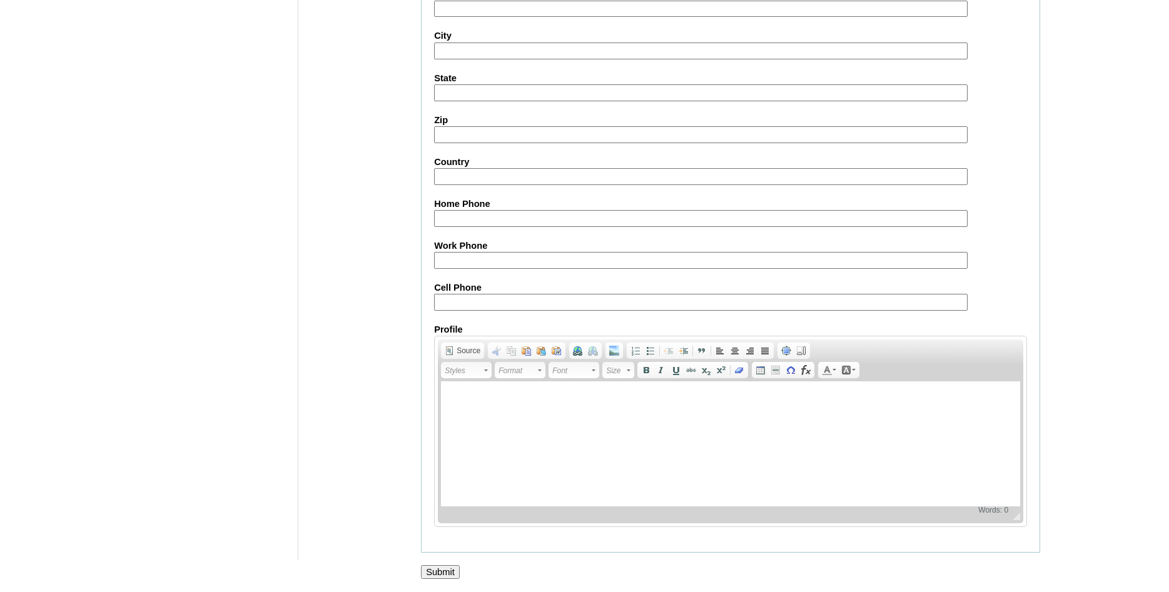
click at [437, 573] on input "Submit" at bounding box center [440, 573] width 39 height 14
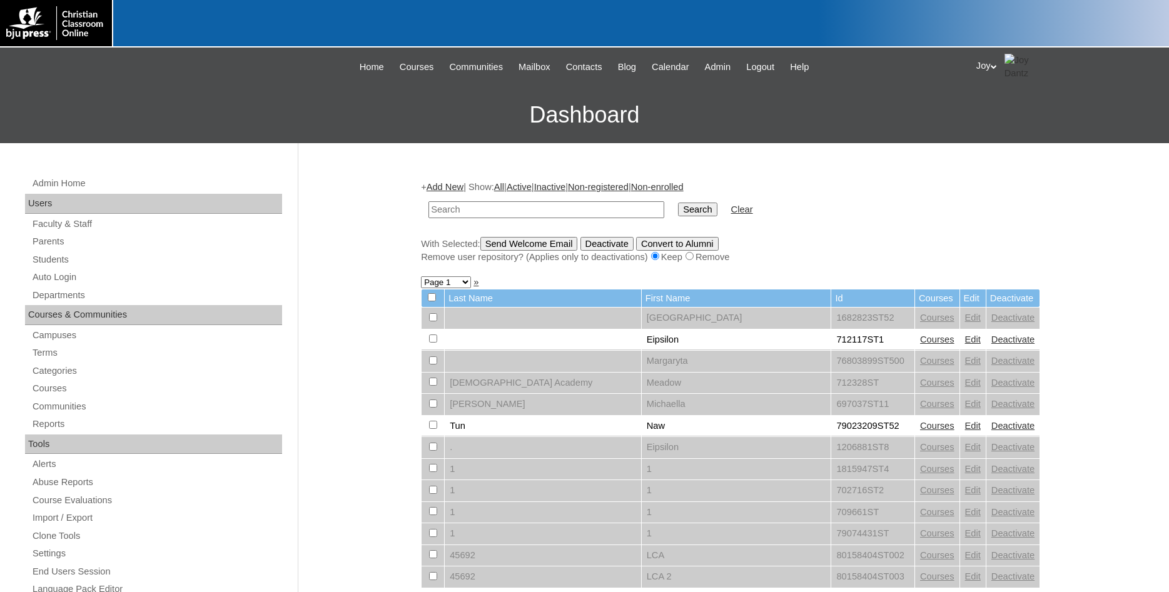
type input "lwatson06@gmail.com"
drag, startPoint x: 594, startPoint y: 213, endPoint x: 46, endPoint y: 205, distance: 547.5
click at [429, 203] on input "lwatson06@gmail.com" at bounding box center [547, 209] width 236 height 17
type input "750414"
click at [678, 203] on input "Search" at bounding box center [697, 210] width 39 height 14
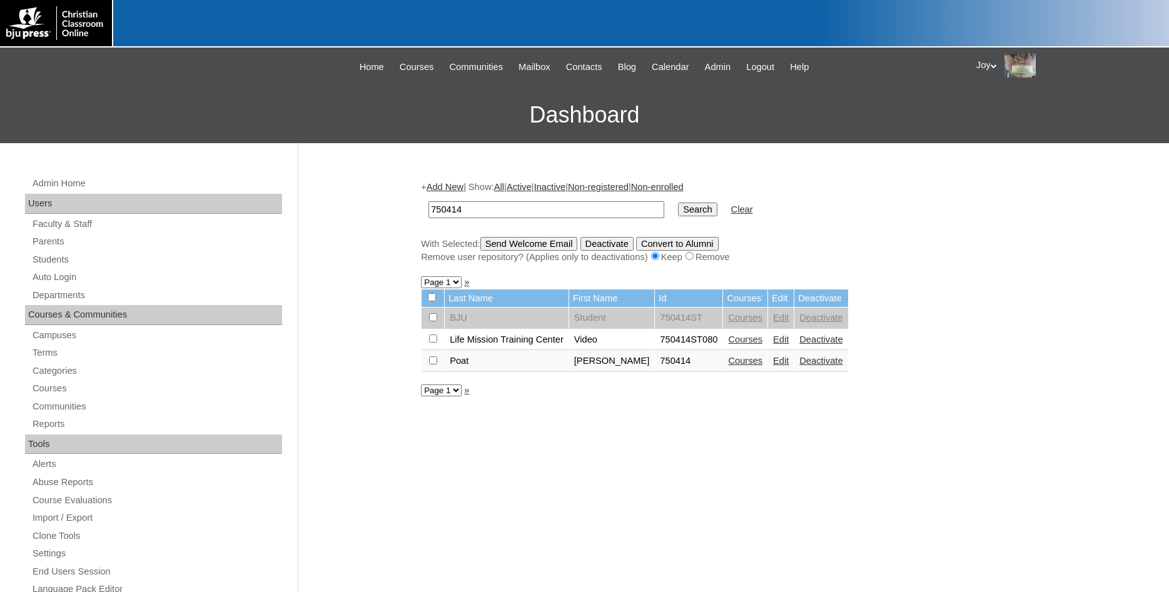
click at [435, 322] on input "checkbox" at bounding box center [433, 317] width 8 height 8
checkbox input "true"
click at [549, 241] on input "Send Welcome Email" at bounding box center [529, 244] width 98 height 14
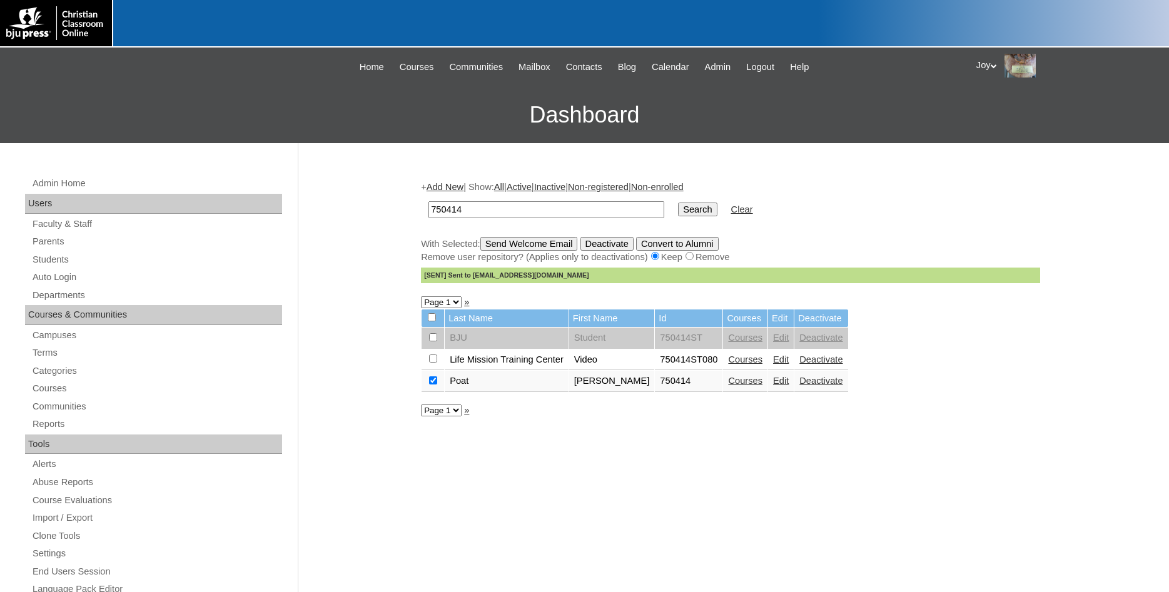
click at [773, 382] on link "Edit" at bounding box center [781, 381] width 16 height 10
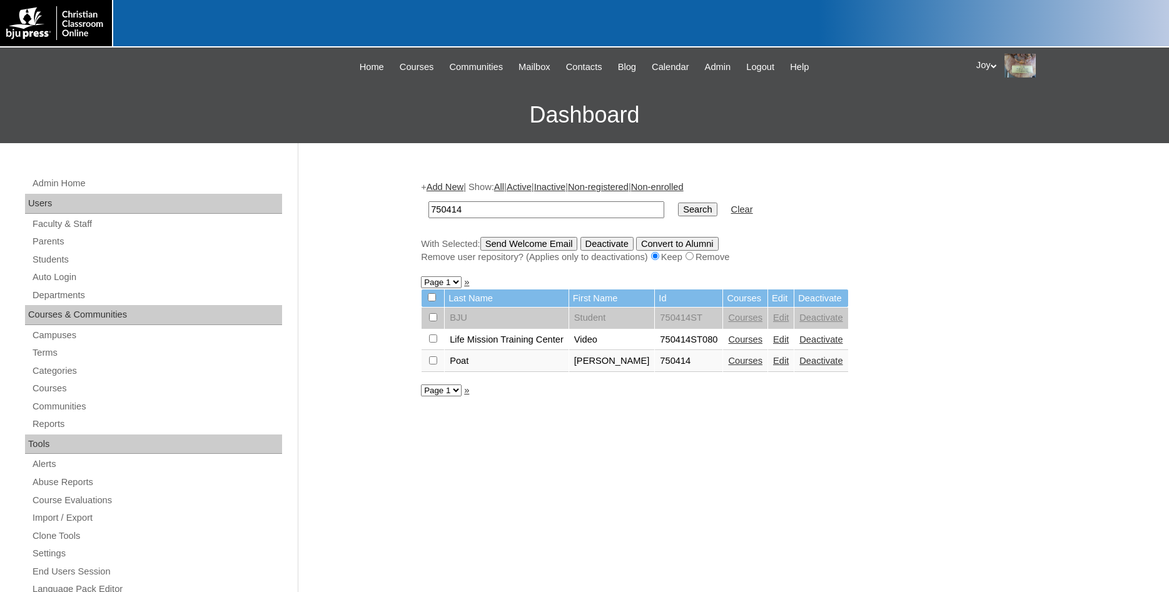
click at [728, 365] on link "Courses" at bounding box center [745, 361] width 34 height 10
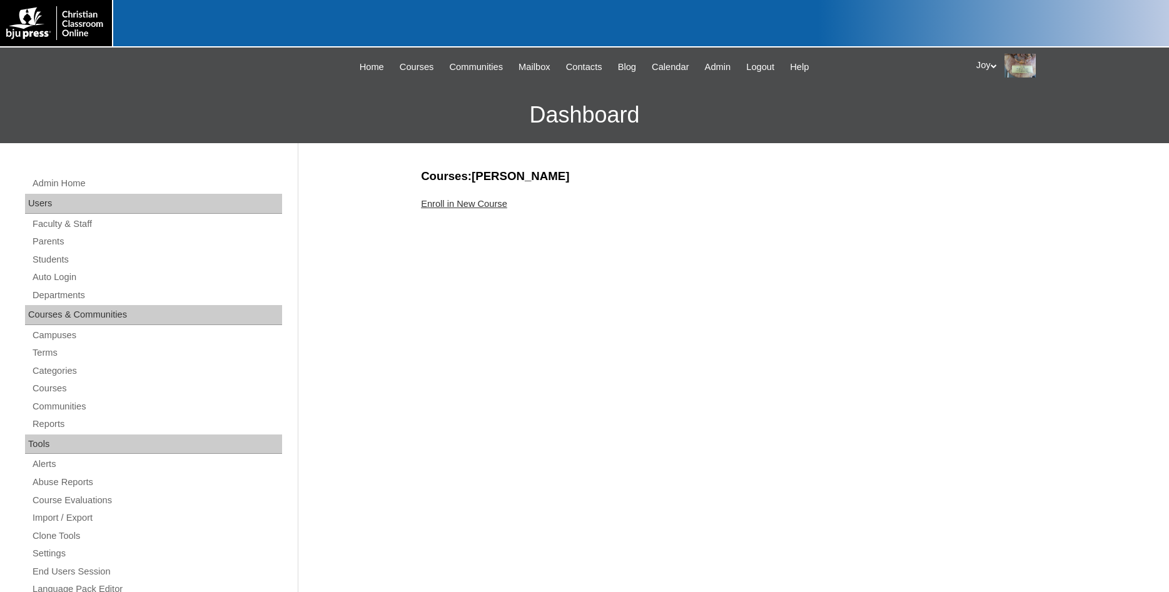
click at [494, 196] on div "Courses:[PERSON_NAME] Enroll in New Course" at bounding box center [728, 587] width 626 height 838
click at [490, 203] on link "Enroll in New Course" at bounding box center [464, 204] width 86 height 10
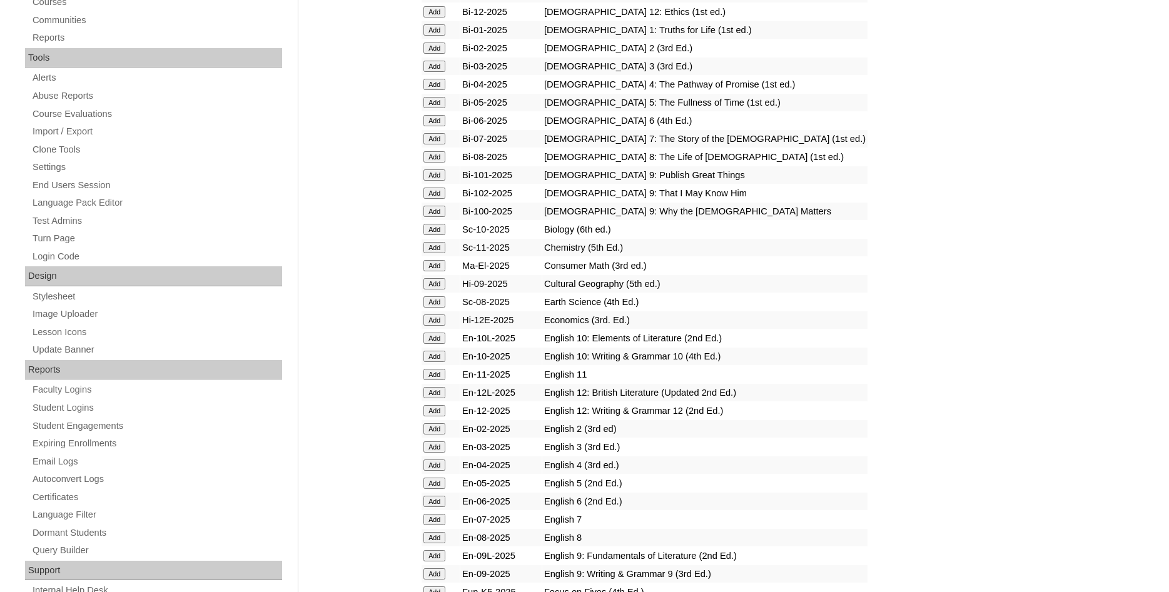
scroll to position [447, 0]
